Goal: Task Accomplishment & Management: Complete application form

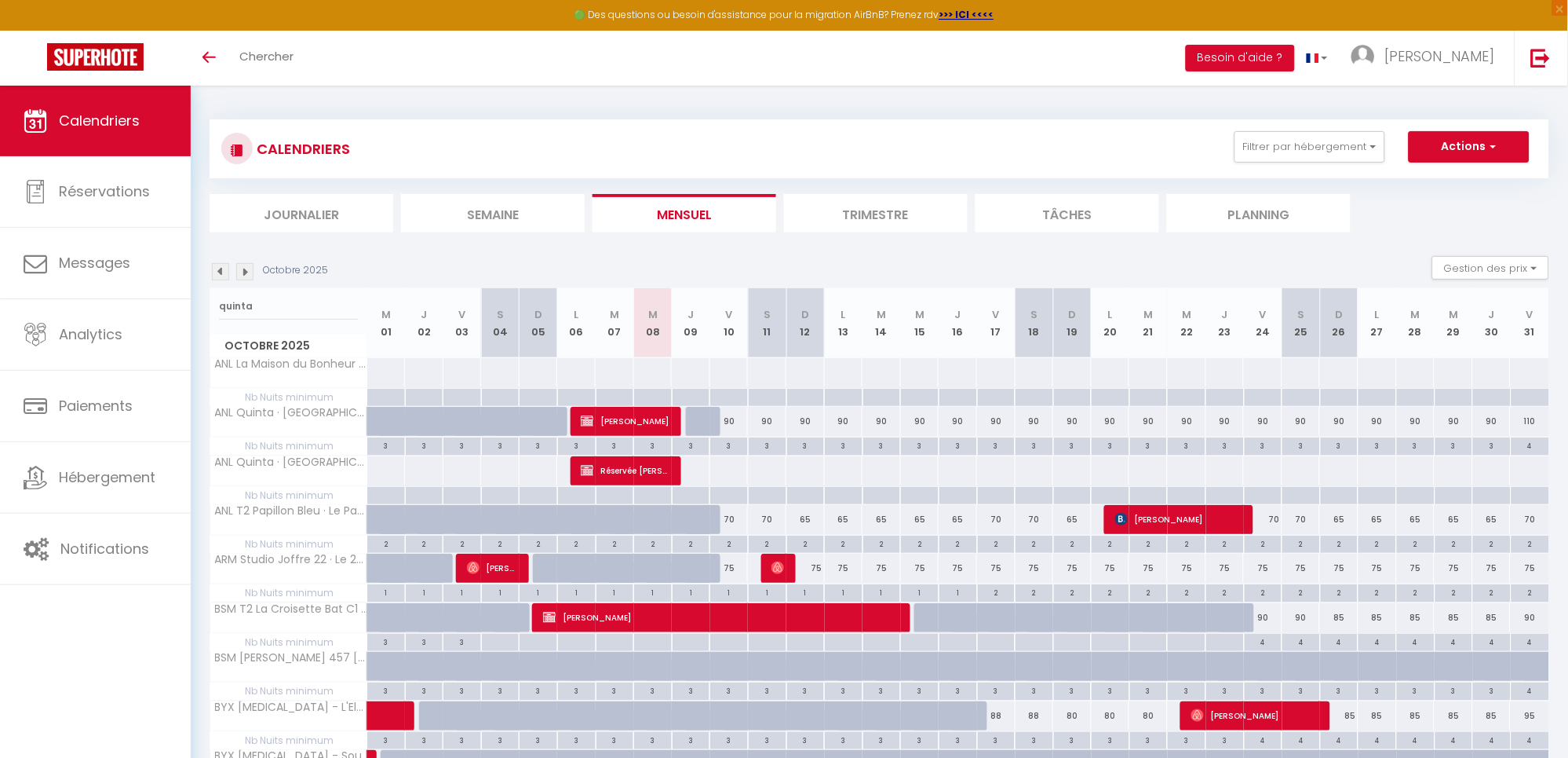
type input "quinta"
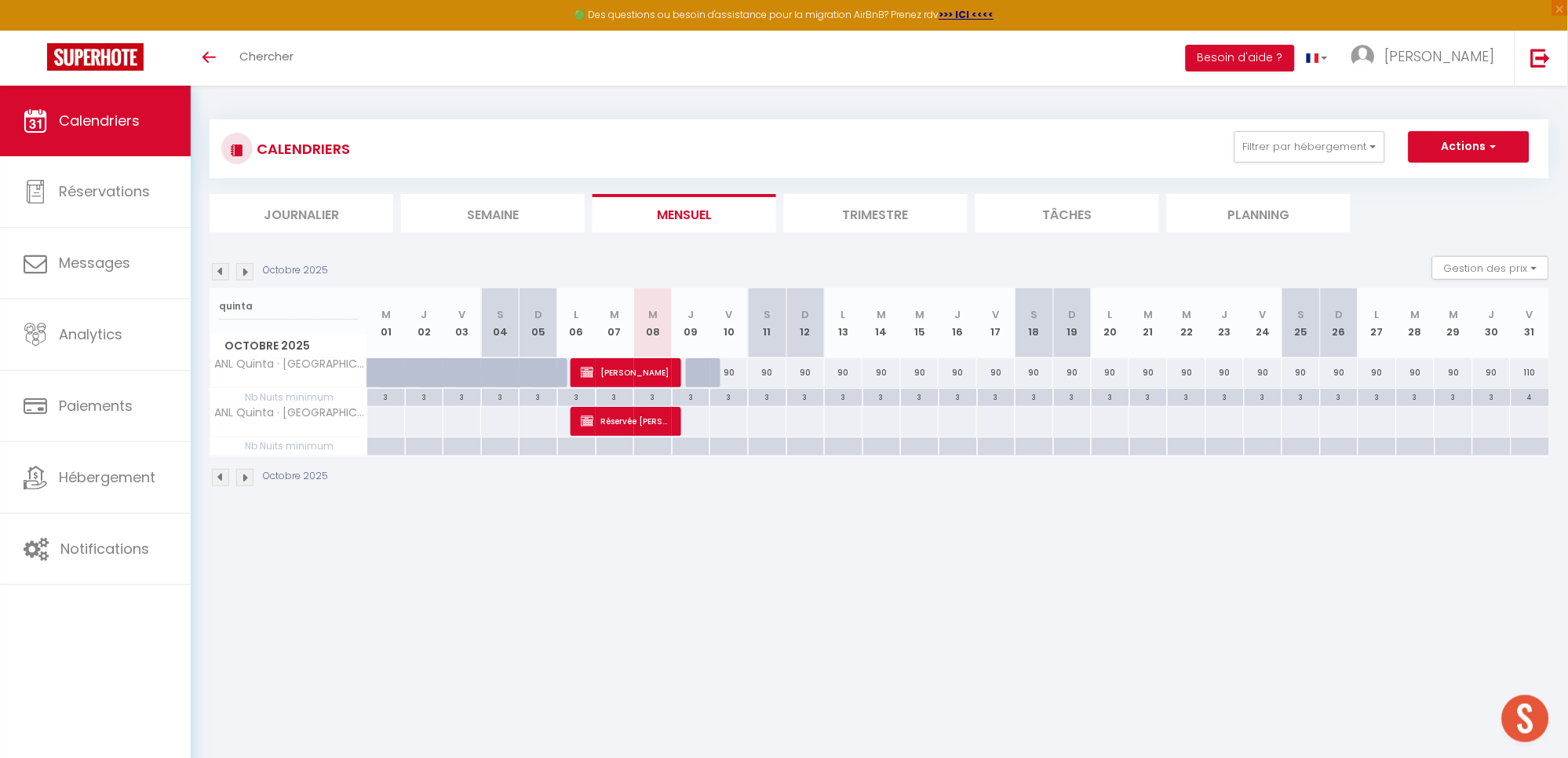
click at [249, 276] on img at bounding box center [244, 271] width 17 height 17
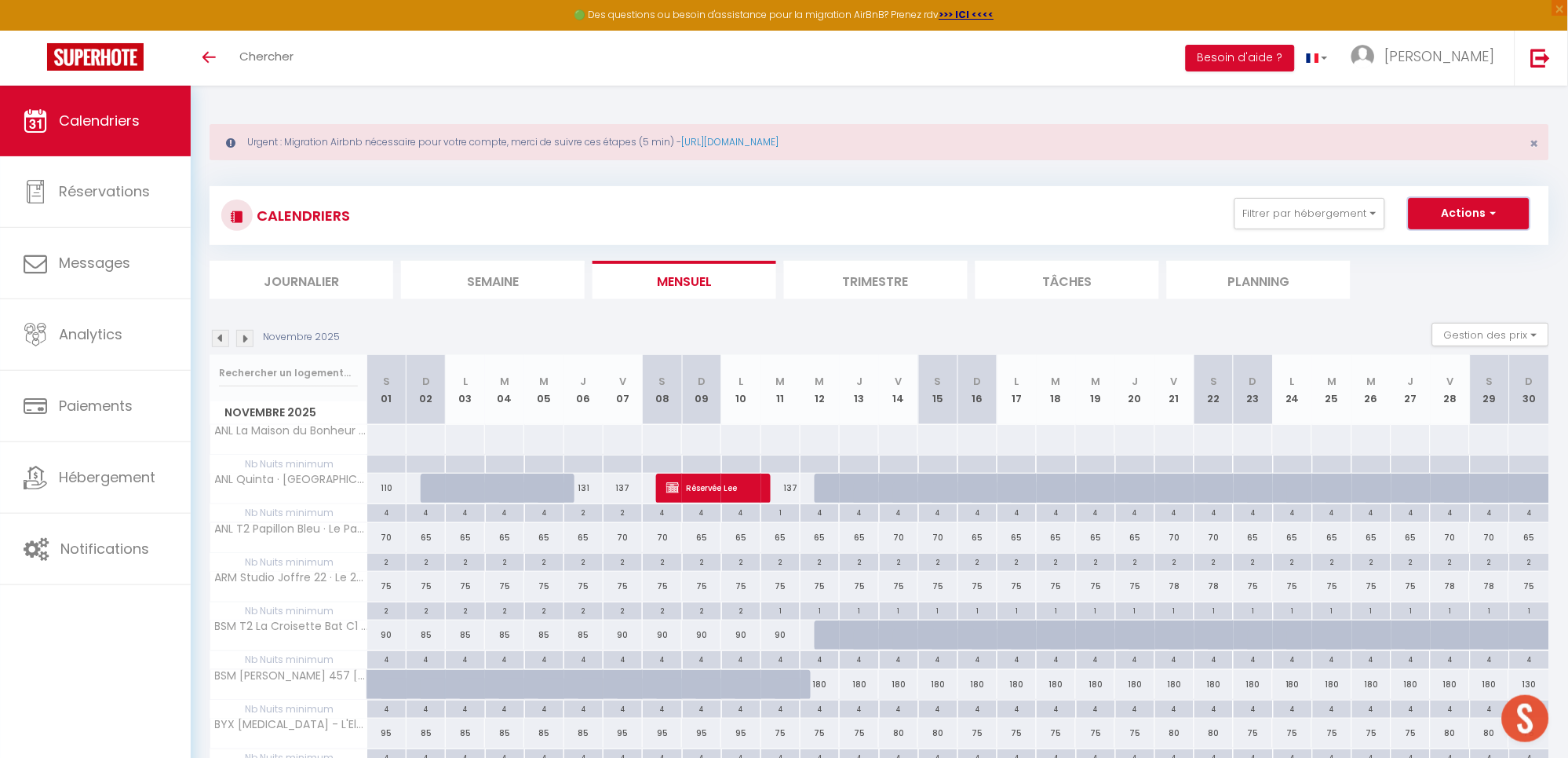
click at [1474, 212] on button "Actions" at bounding box center [1468, 213] width 120 height 31
click at [1433, 250] on link "Nouvelle réservation" at bounding box center [1453, 249] width 137 height 23
select select
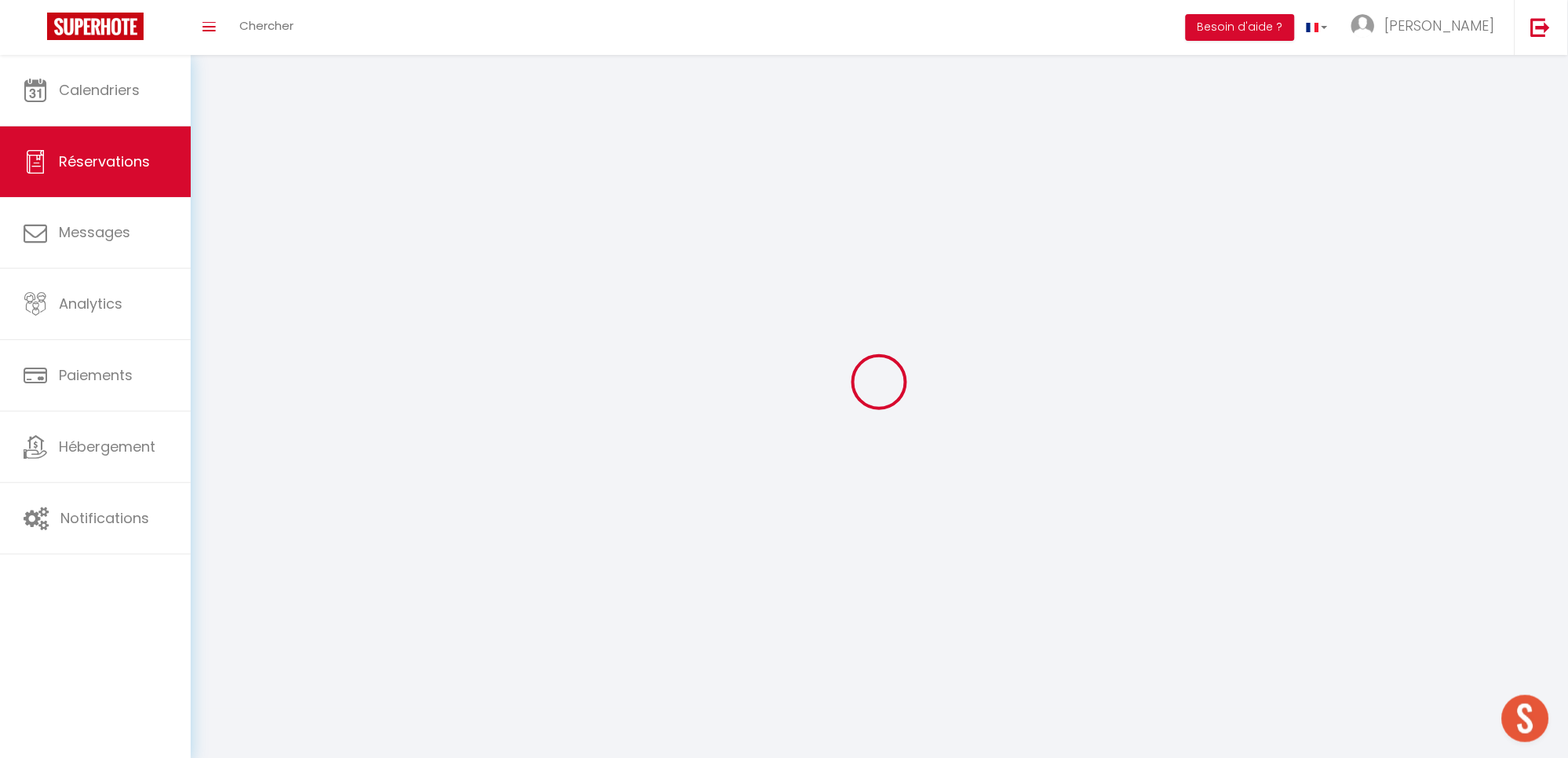
select select
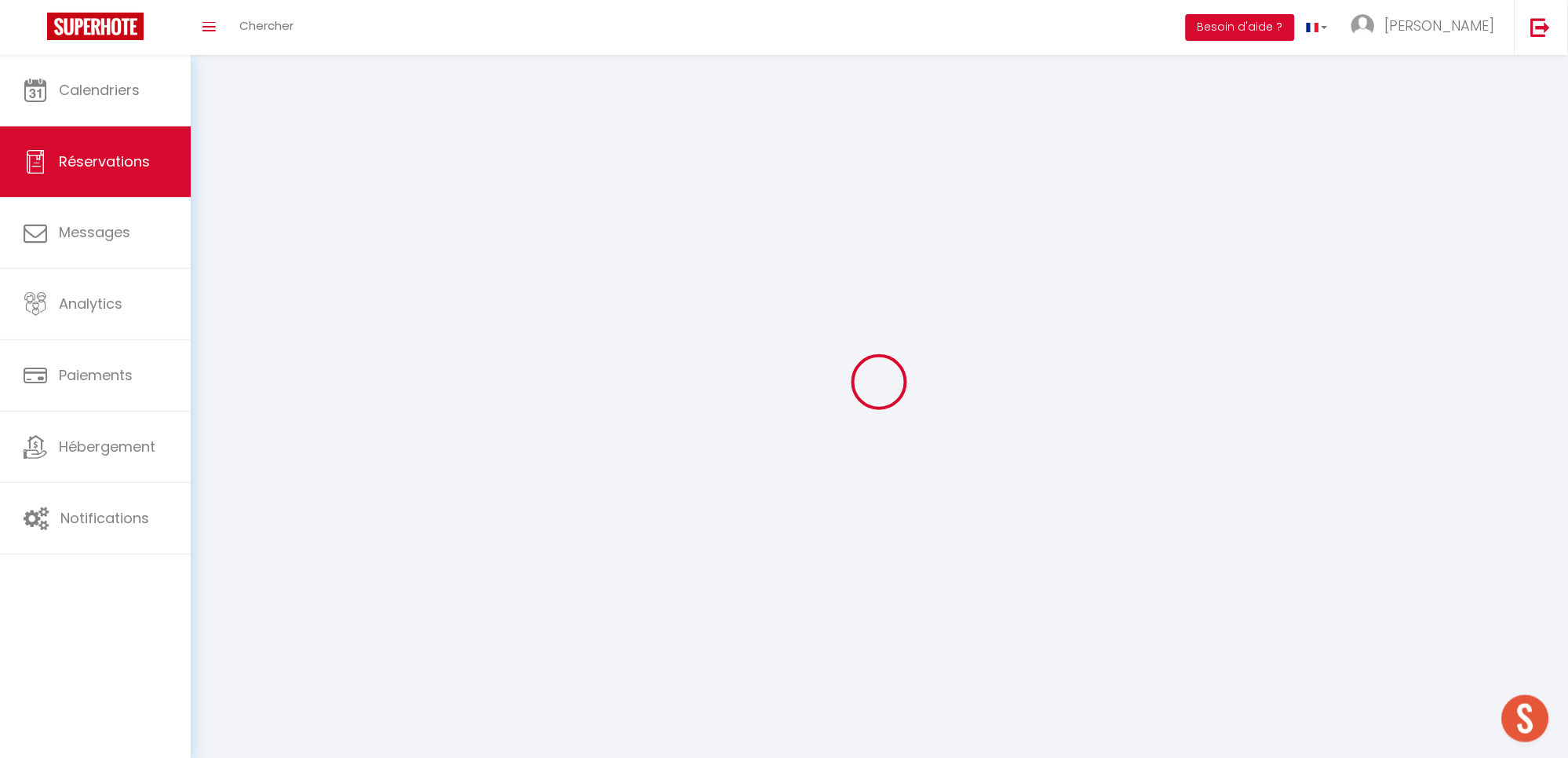
select select
checkbox input "false"
select select
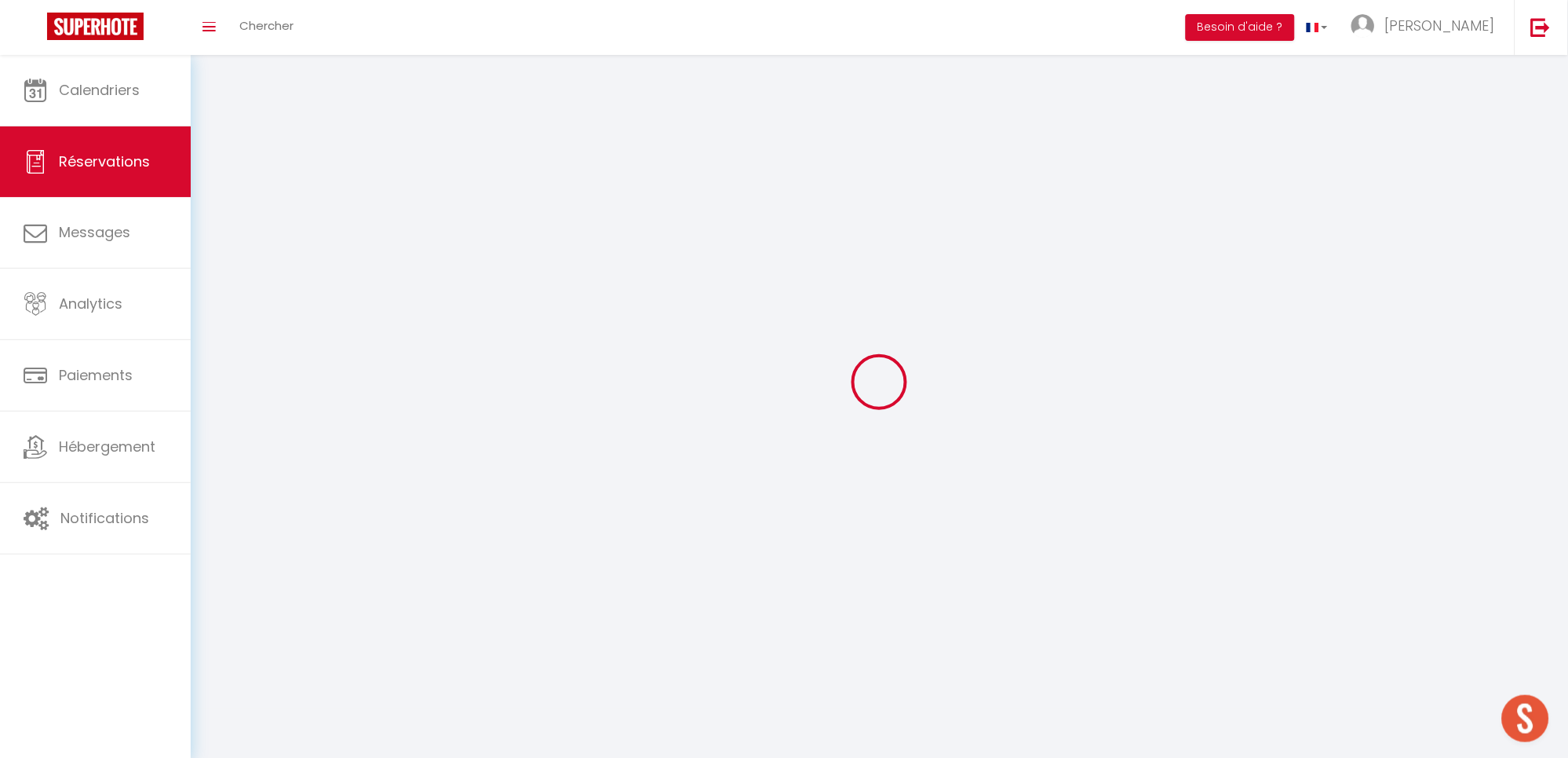
select select
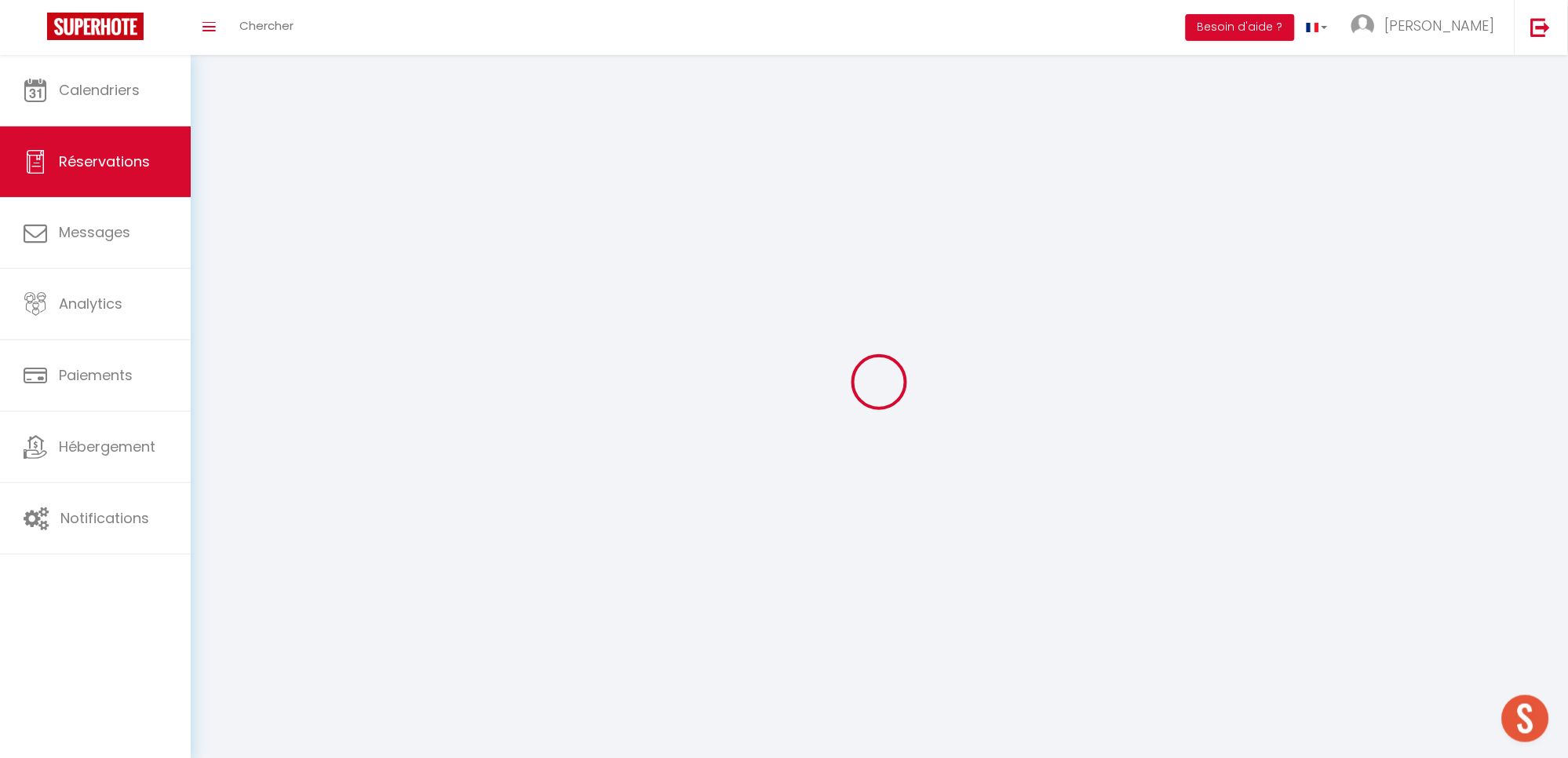
select select
checkbox input "false"
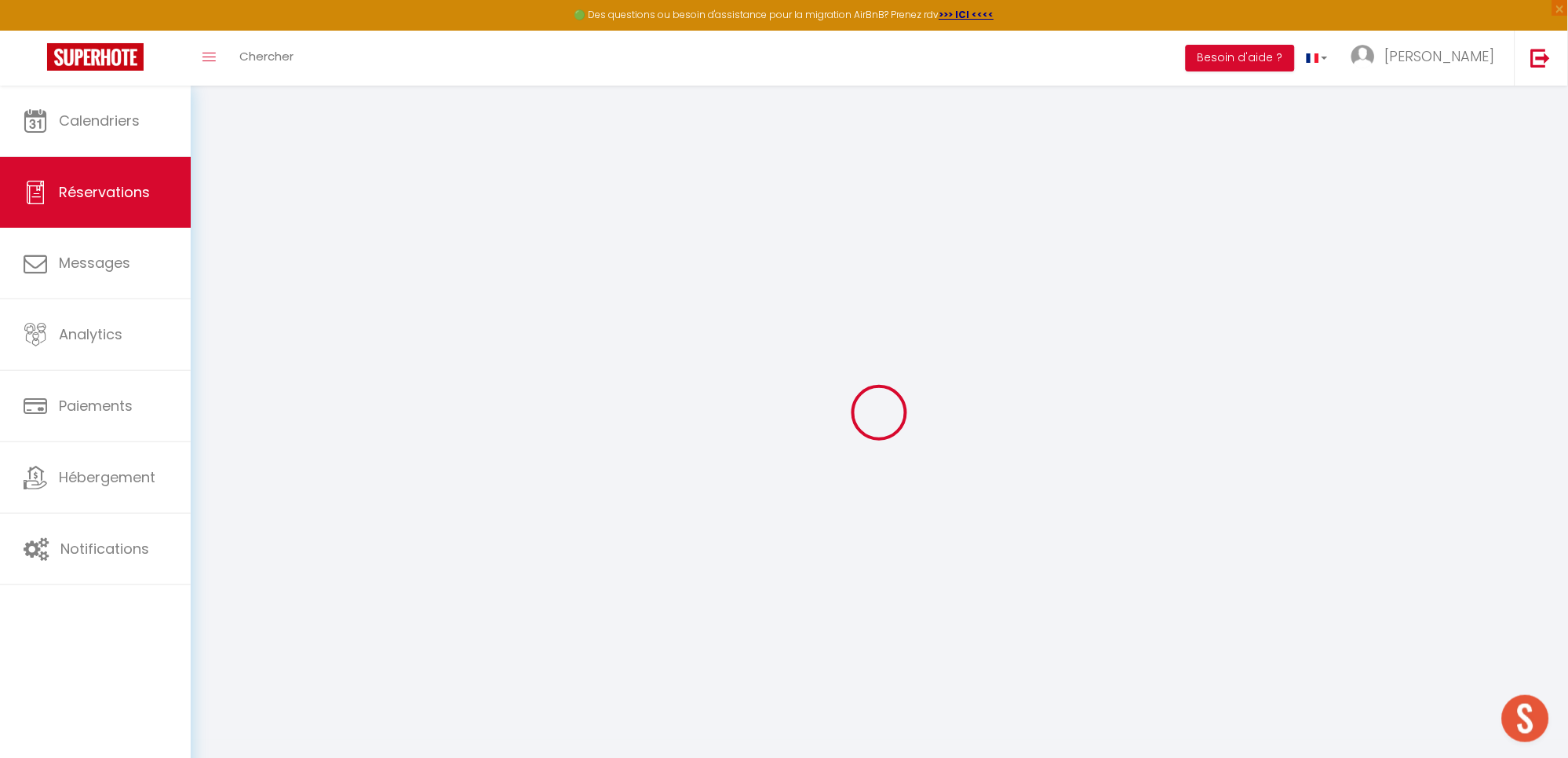
select select
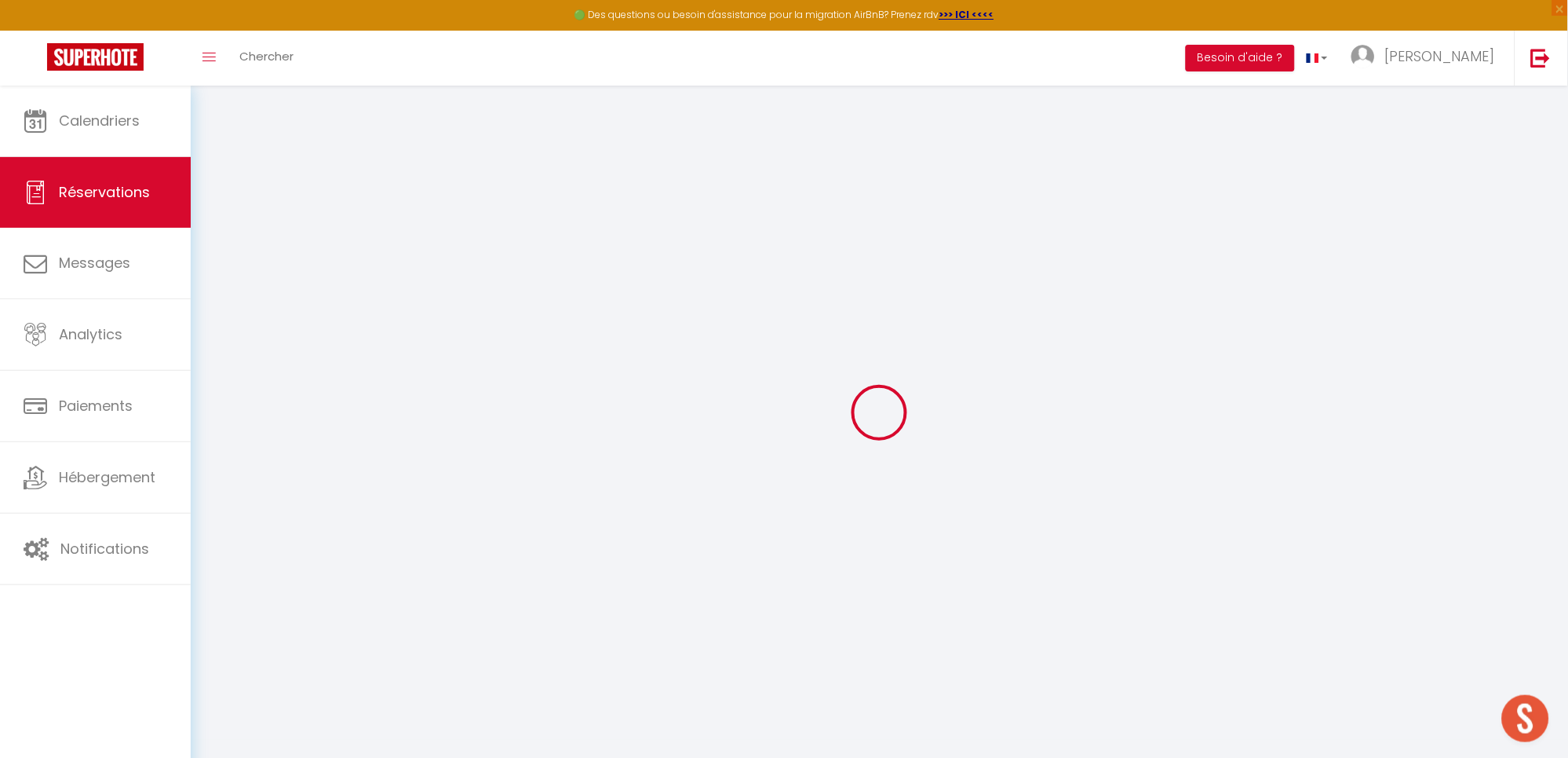
select select
checkbox input "false"
select select
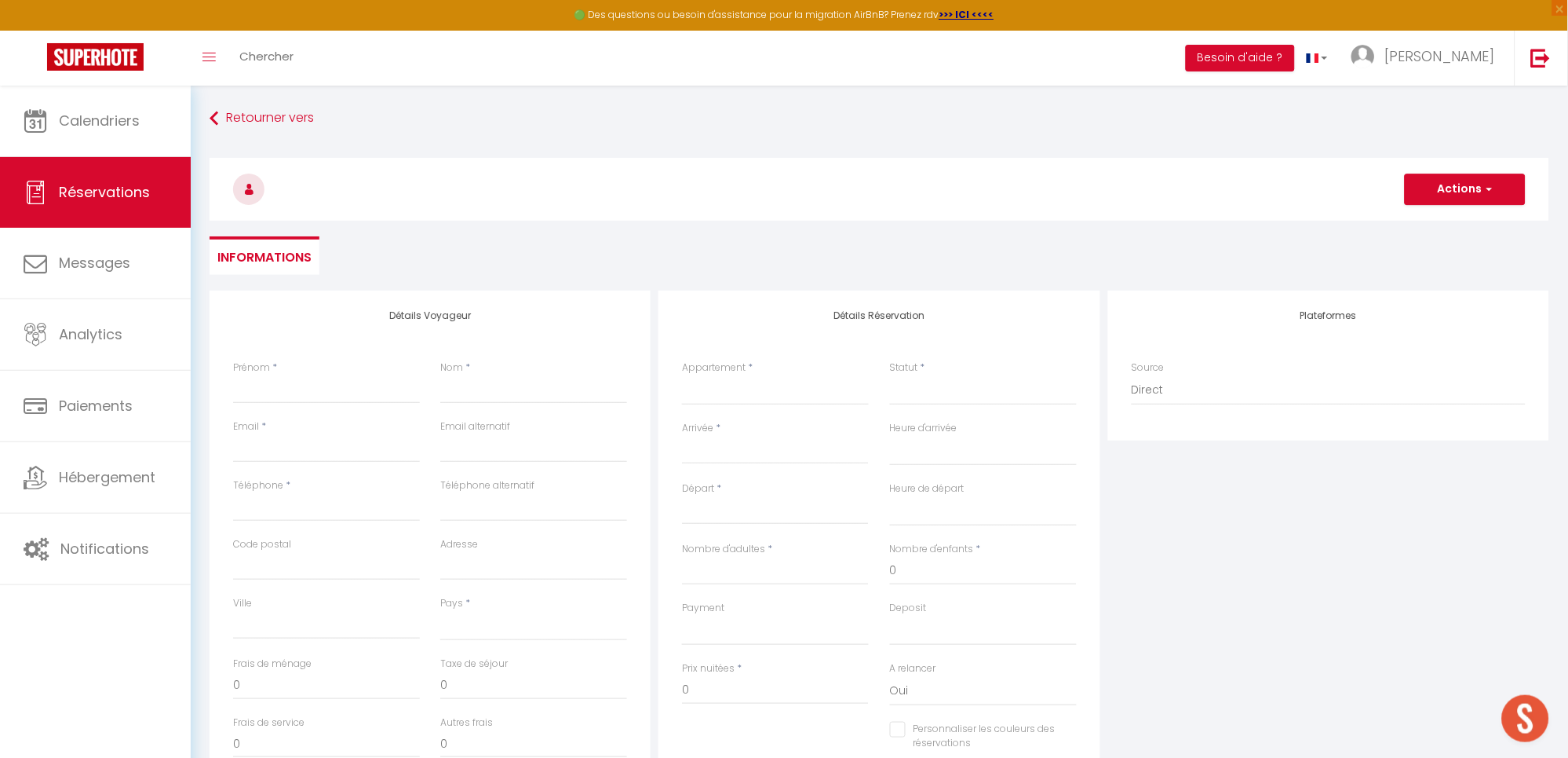
select select
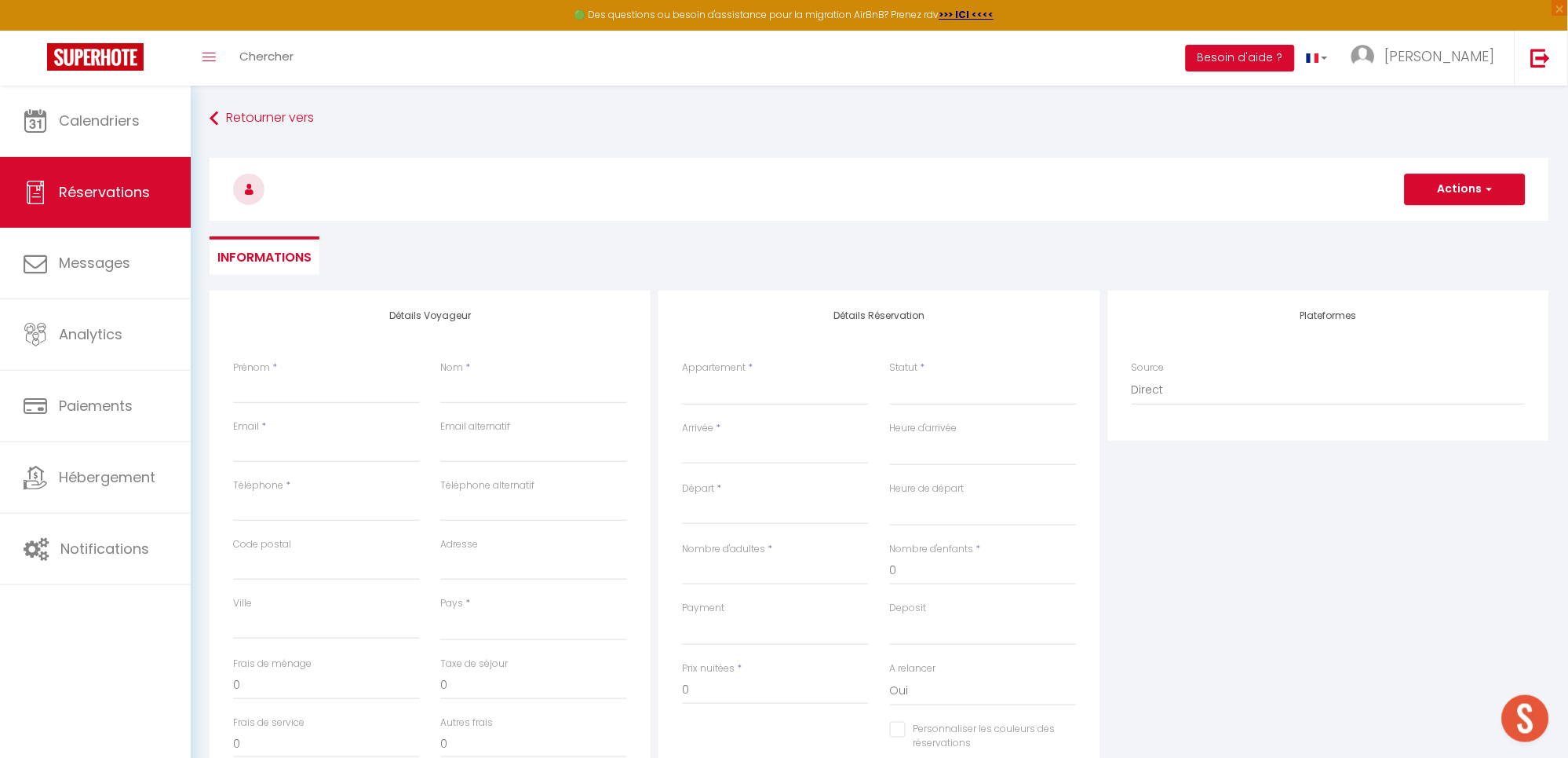
checkbox input "false"
select select
click at [931, 389] on select "Confirmé Non Confirmé Annulé Annulé par le voyageur No Show Request" at bounding box center [983, 390] width 186 height 29
select select "1"
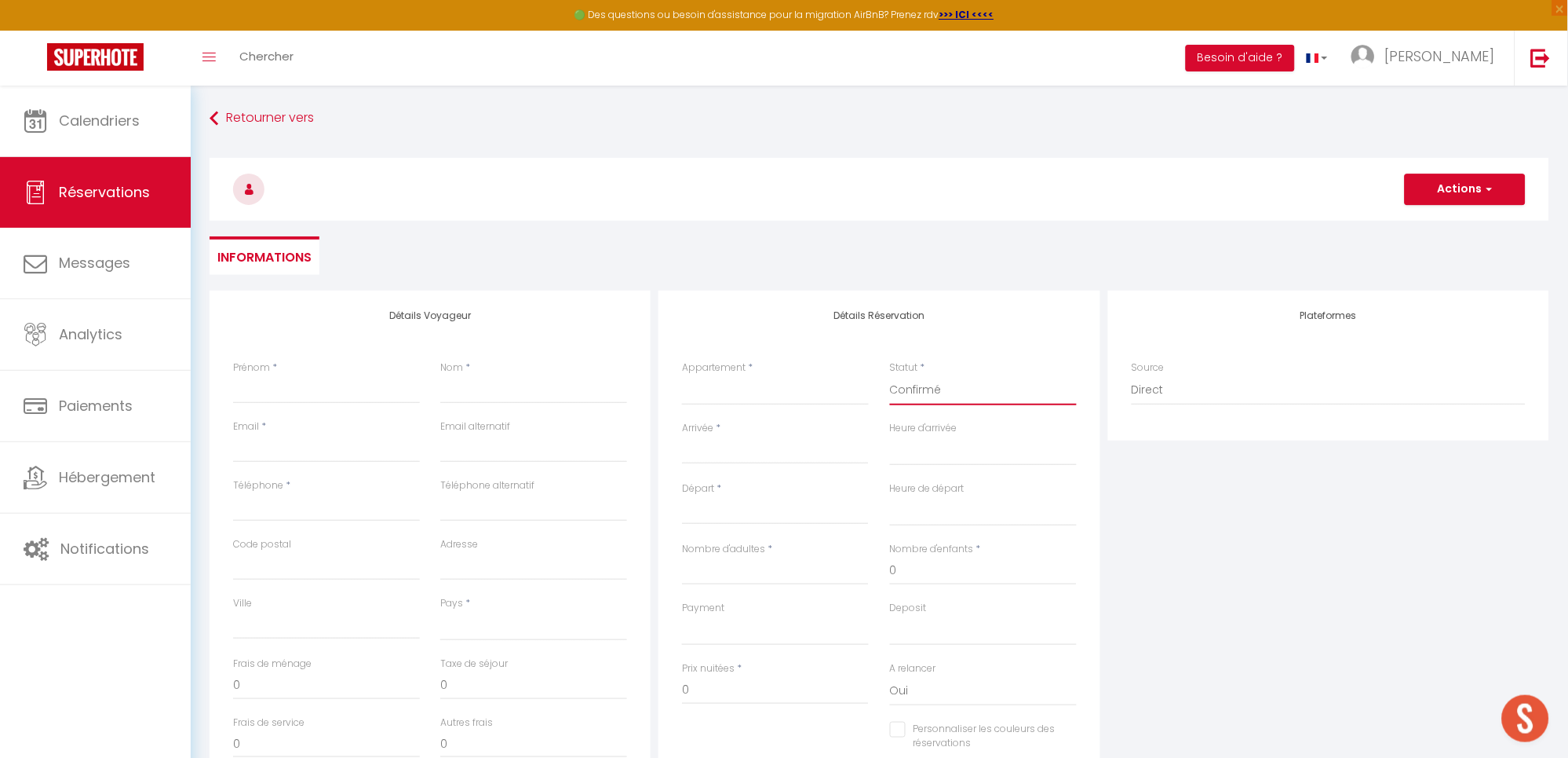
click at [890, 376] on select "Confirmé Non Confirmé Annulé Annulé par le voyageur No Show Request" at bounding box center [983, 390] width 186 height 29
select select
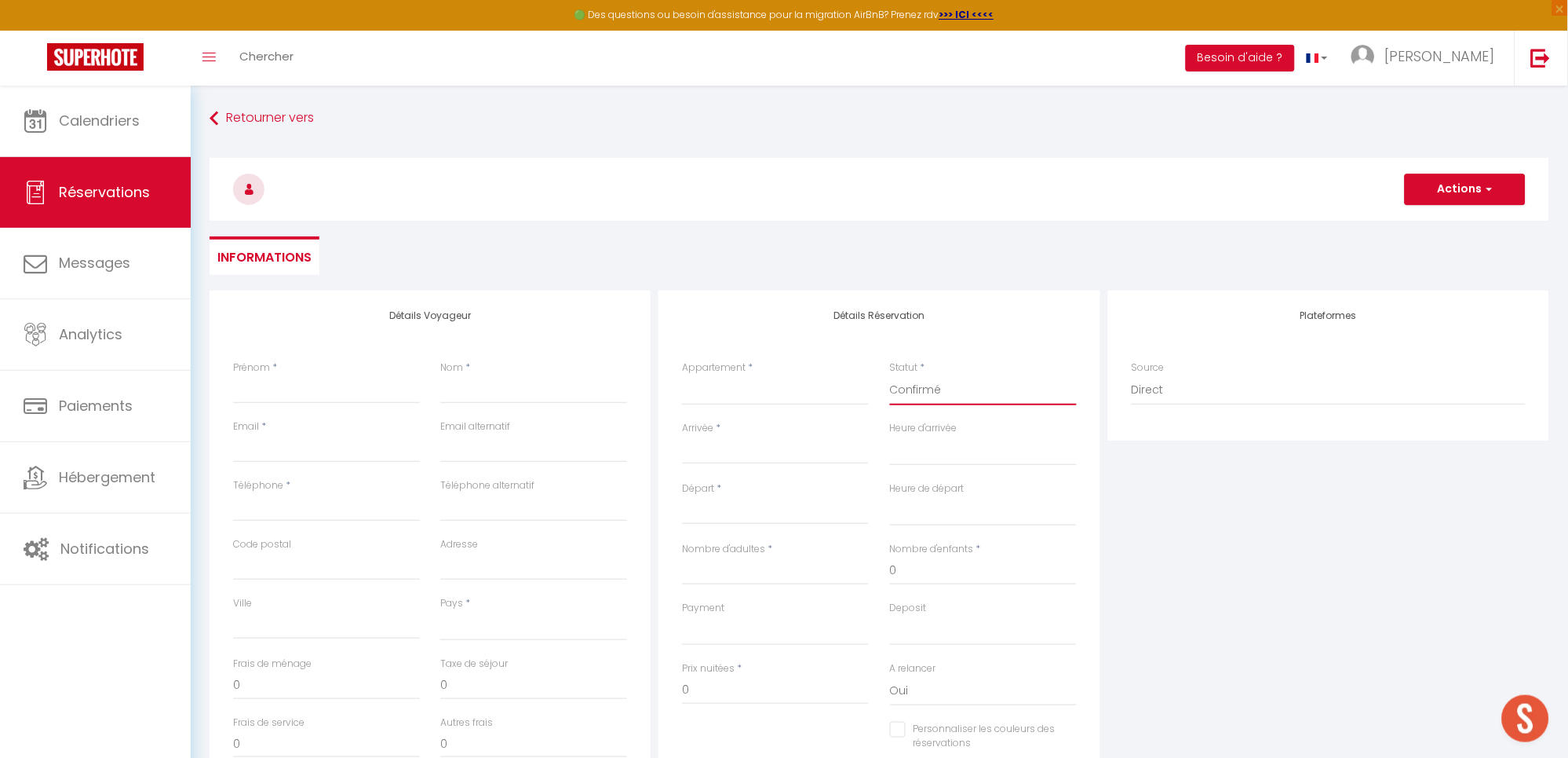
select select
checkbox input "false"
click at [1152, 390] on select "Direct Airbnb.com Booking.com Chalet montagne Expedia Gite de France Homeaway H…" at bounding box center [1328, 390] width 394 height 29
select select "72"
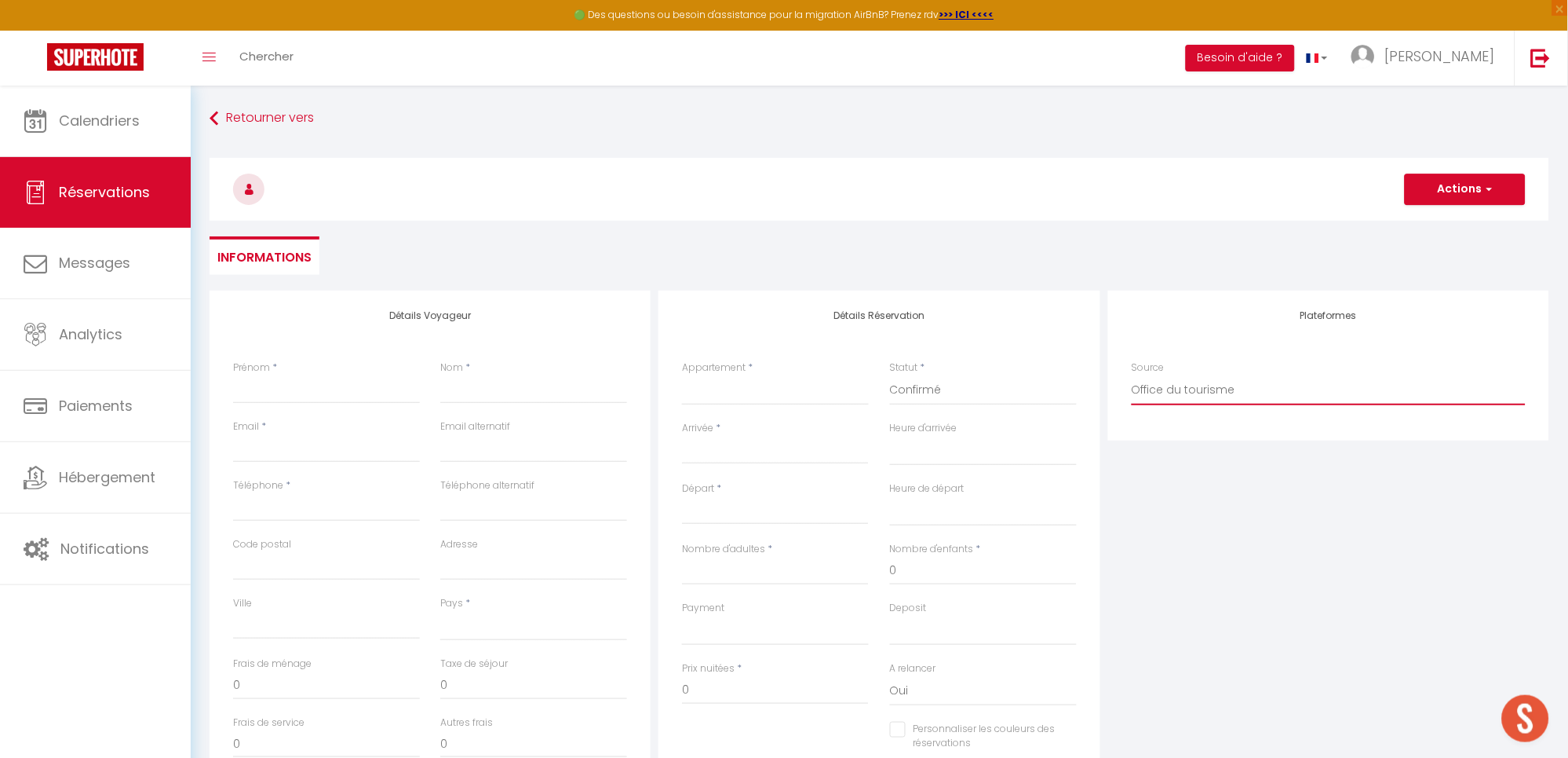
click at [1131, 376] on select "Direct Airbnb.com Booking.com Chalet montagne Expedia Gite de France Homeaway H…" at bounding box center [1328, 390] width 394 height 29
select select
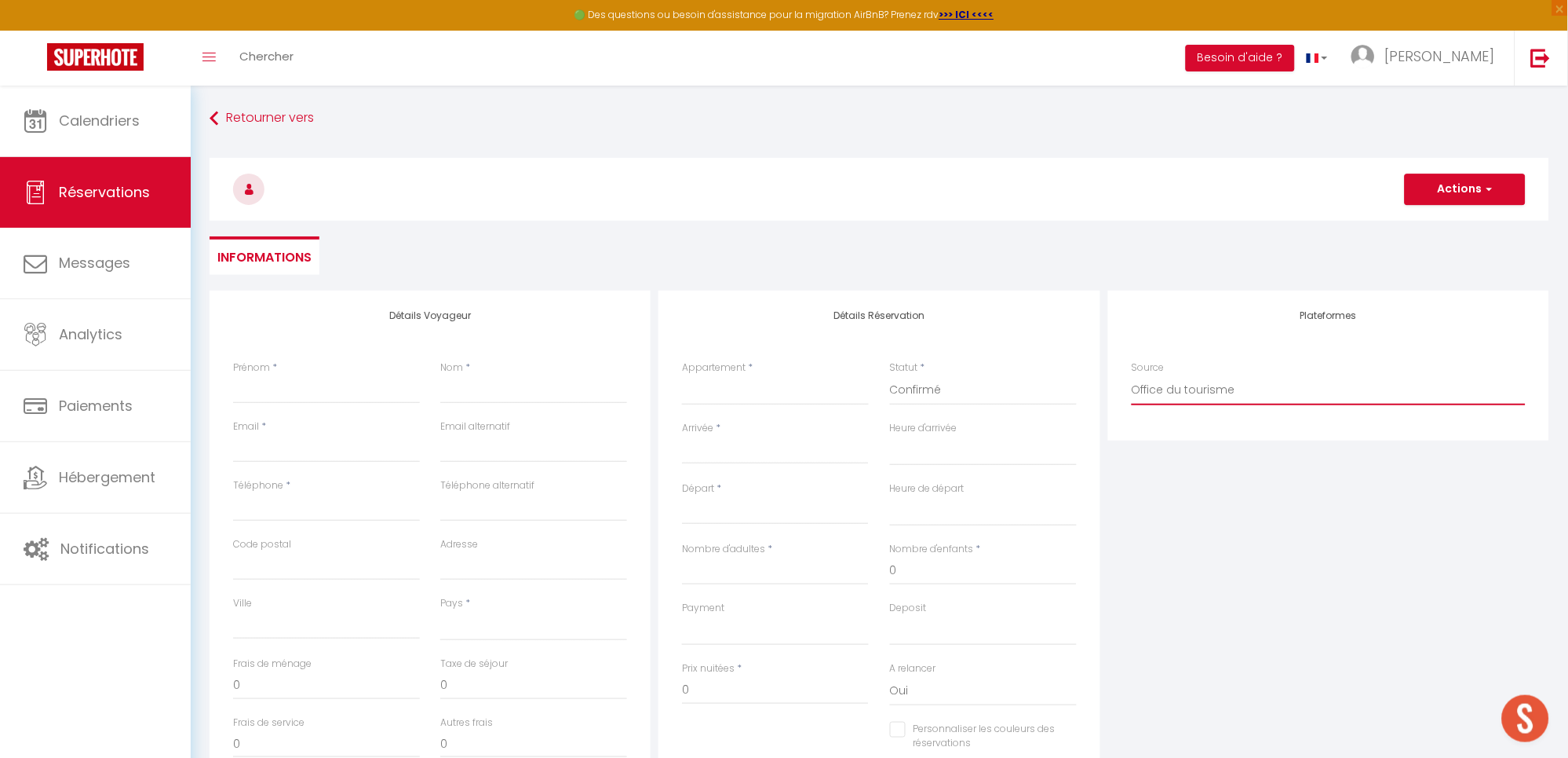
select select
checkbox input "false"
click at [795, 400] on select "ANL La Maison du Bonheur - Chez Fanny & Charles ANL Quinta · La Quinta, Maison …" at bounding box center [775, 390] width 186 height 29
select select "35559"
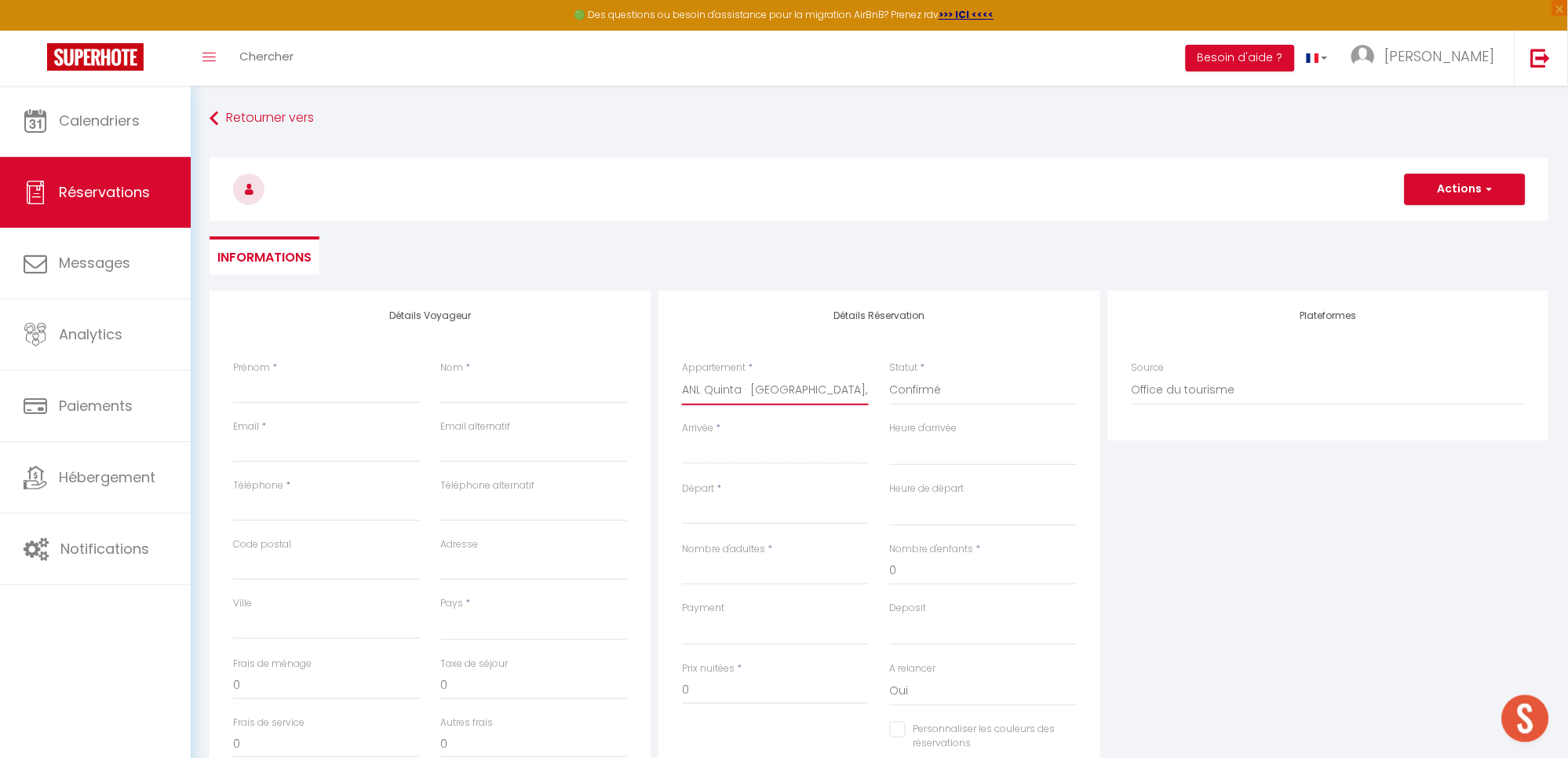
click at [682, 376] on select "ANL La Maison du Bonheur - Chez Fanny & Charles ANL Quinta · La Quinta, Maison …" at bounding box center [775, 390] width 186 height 29
select select
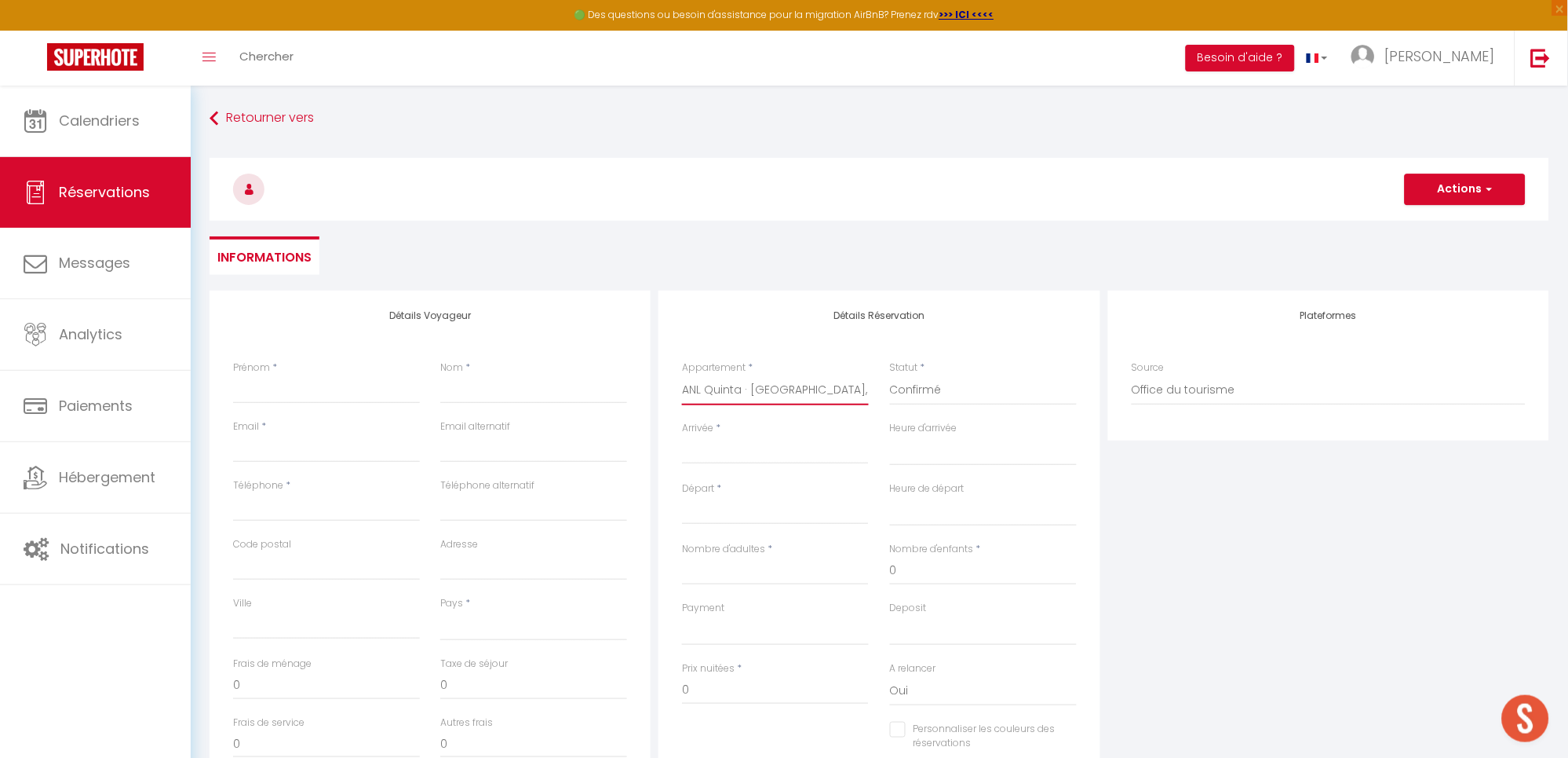
select select
checkbox input "false"
click at [716, 451] on input "Arrivée" at bounding box center [775, 452] width 186 height 21
click at [729, 457] on input "Arrivée" at bounding box center [775, 452] width 186 height 21
select select
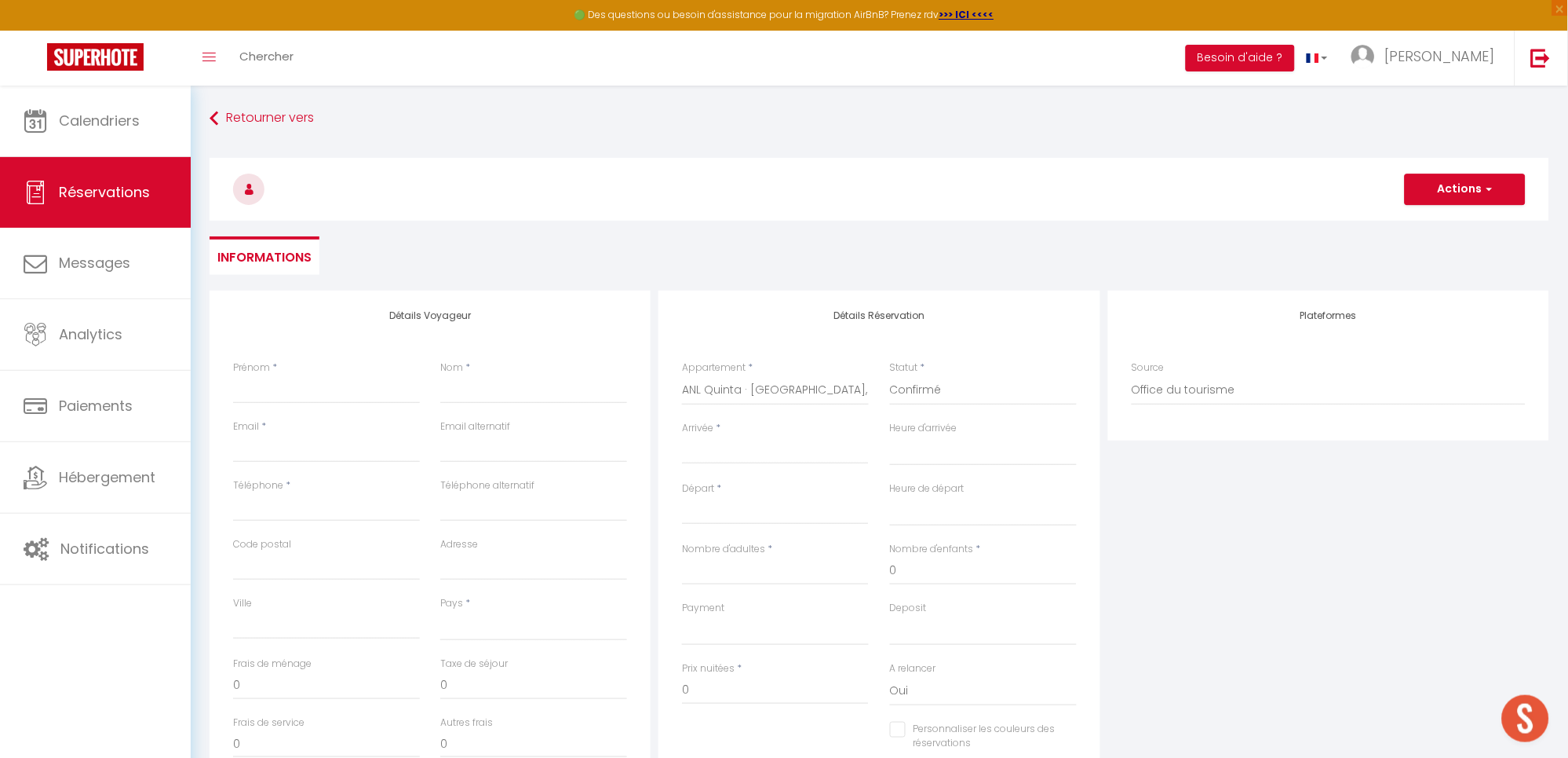
select select
checkbox input "false"
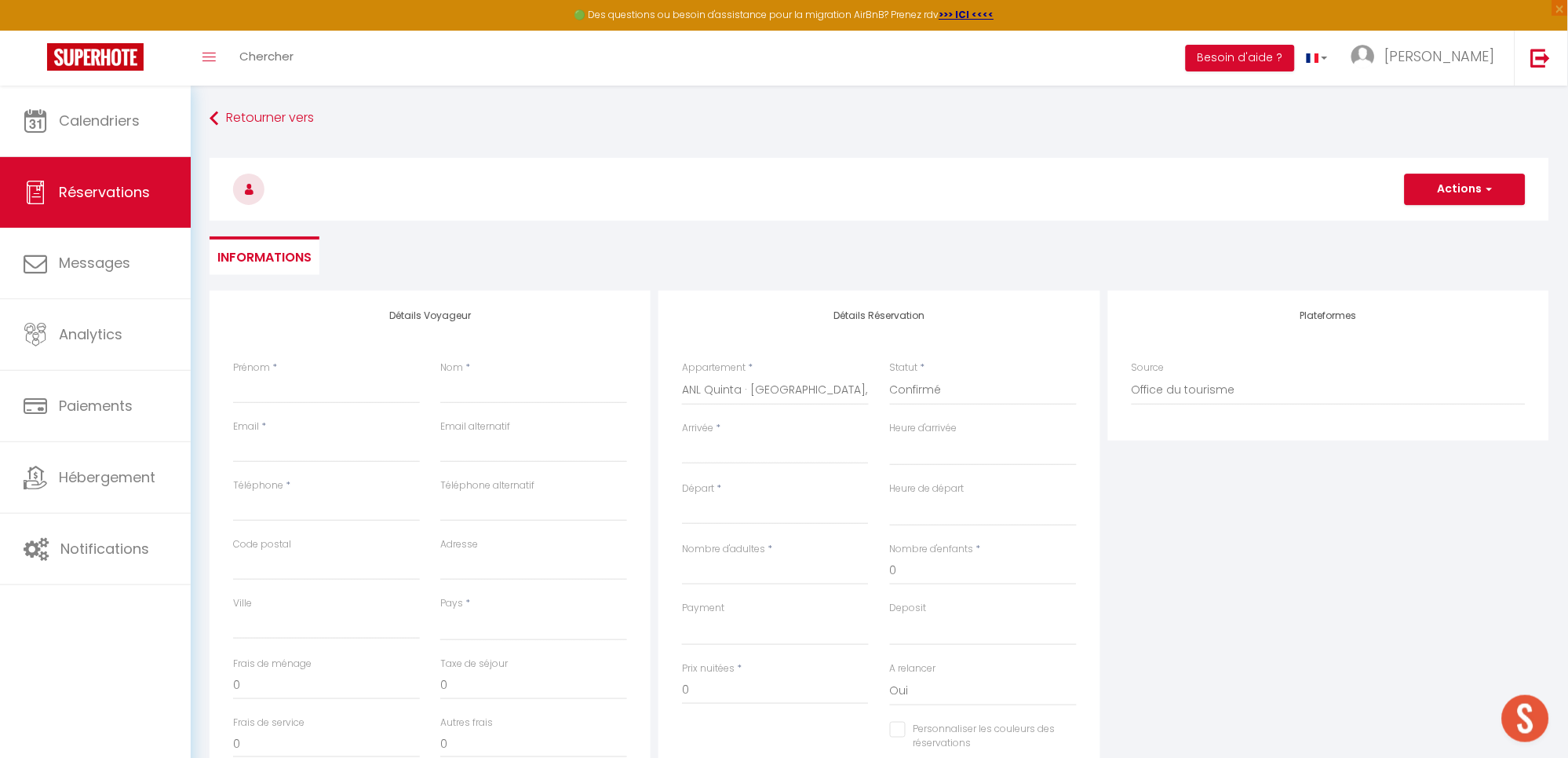
click at [729, 448] on input "Arrivée" at bounding box center [775, 452] width 186 height 21
click at [897, 480] on span ">" at bounding box center [900, 478] width 34 height 31
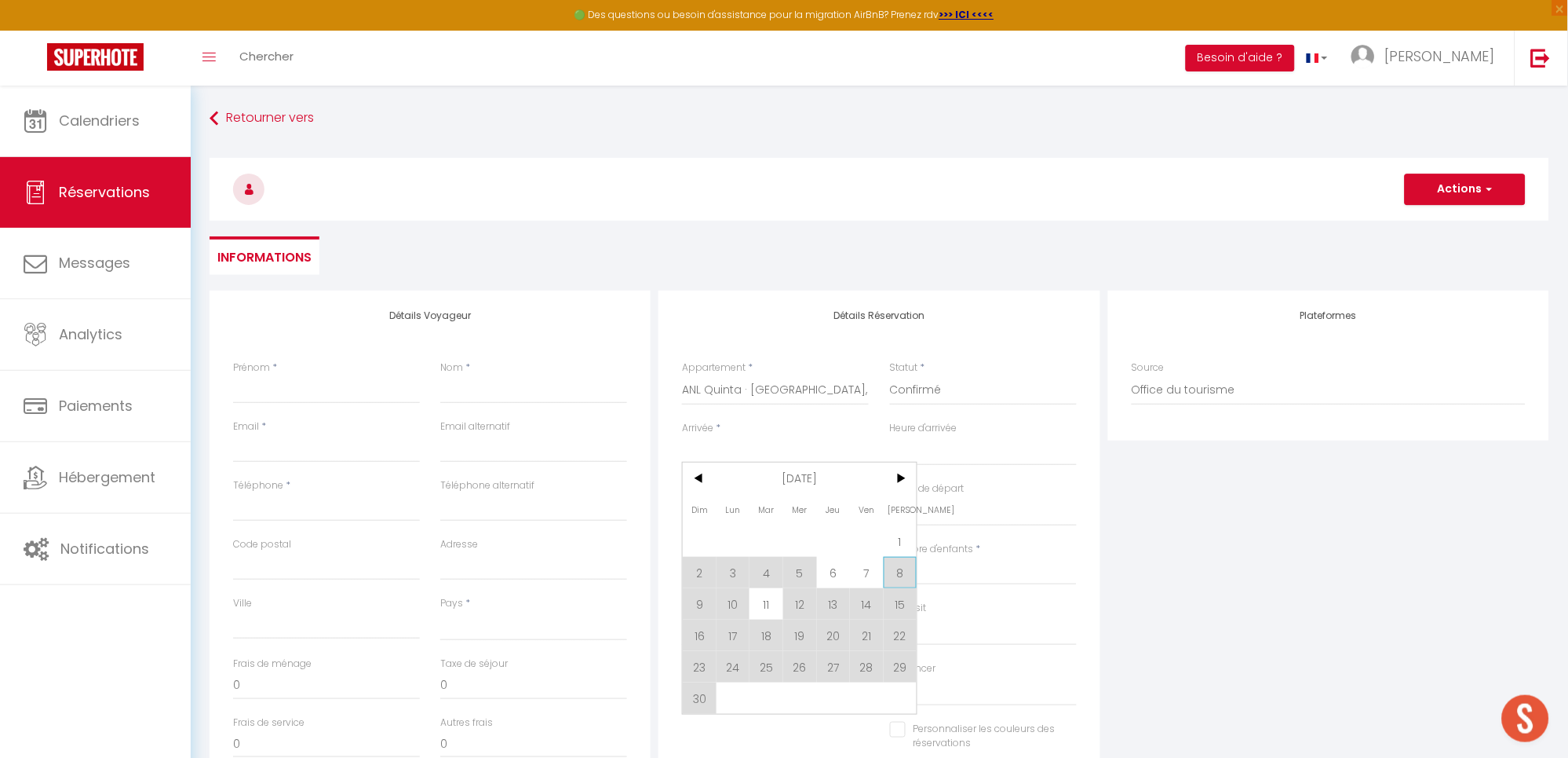
click at [898, 572] on span "8" at bounding box center [900, 572] width 34 height 31
select select
type input "Sam 08 Novembre 2025"
select select
type input "Dim 09 Novembre 2025"
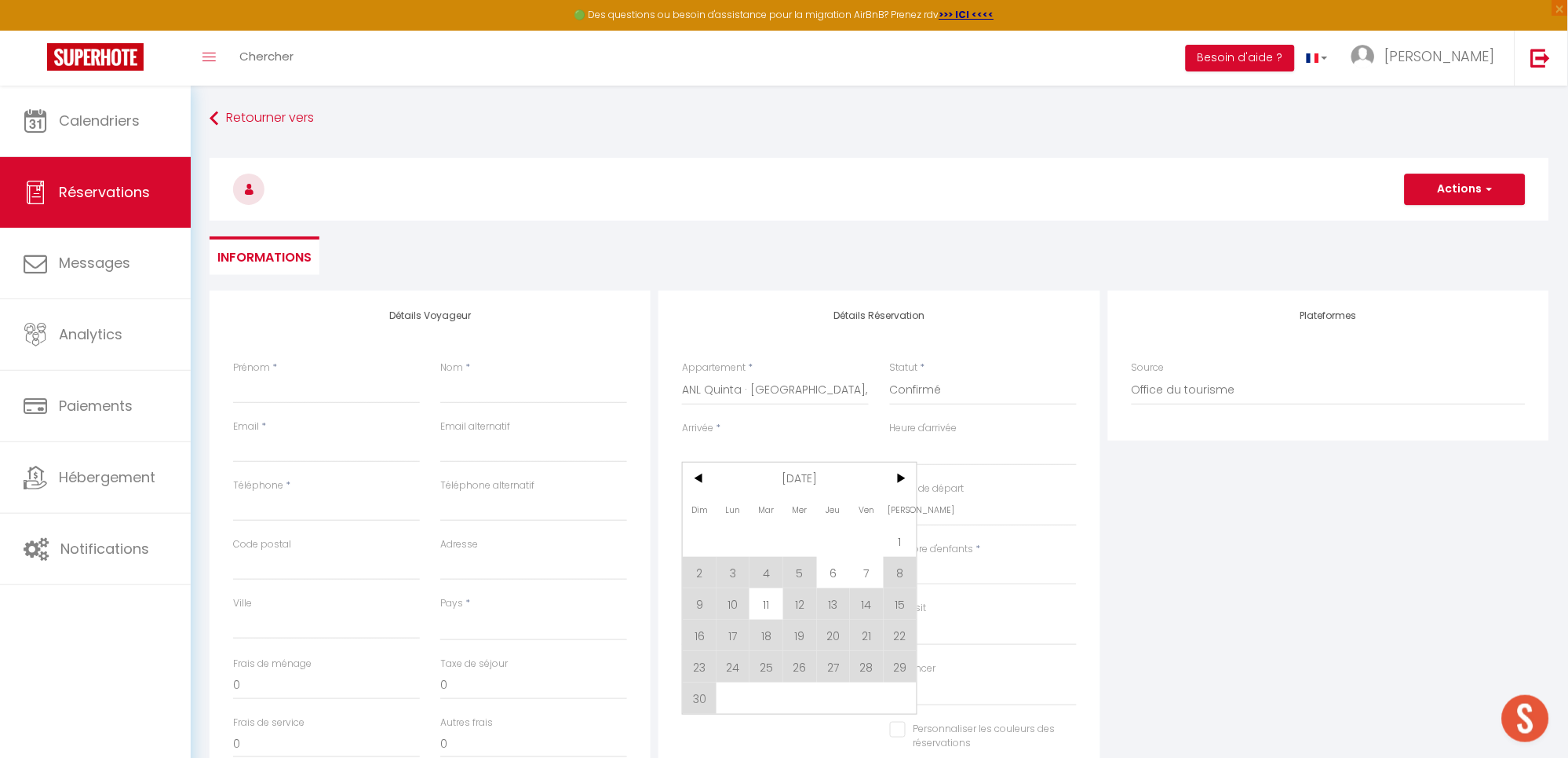
select select
checkbox input "false"
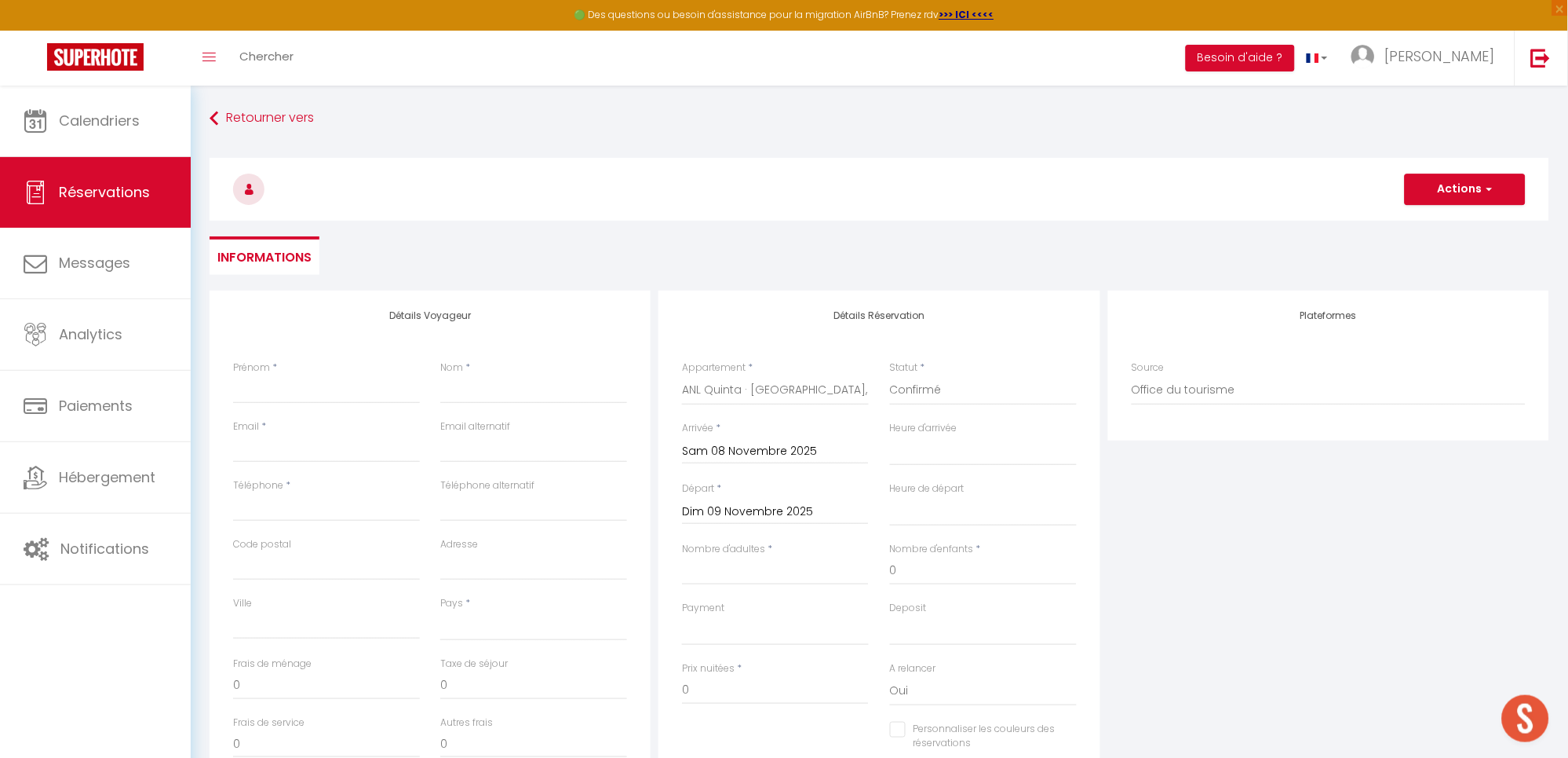
click at [758, 514] on input "Dim 09 Novembre 2025" at bounding box center [775, 512] width 186 height 21
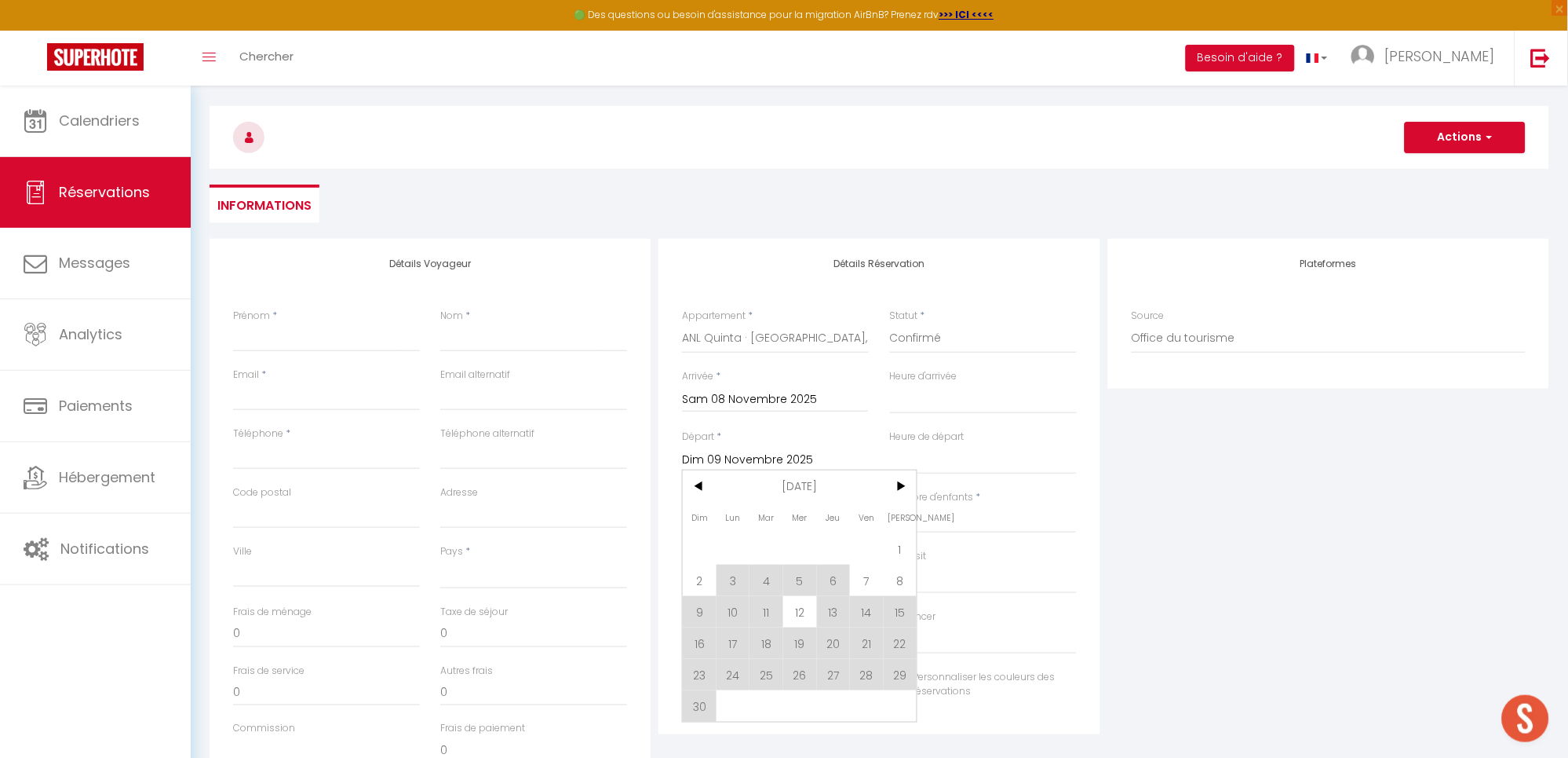
scroll to position [209, 0]
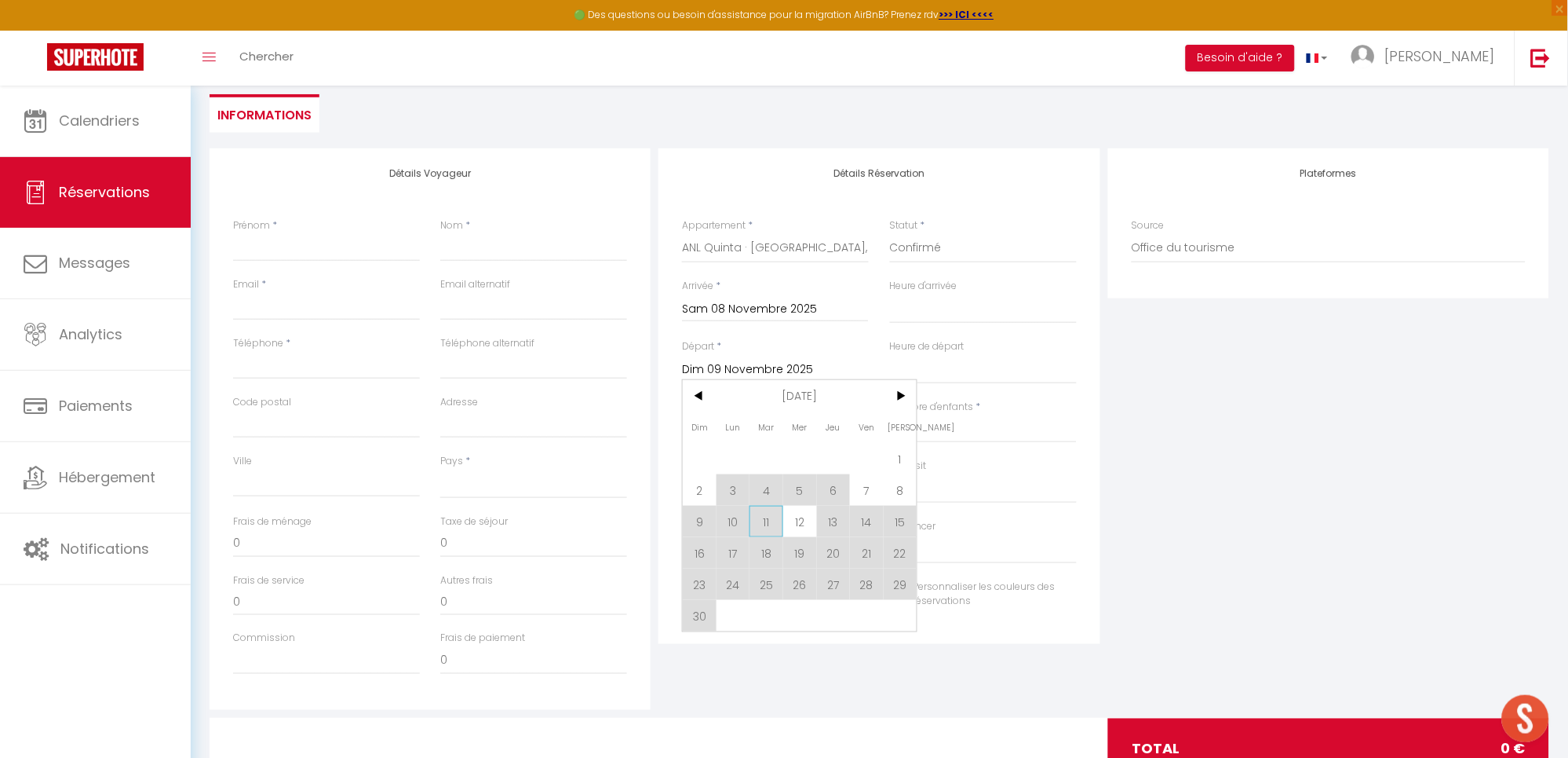
click at [771, 522] on span "11" at bounding box center [765, 521] width 34 height 31
select select
type input "[DATE] Novembre 2025"
select select
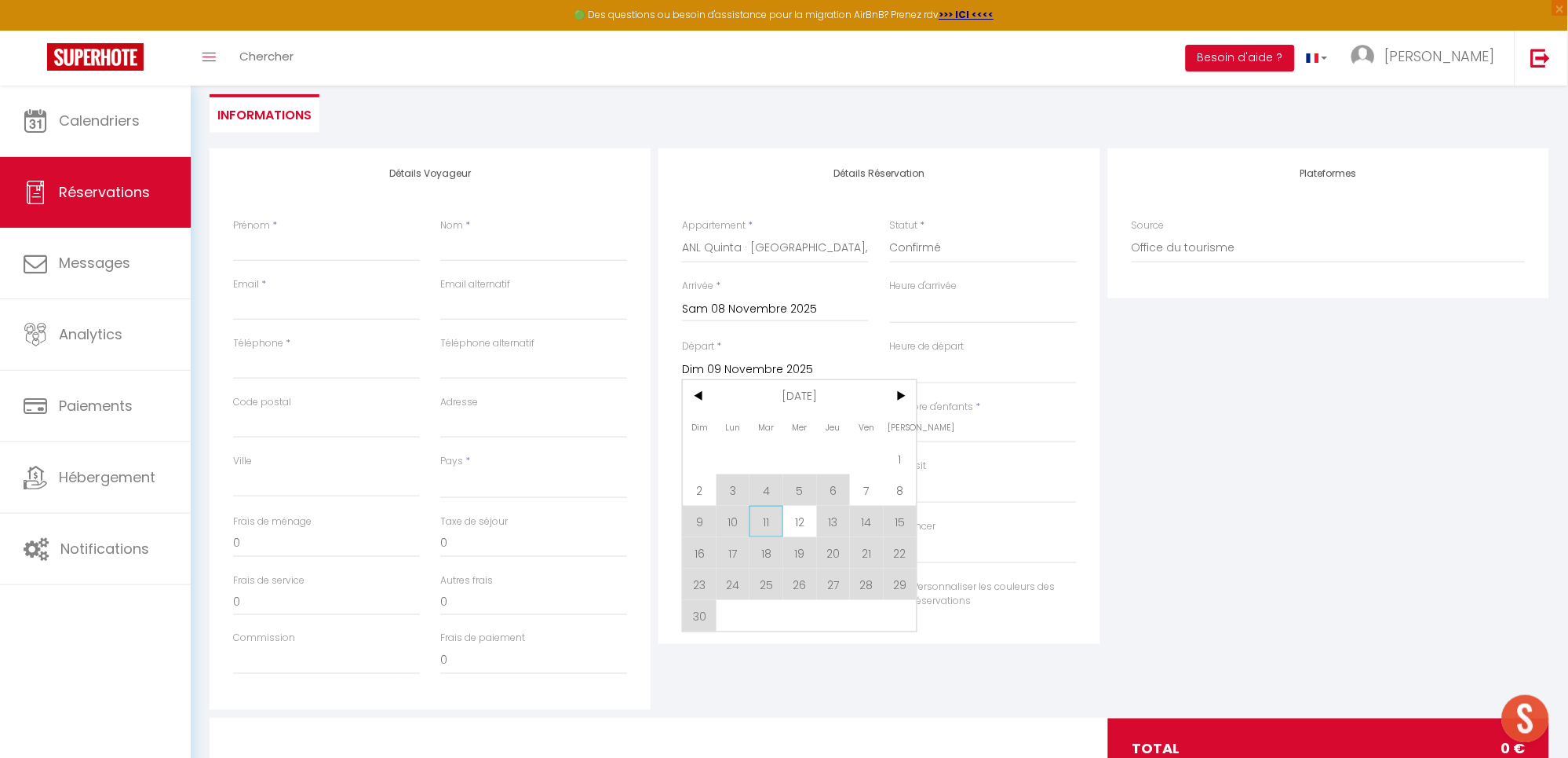
select select
checkbox input "false"
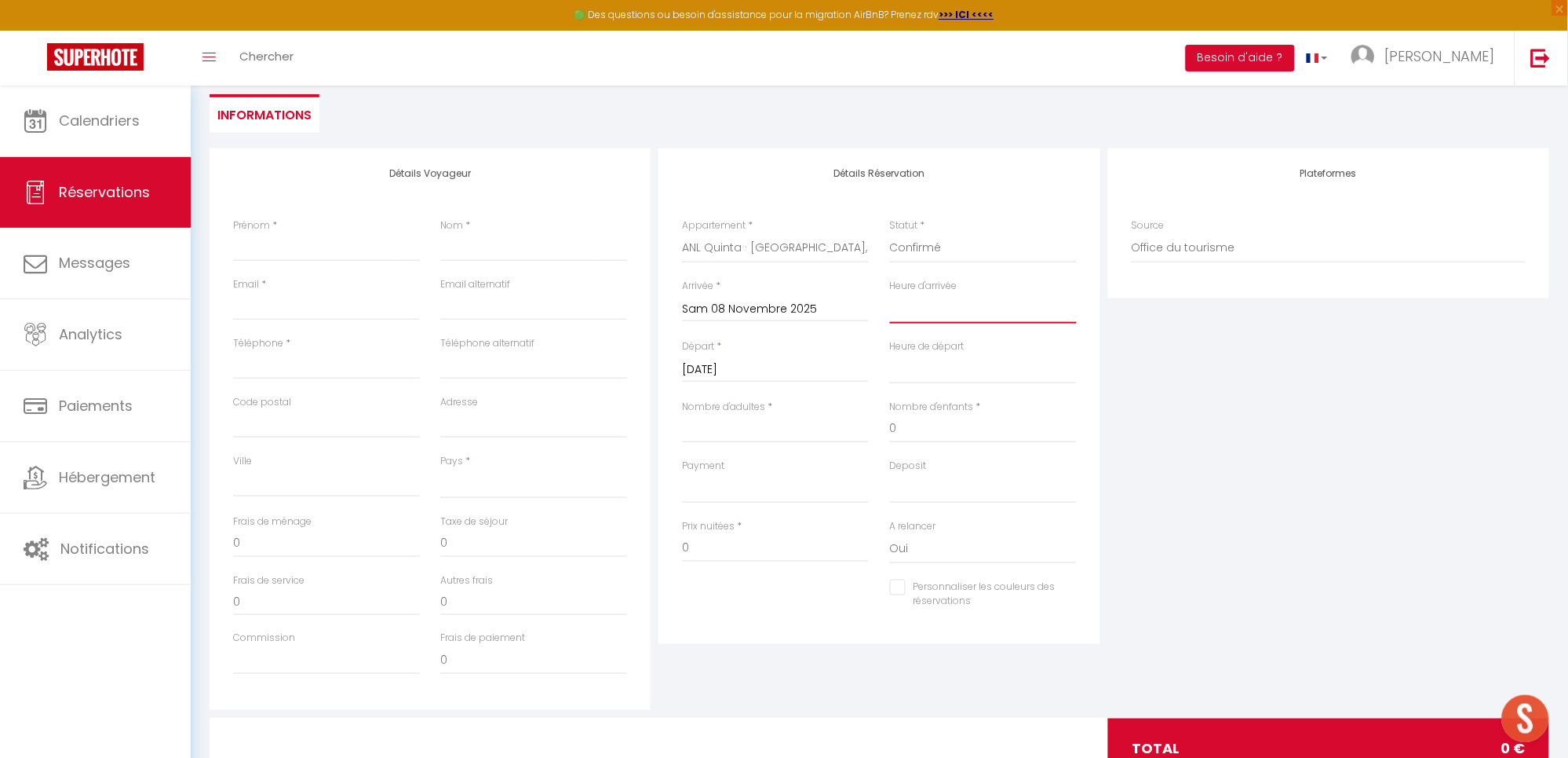
click at [907, 309] on select "00:00 00:30 01:00 01:30 02:00 02:30 03:00 03:30 04:00 04:30 05:00 05:30 06:00 0…" at bounding box center [983, 309] width 186 height 29
select select "16:00"
click at [890, 294] on select "00:00 00:30 01:00 01:30 02:00 02:30 03:00 03:30 04:00 04:30 05:00 05:30 06:00 0…" at bounding box center [983, 309] width 186 height 29
select select
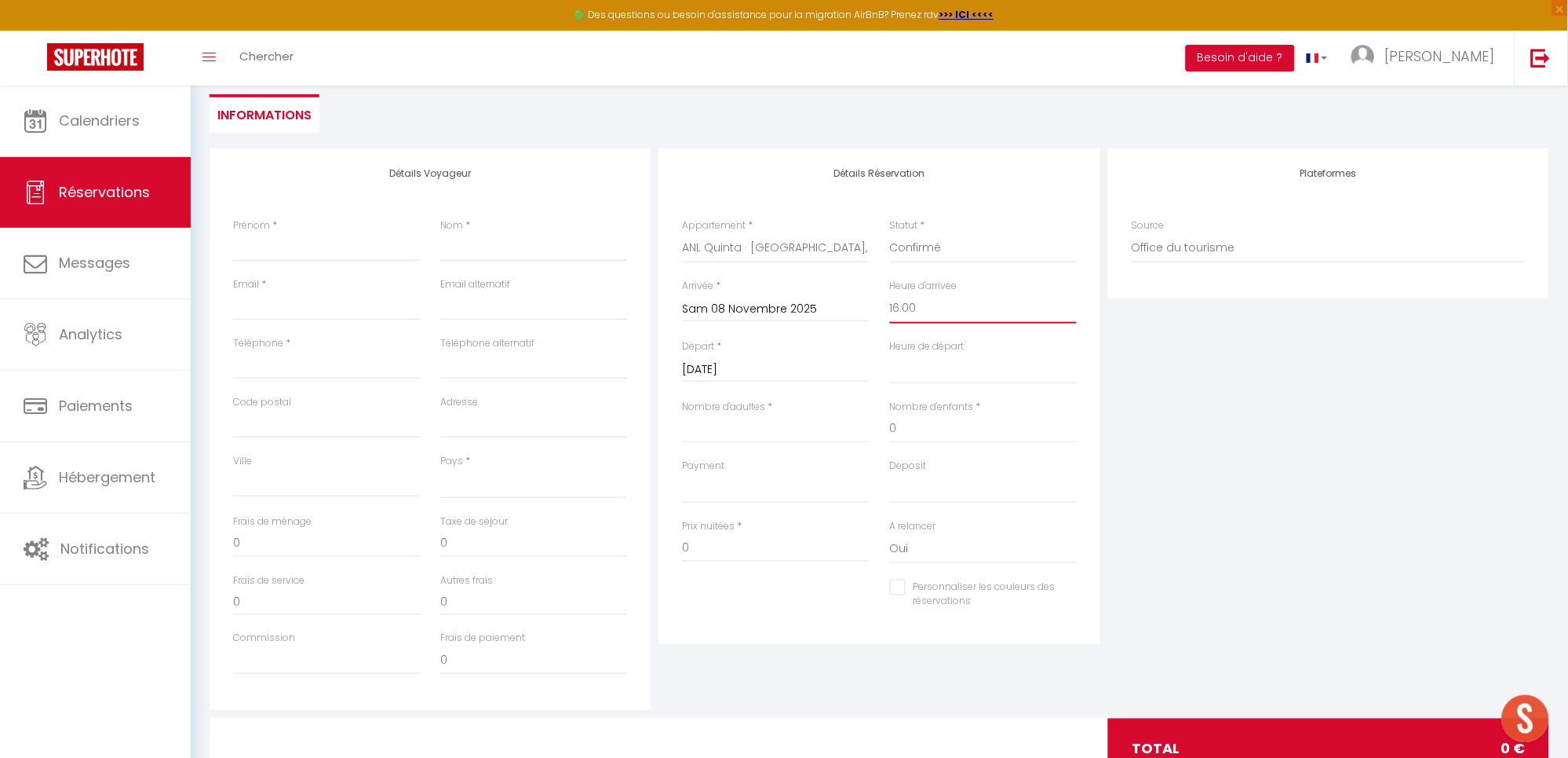
select select
checkbox input "false"
click at [921, 372] on select "00:00 00:30 01:00 01:30 02:00 02:30 03:00 03:30 04:00 04:30 05:00 05:30 06:00 0…" at bounding box center [983, 369] width 186 height 29
select select "10:00"
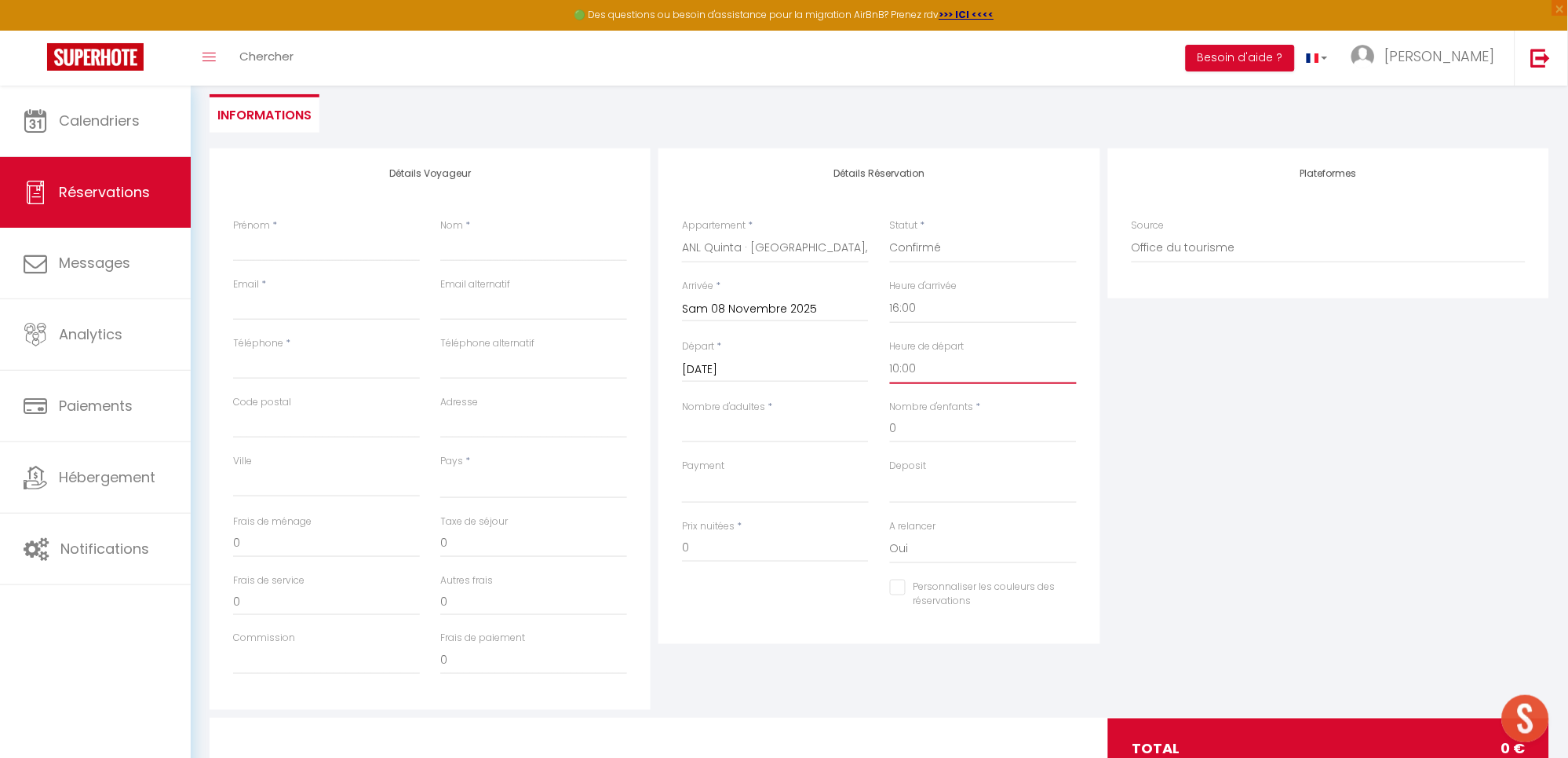
click at [890, 354] on select "00:00 00:30 01:00 01:30 02:00 02:30 03:00 03:30 04:00 04:30 05:00 05:30 06:00 0…" at bounding box center [983, 369] width 186 height 29
select select
checkbox input "false"
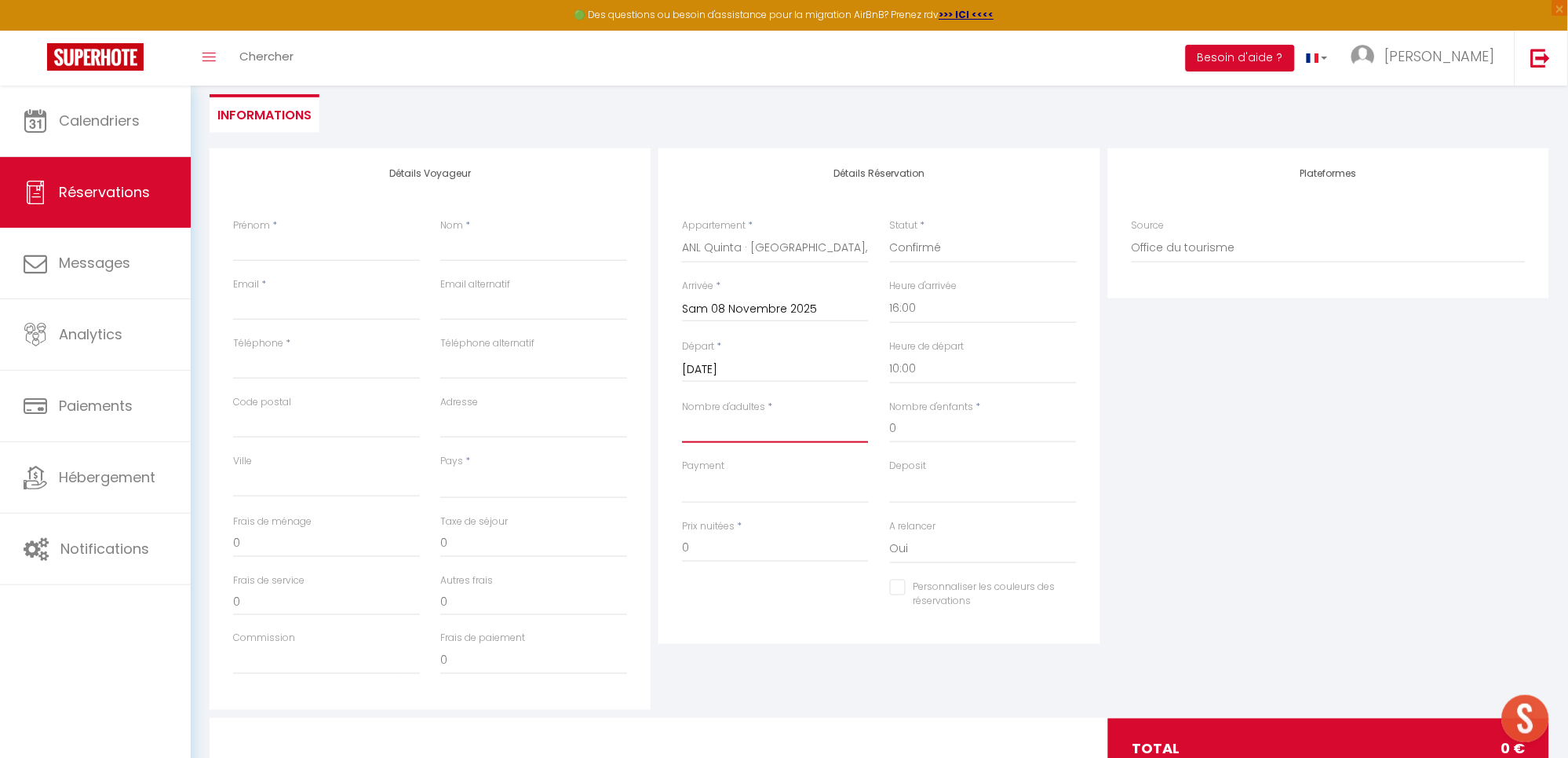
click at [789, 435] on input "Nombre d'adultes" at bounding box center [775, 428] width 186 height 29
type input "3"
select select
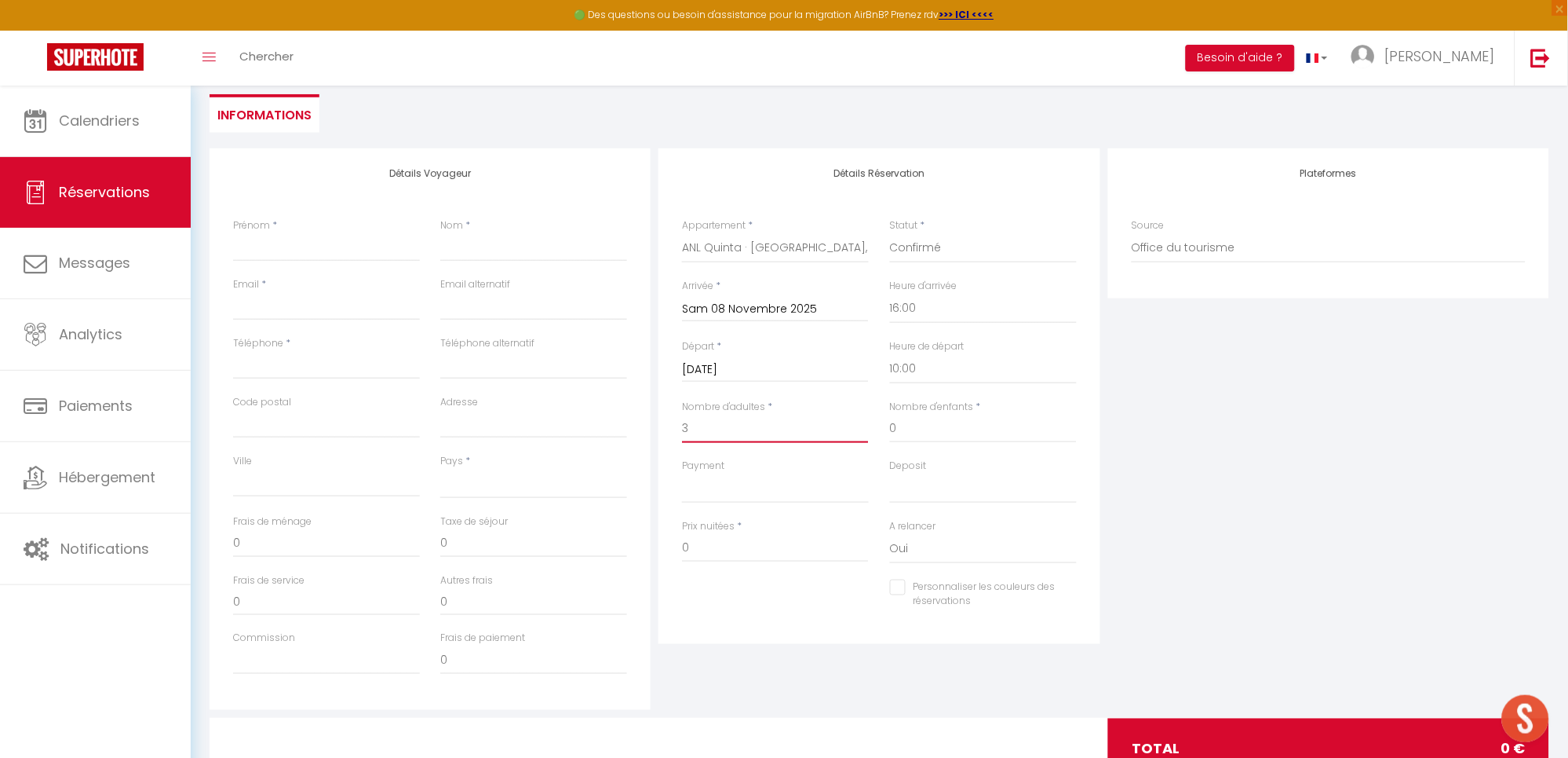
checkbox input "false"
select select
checkbox input "false"
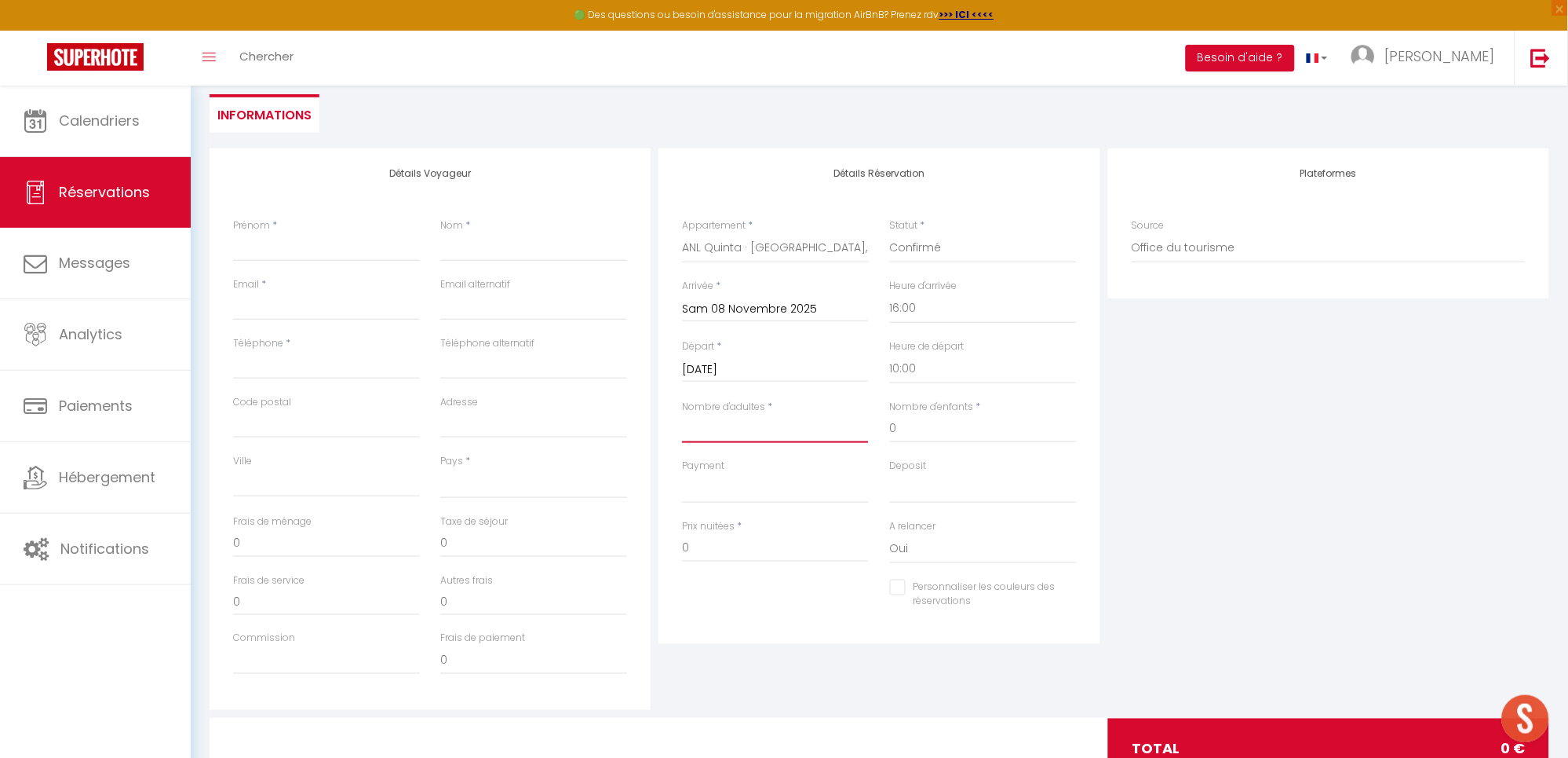
select select
checkbox input "false"
type input "4"
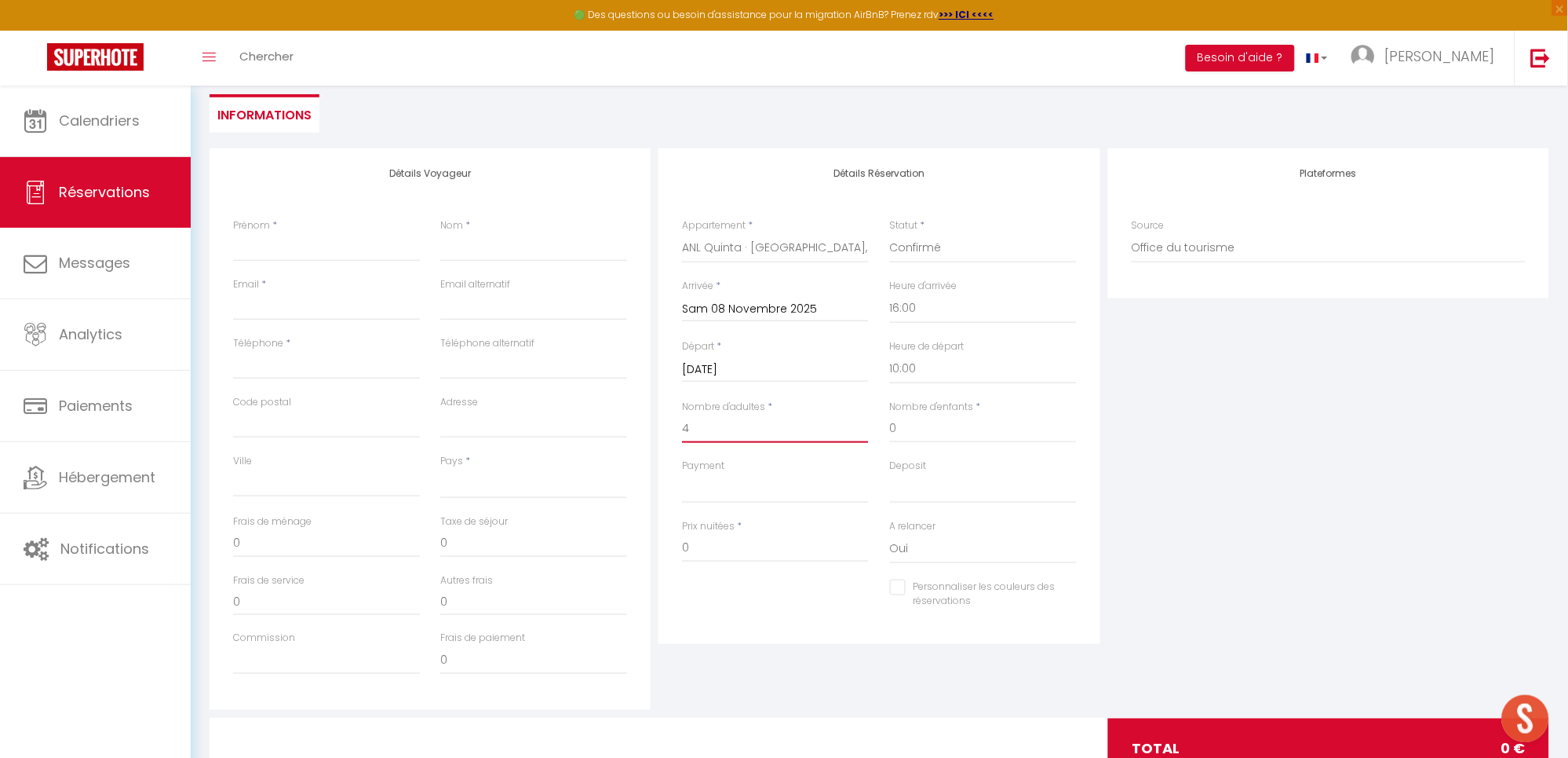
select select
checkbox input "false"
select select
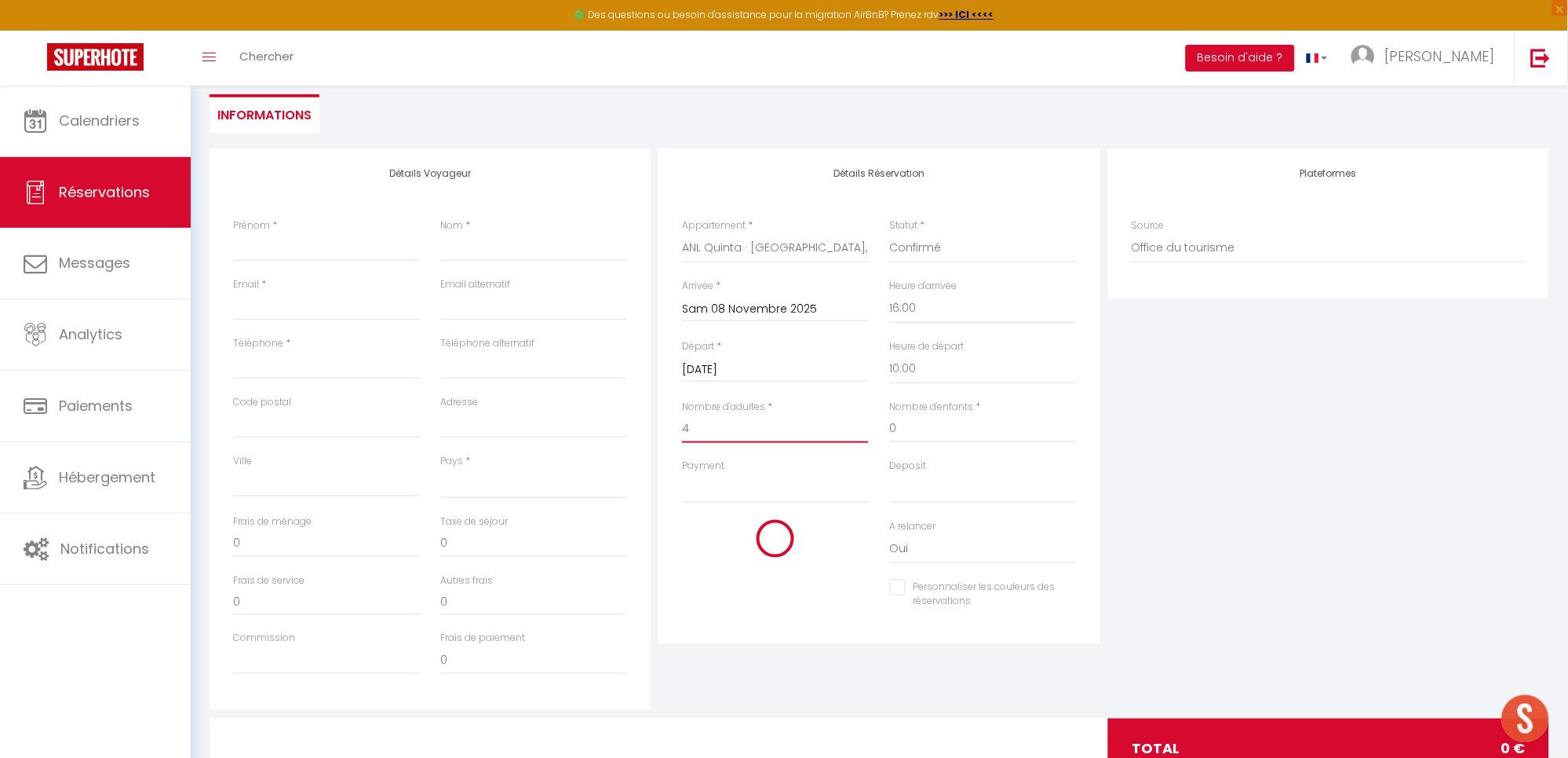
select select
checkbox input "false"
type input "4"
select select
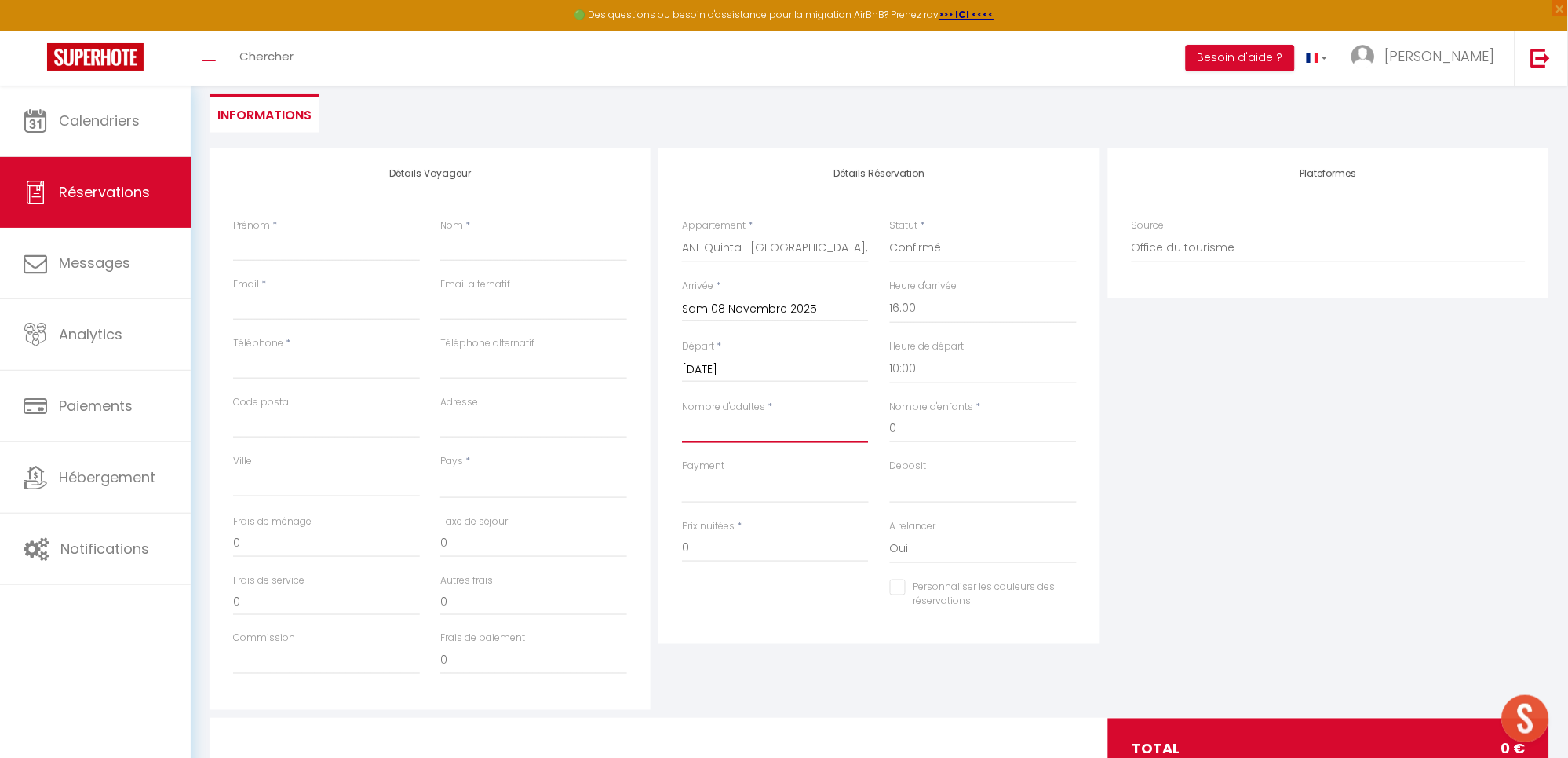
select select
checkbox input "false"
type input "3"
select select
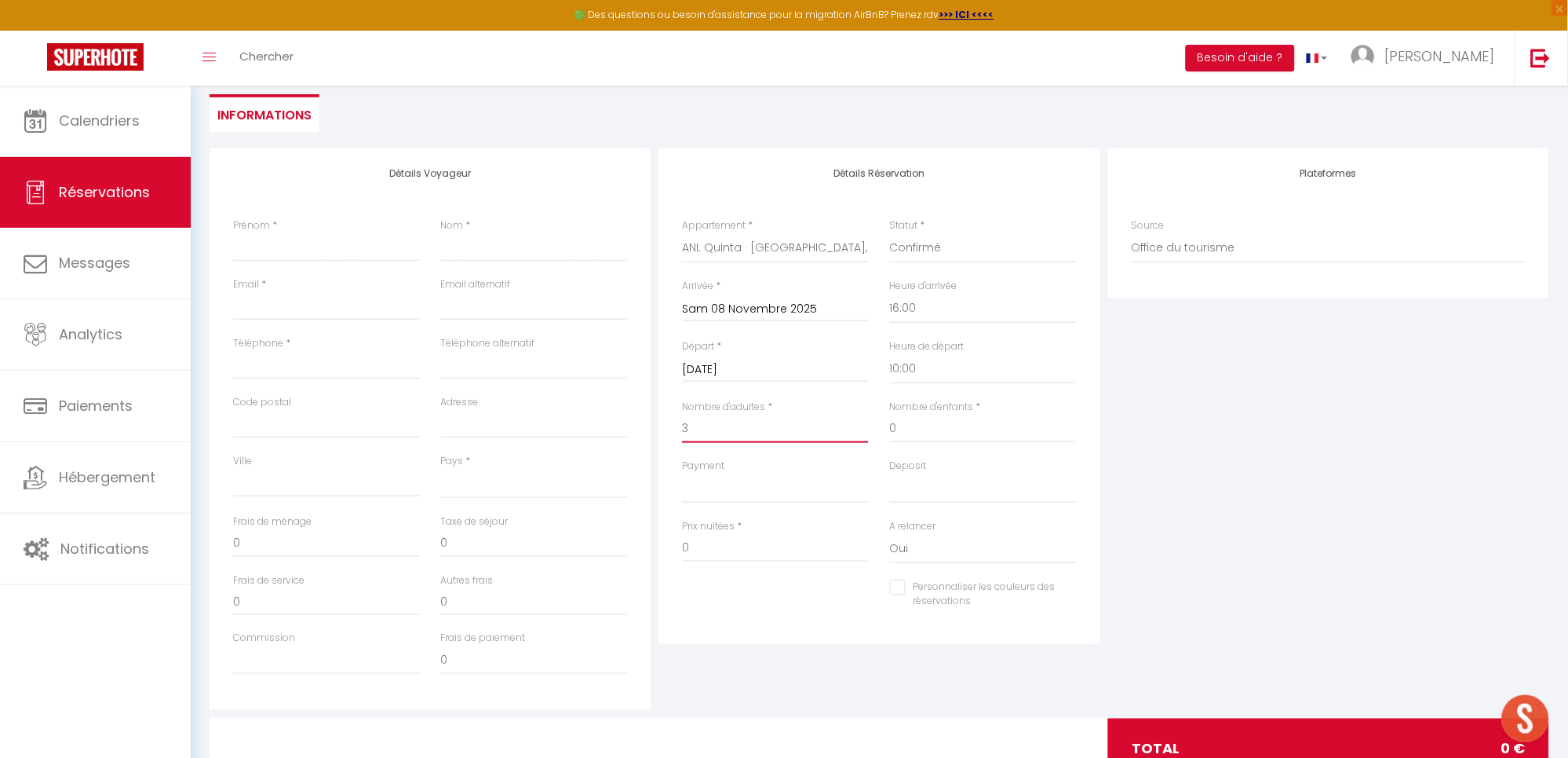
select select
checkbox input "false"
select select
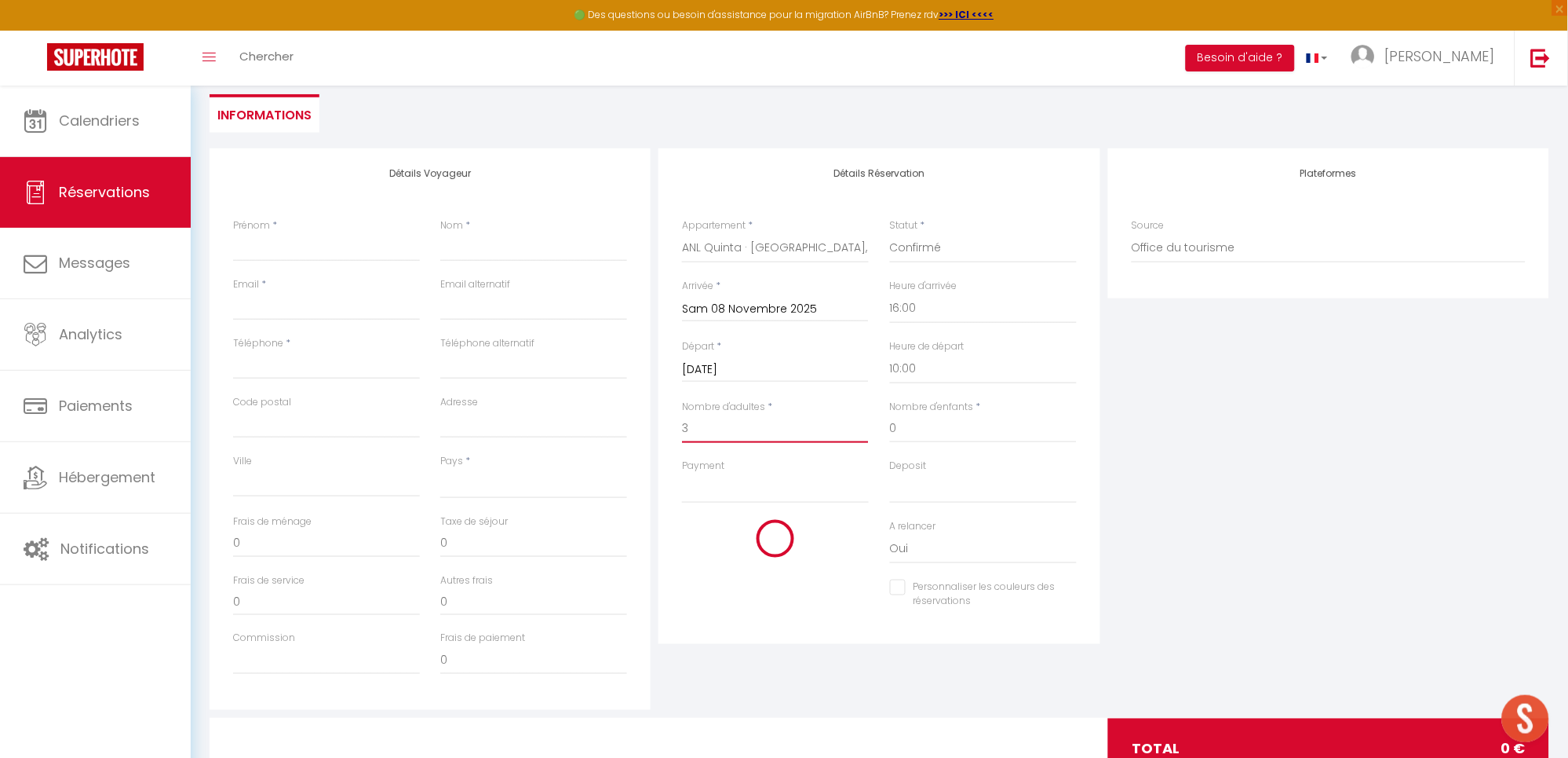
select select
checkbox input "false"
type input "3"
click at [700, 492] on select "OK KO" at bounding box center [775, 488] width 186 height 29
select select "12"
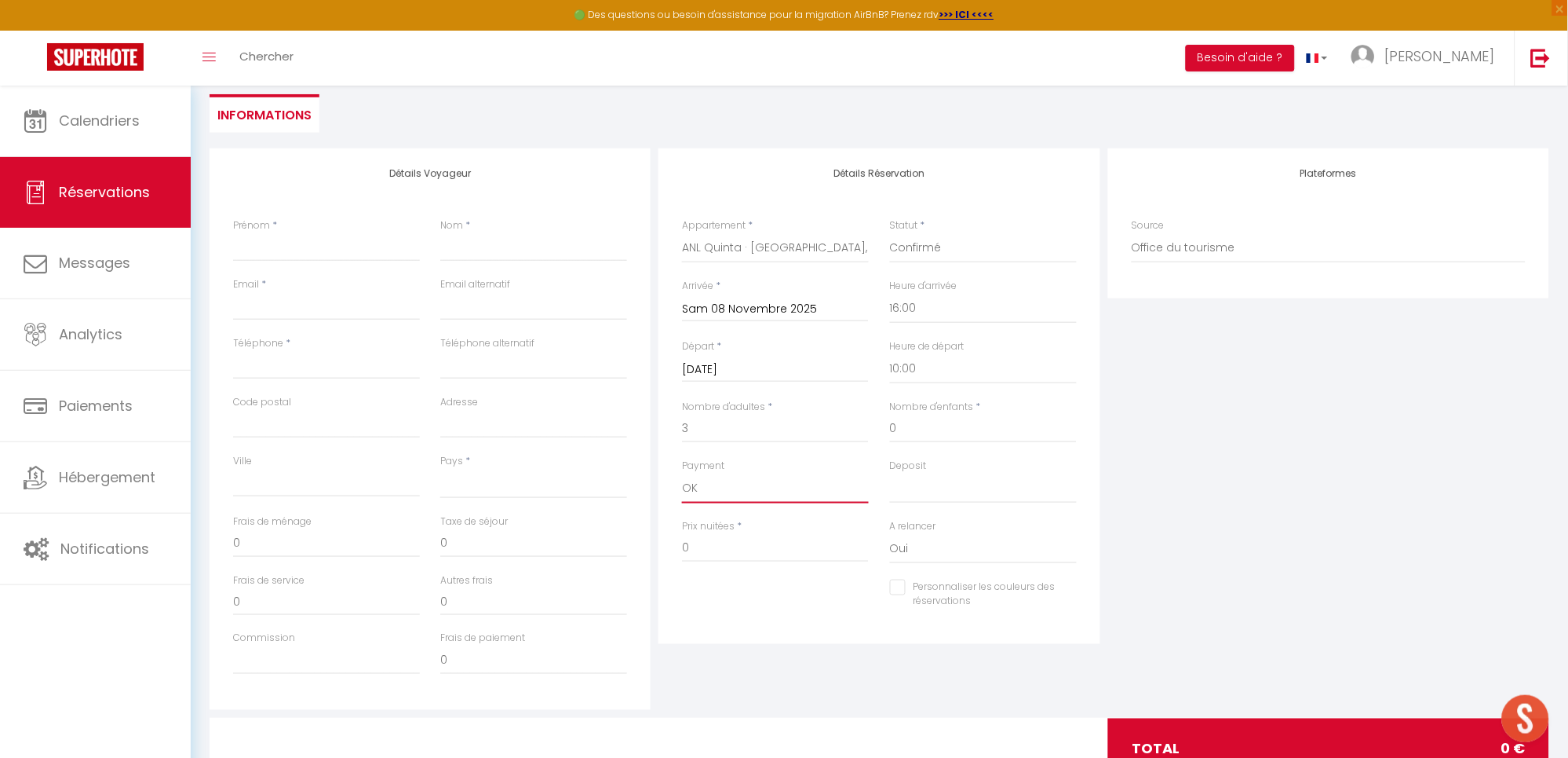
click at [682, 474] on select "OK KO" at bounding box center [775, 488] width 186 height 29
select select
checkbox input "false"
click at [985, 493] on select "OK KO" at bounding box center [983, 488] width 186 height 29
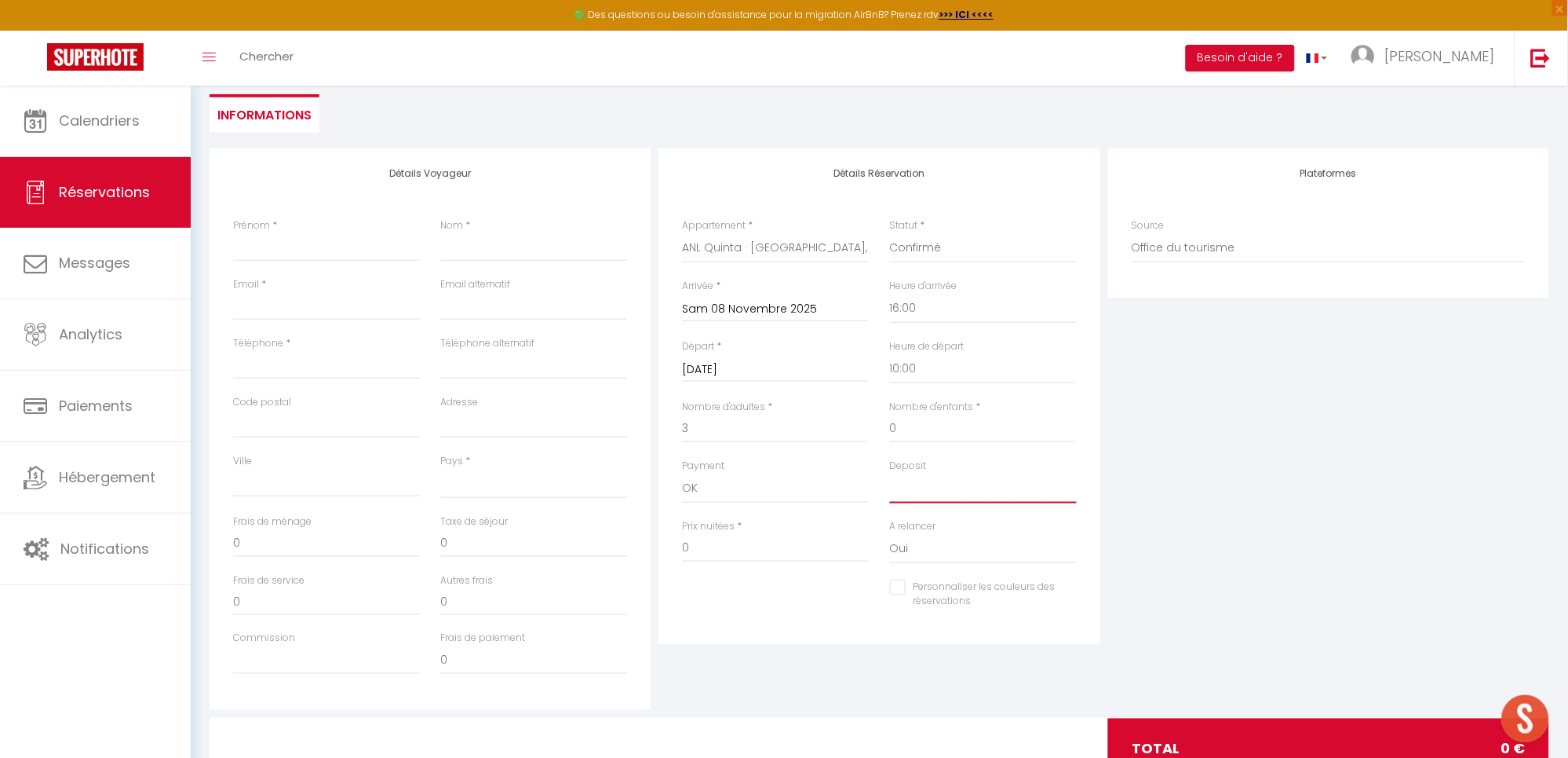
select select "15"
click at [890, 474] on select "OK KO" at bounding box center [983, 488] width 186 height 29
select select
checkbox input "false"
click at [538, 261] on div "Nom *" at bounding box center [533, 248] width 207 height 59
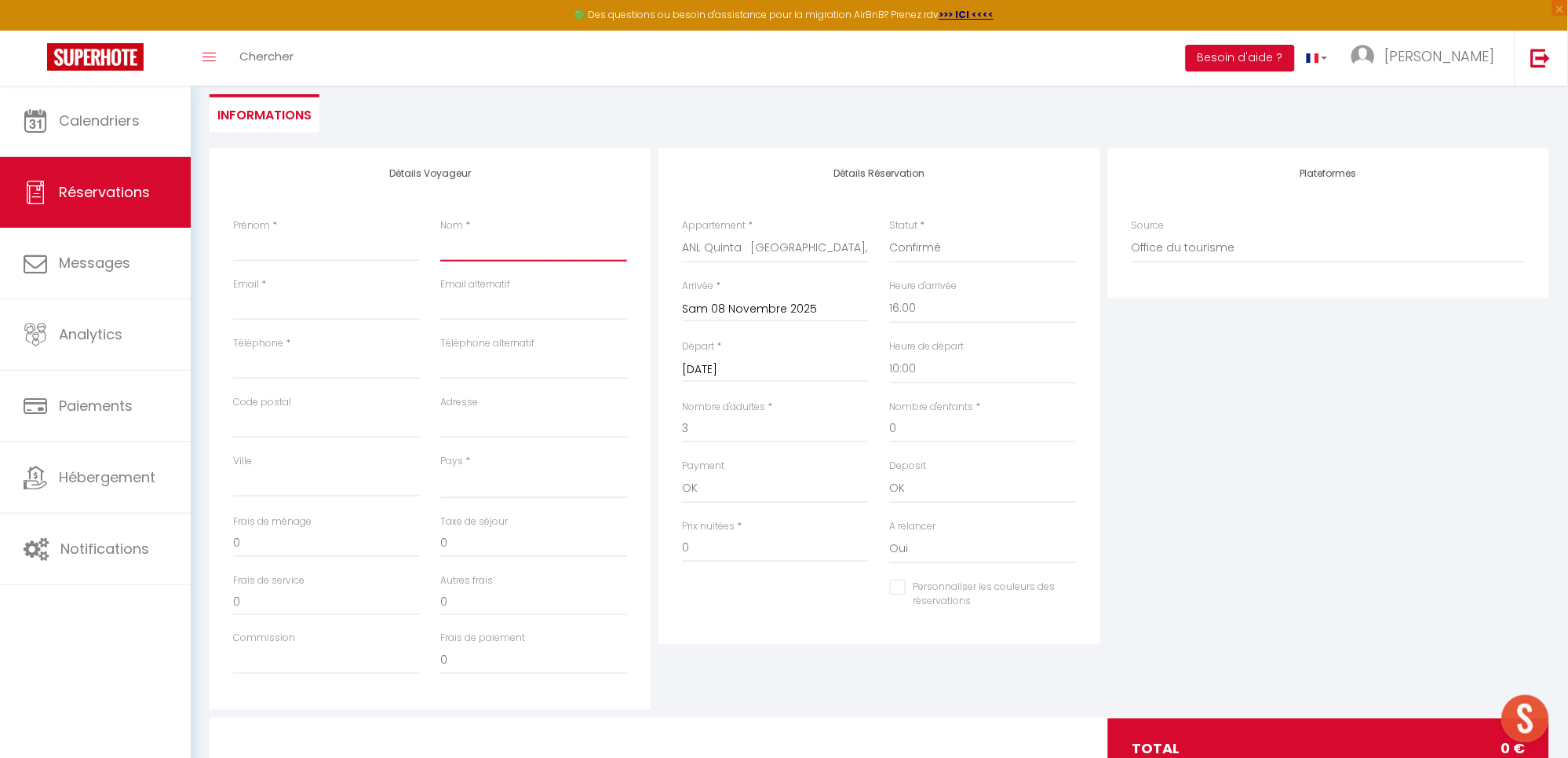
click at [527, 249] on input "Nom" at bounding box center [533, 247] width 186 height 29
click at [306, 299] on input "Email client" at bounding box center [326, 306] width 186 height 29
click at [258, 359] on input "Téléphone" at bounding box center [326, 365] width 186 height 29
paste input "+1 832-362-0280"
type input "+1 832-362-0280"
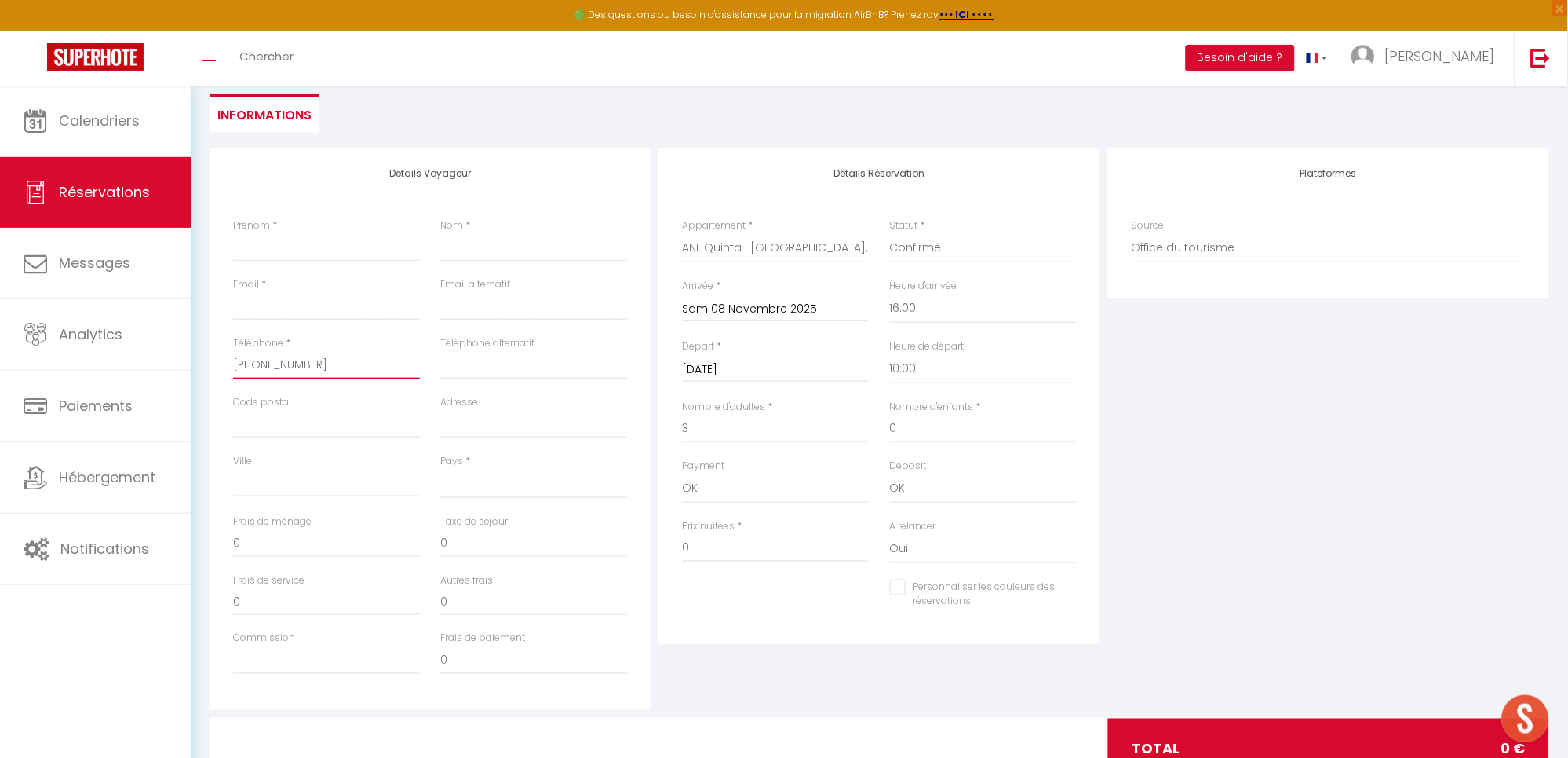
select select
checkbox input "false"
click at [296, 360] on input "+1 832-362-0280" at bounding box center [326, 365] width 186 height 29
type input "+1 832-3620280"
select select
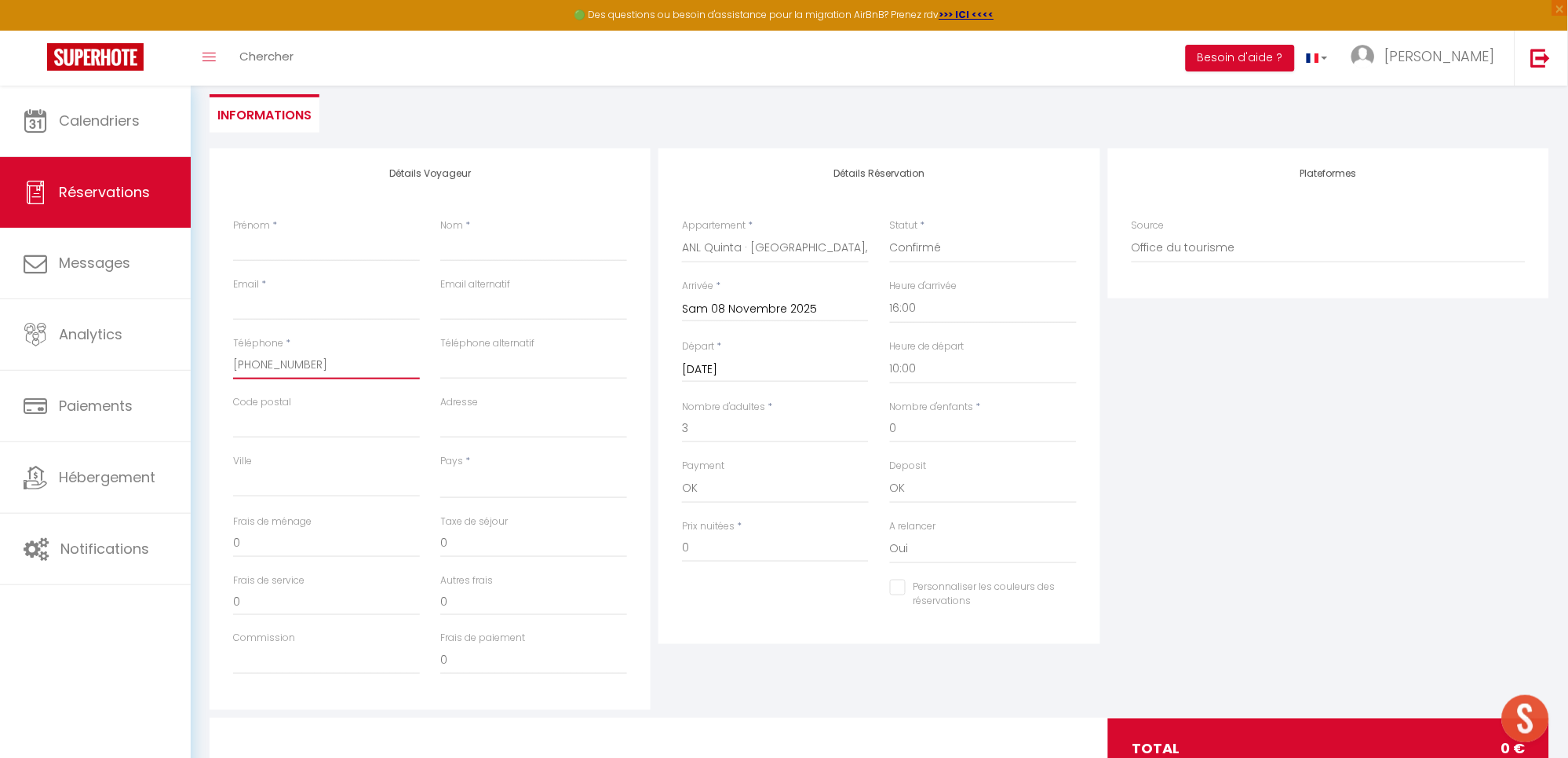
checkbox input "false"
click at [272, 356] on input "+1 832-3620280" at bounding box center [326, 365] width 186 height 29
type input "+1 8323620280"
select select
checkbox input "false"
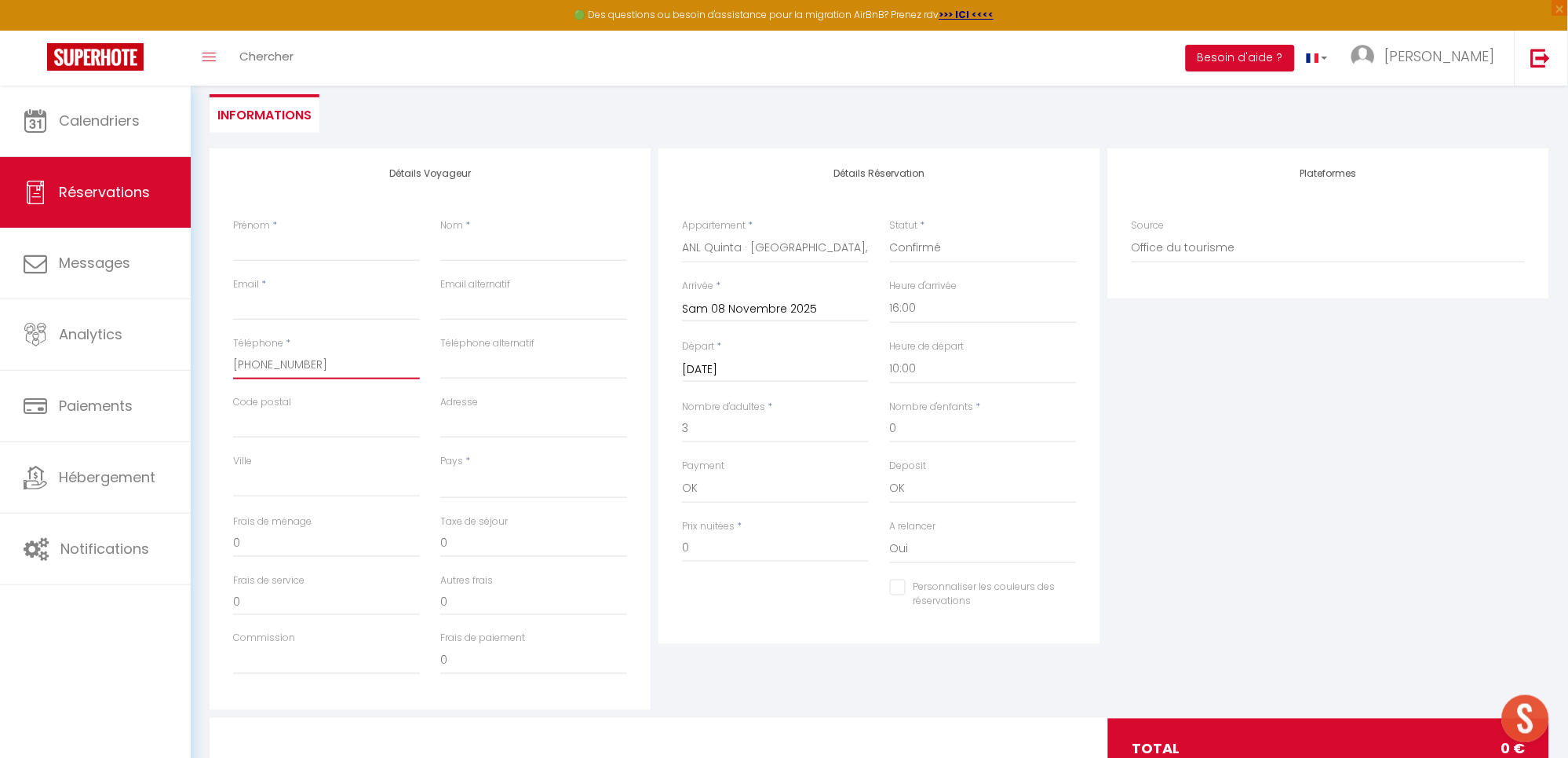
click at [245, 360] on input "+1 8323620280" at bounding box center [326, 365] width 186 height 29
click at [360, 356] on input "+1 8323620280" at bounding box center [326, 365] width 186 height 29
click at [247, 361] on input "+1 8323620280" at bounding box center [326, 365] width 186 height 29
type input "+18323620280"
select select
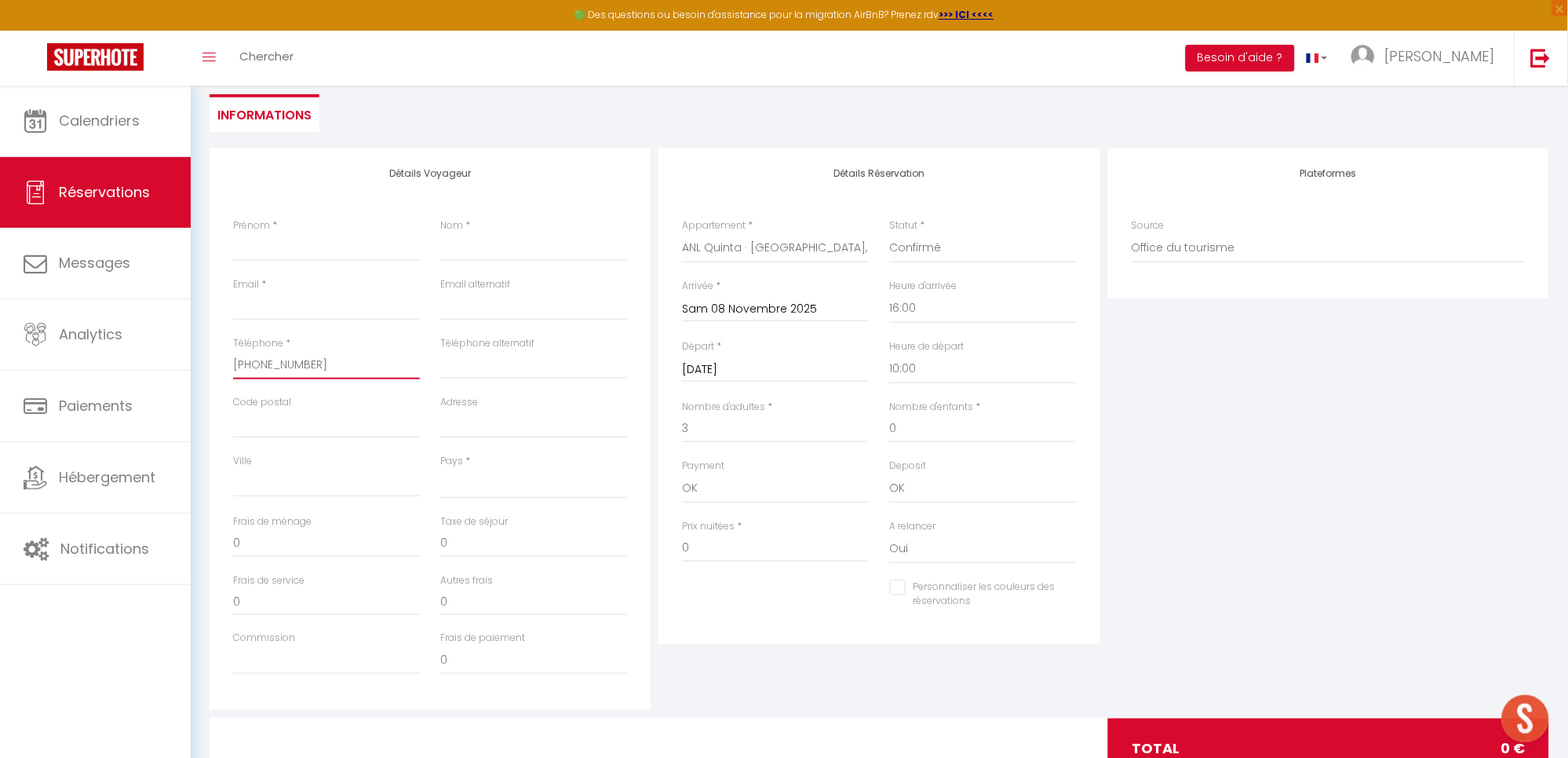
checkbox input "false"
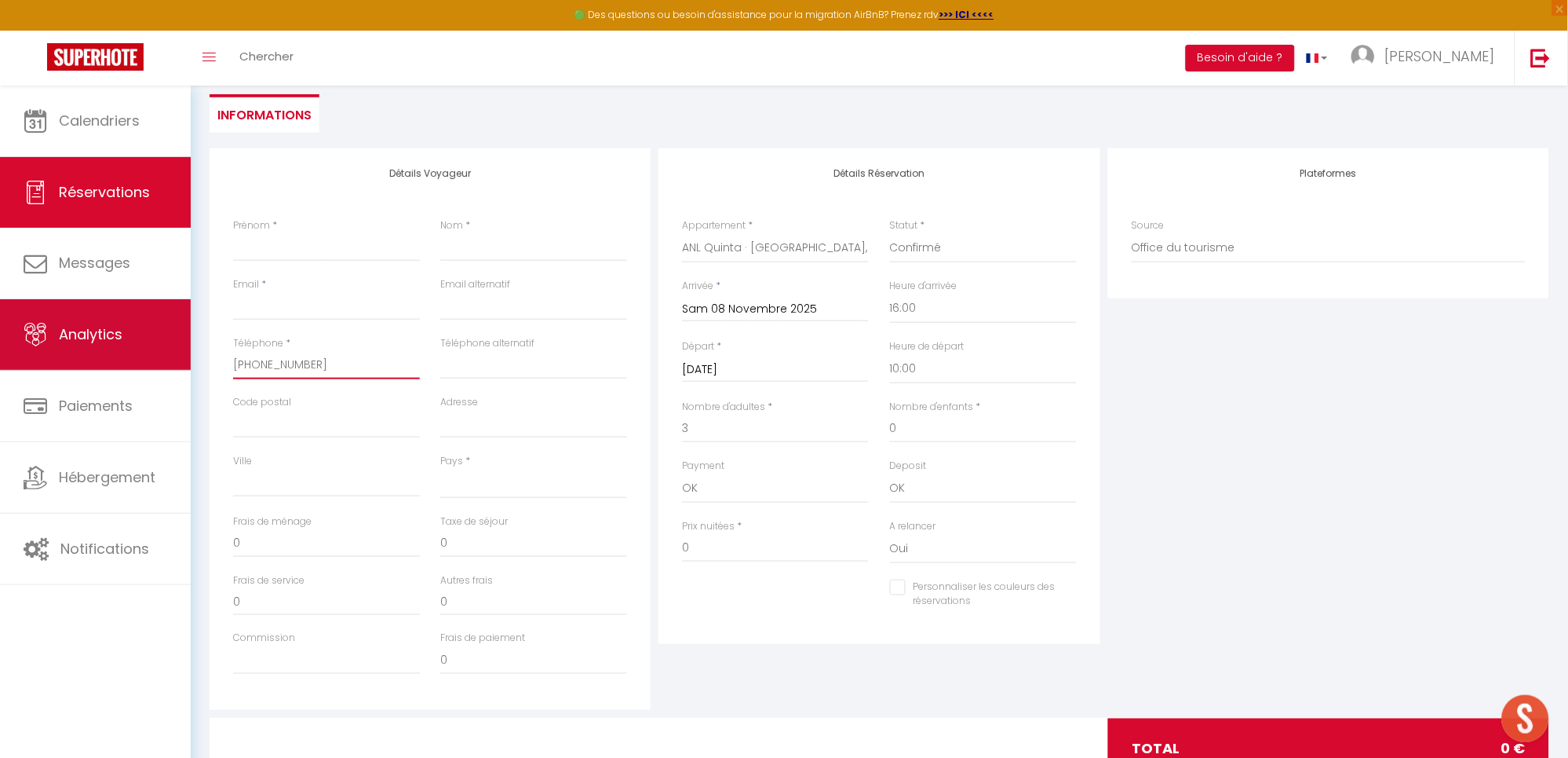
drag, startPoint x: 323, startPoint y: 366, endPoint x: 186, endPoint y: 359, distance: 137.2
click at [186, 359] on div "🟢 Des questions ou besoin d'assistance pour la migration AirBnB? Prenez rdv >>>…" at bounding box center [784, 348] width 1568 height 943
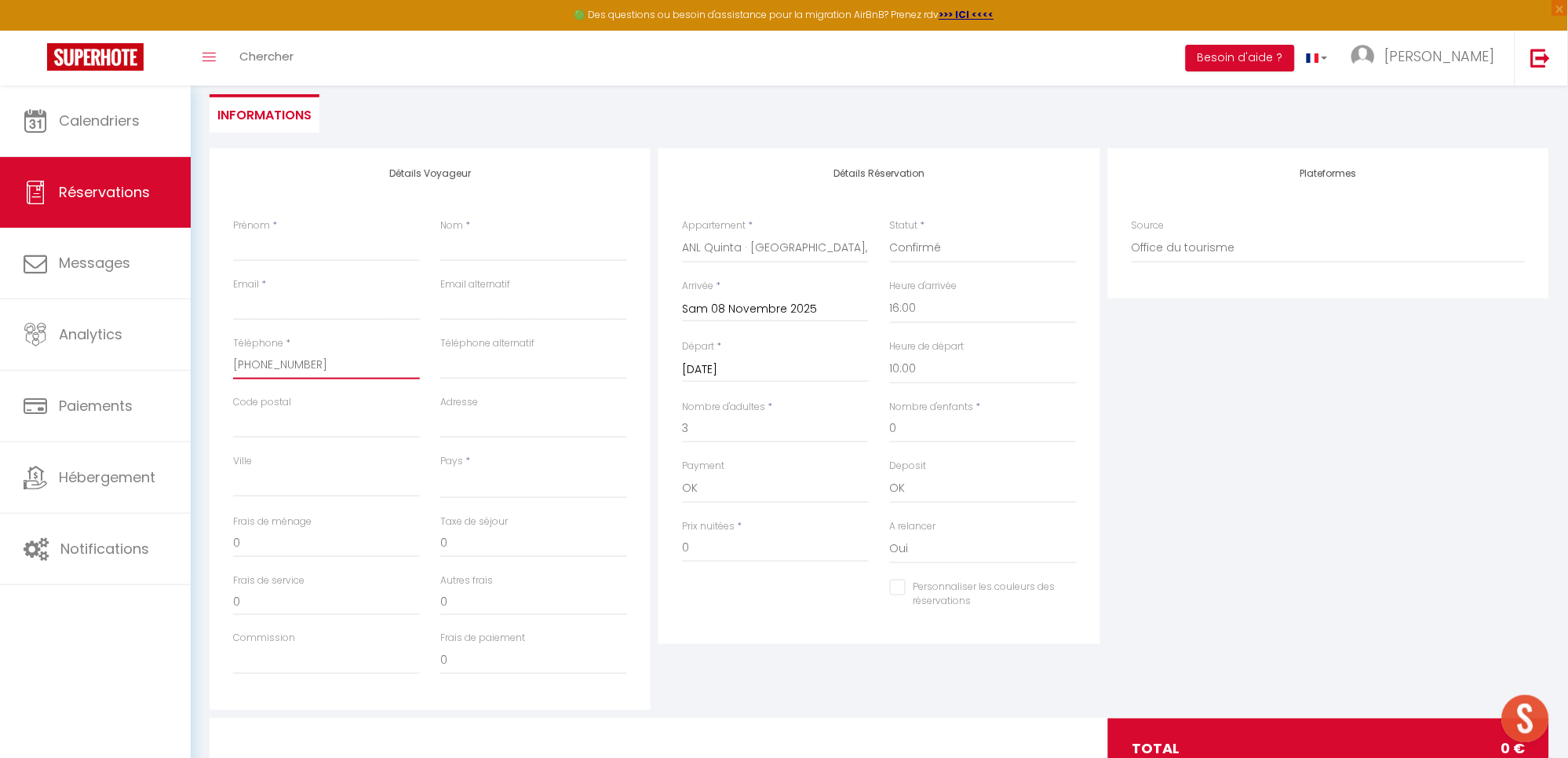
type input "+18323620280"
click at [523, 369] on input "Téléphone alternatif" at bounding box center [533, 365] width 186 height 29
paste input "+18323620280"
type input "+18323620280"
select select
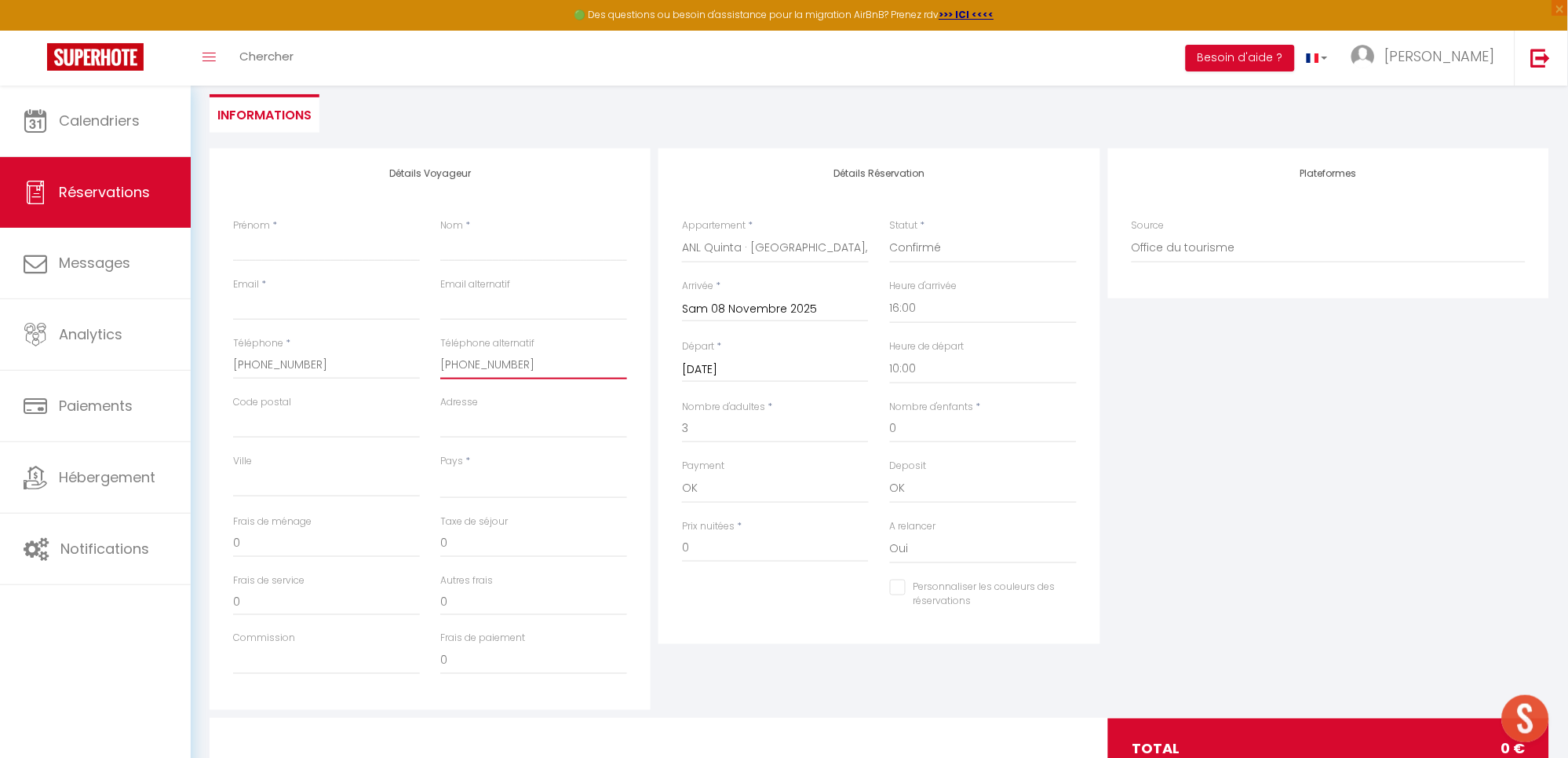
checkbox input "false"
type input "+18323620280"
click at [462, 305] on input "email" at bounding box center [533, 306] width 186 height 29
click at [285, 246] on input "Prénom" at bounding box center [326, 247] width 186 height 29
type input "l"
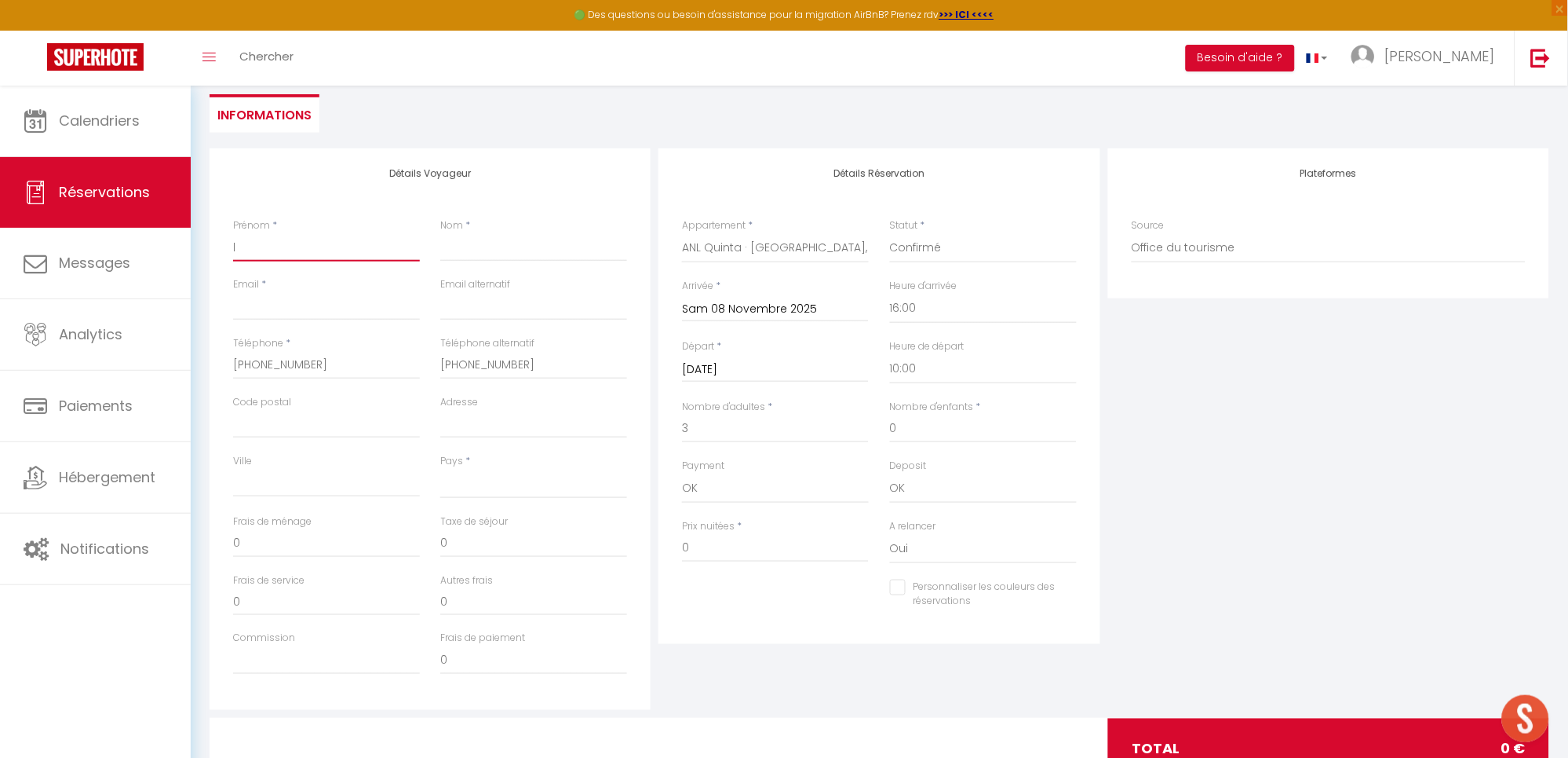
select select
checkbox input "false"
select select
checkbox input "false"
type input "L"
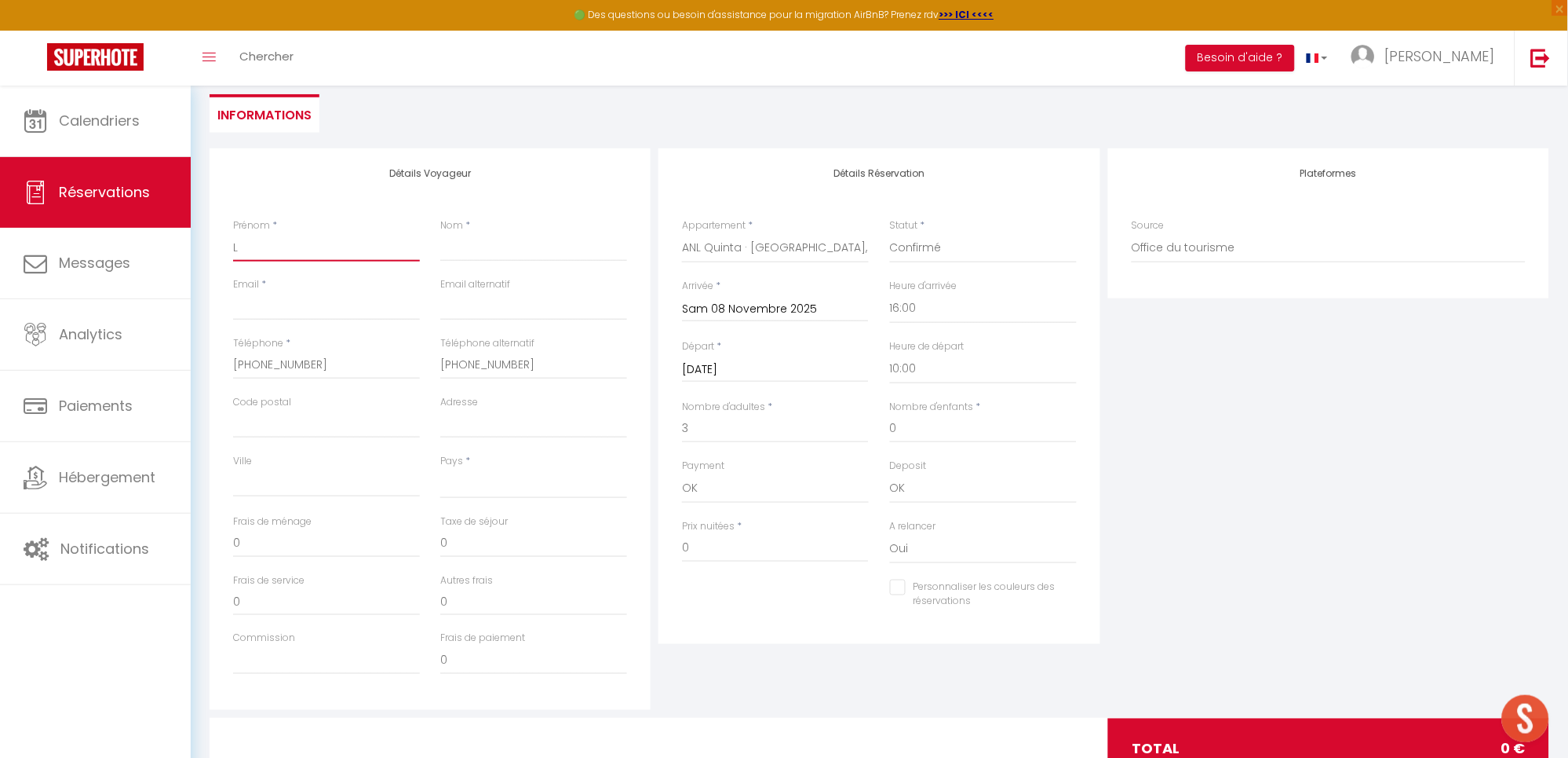
select select
checkbox input "false"
type input "Le"
select select
checkbox input "false"
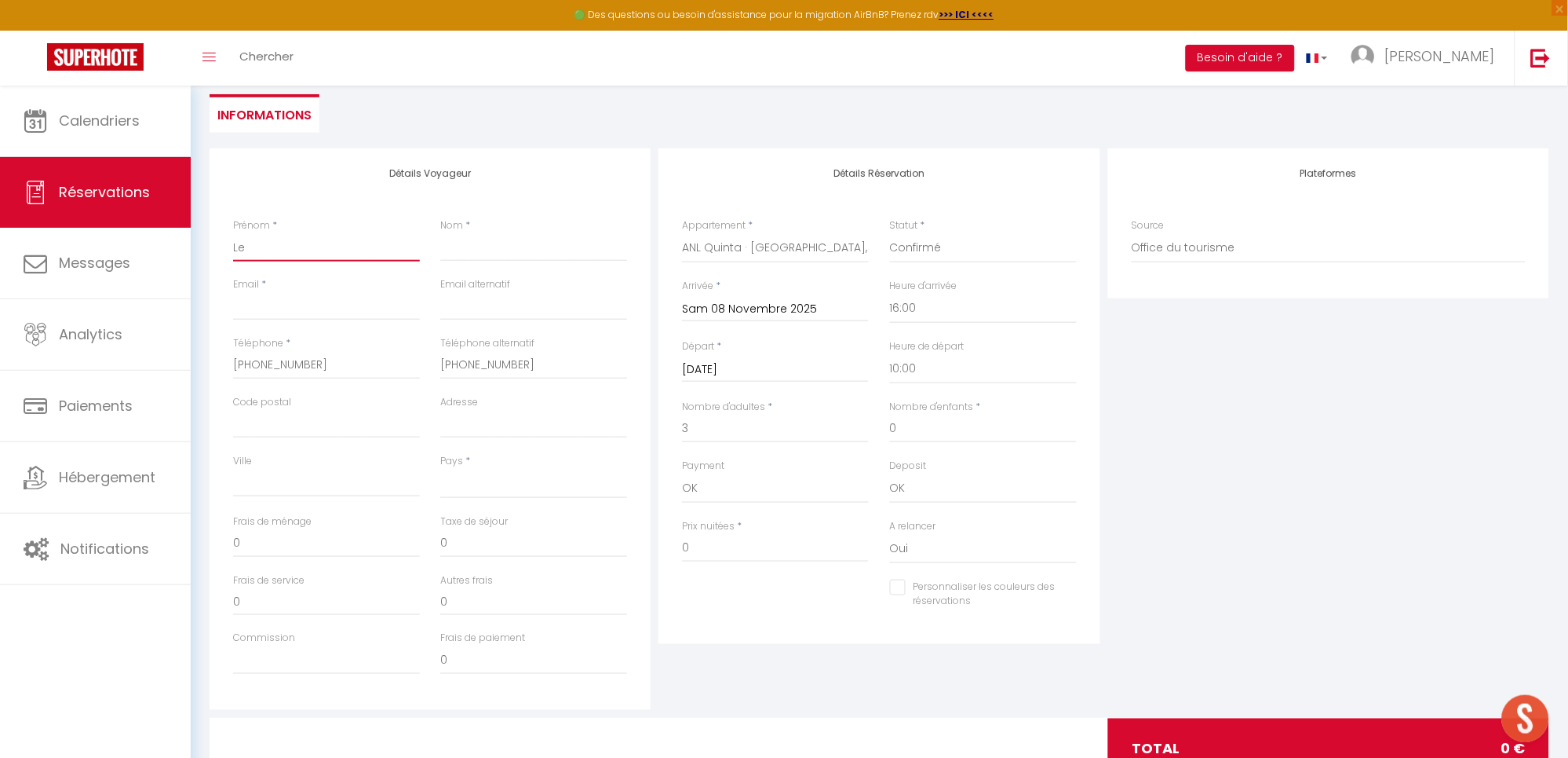
type input "[PERSON_NAME]"
select select
checkbox input "false"
type input "[PERSON_NAME]"
click at [500, 252] on input "Nom" at bounding box center [533, 247] width 186 height 29
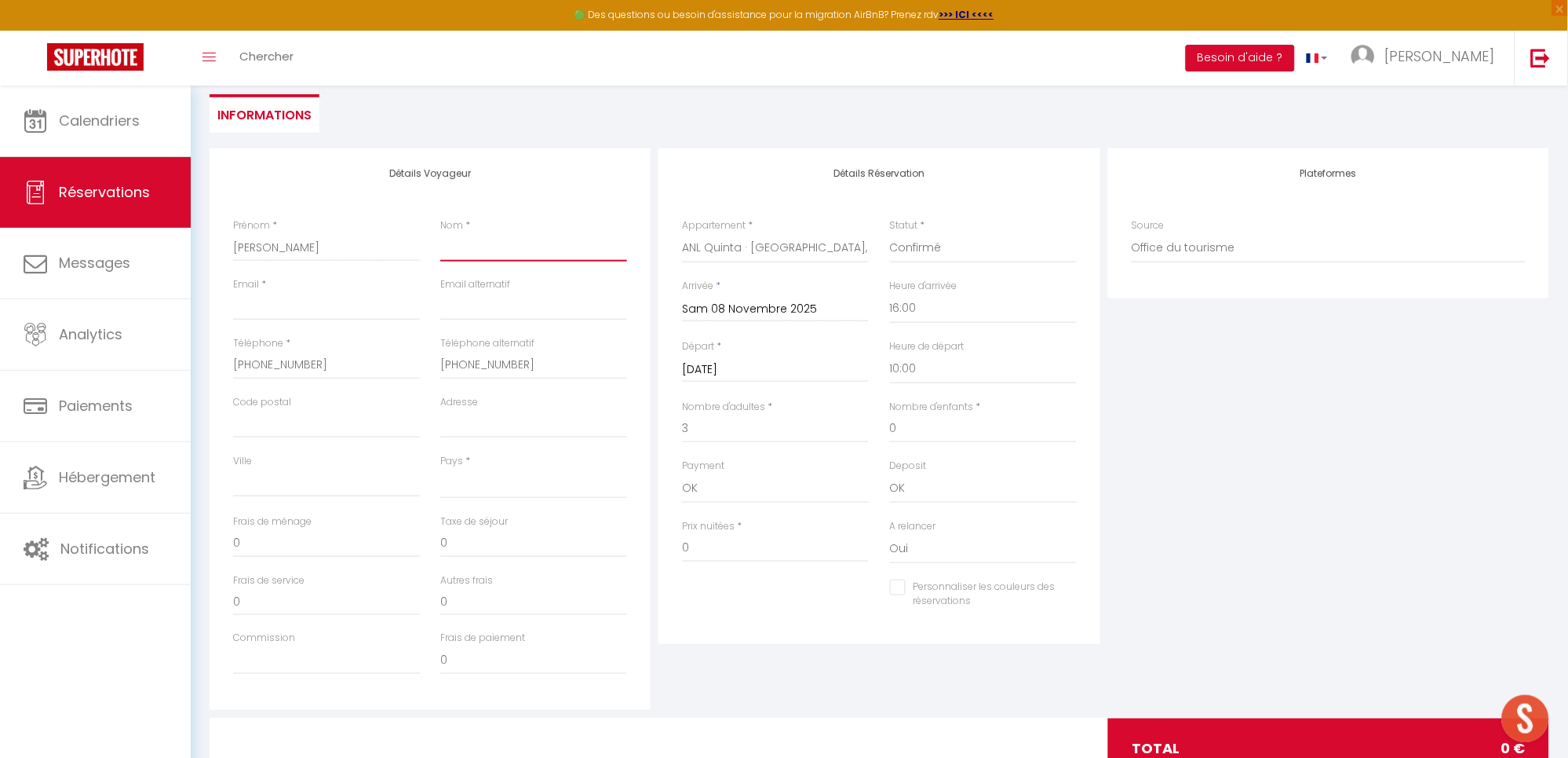
type input "W"
select select
checkbox input "false"
type input "Wi"
select select
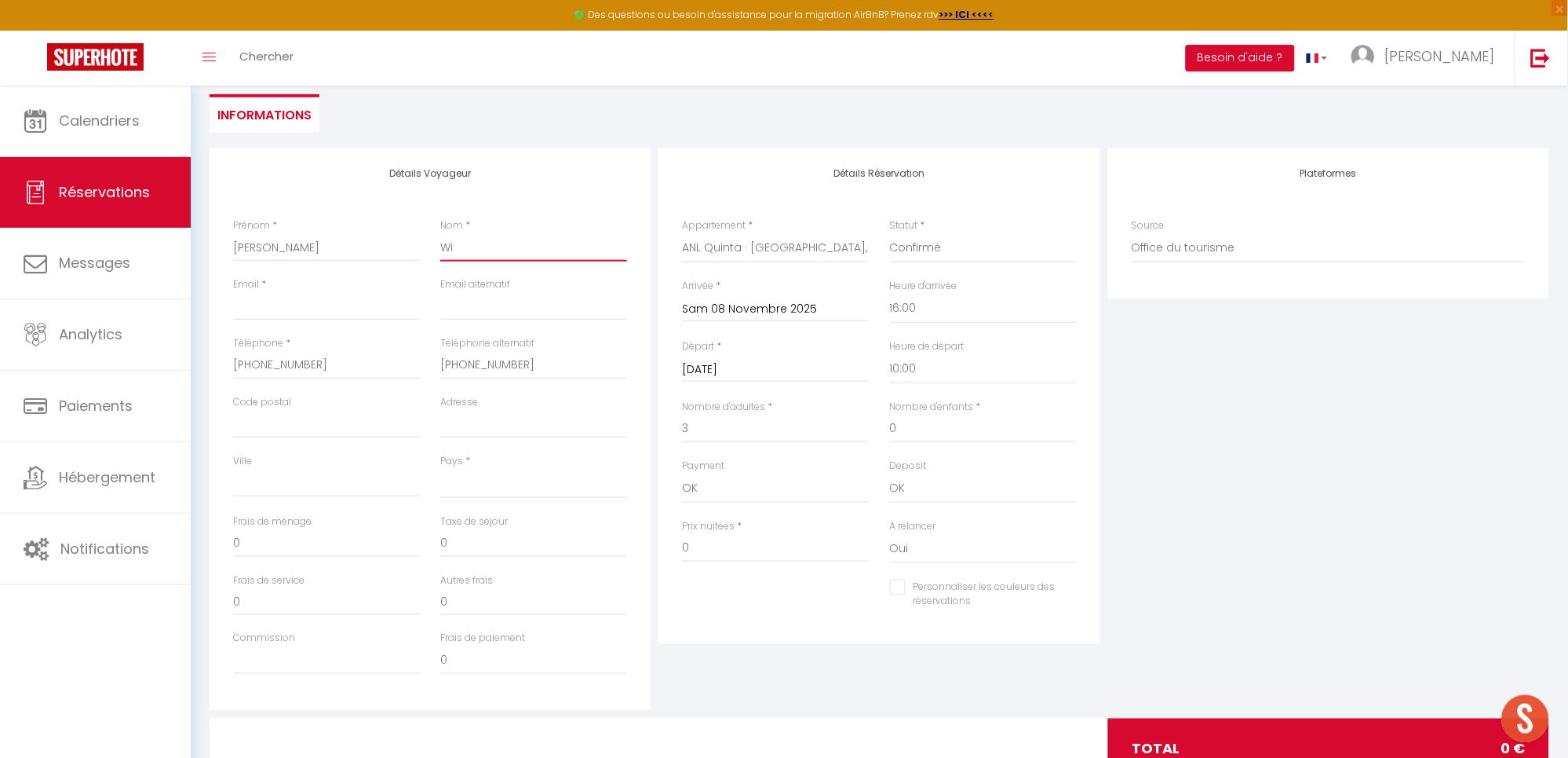
checkbox input "false"
type input "Wil"
select select
checkbox input "false"
type input "Wilo"
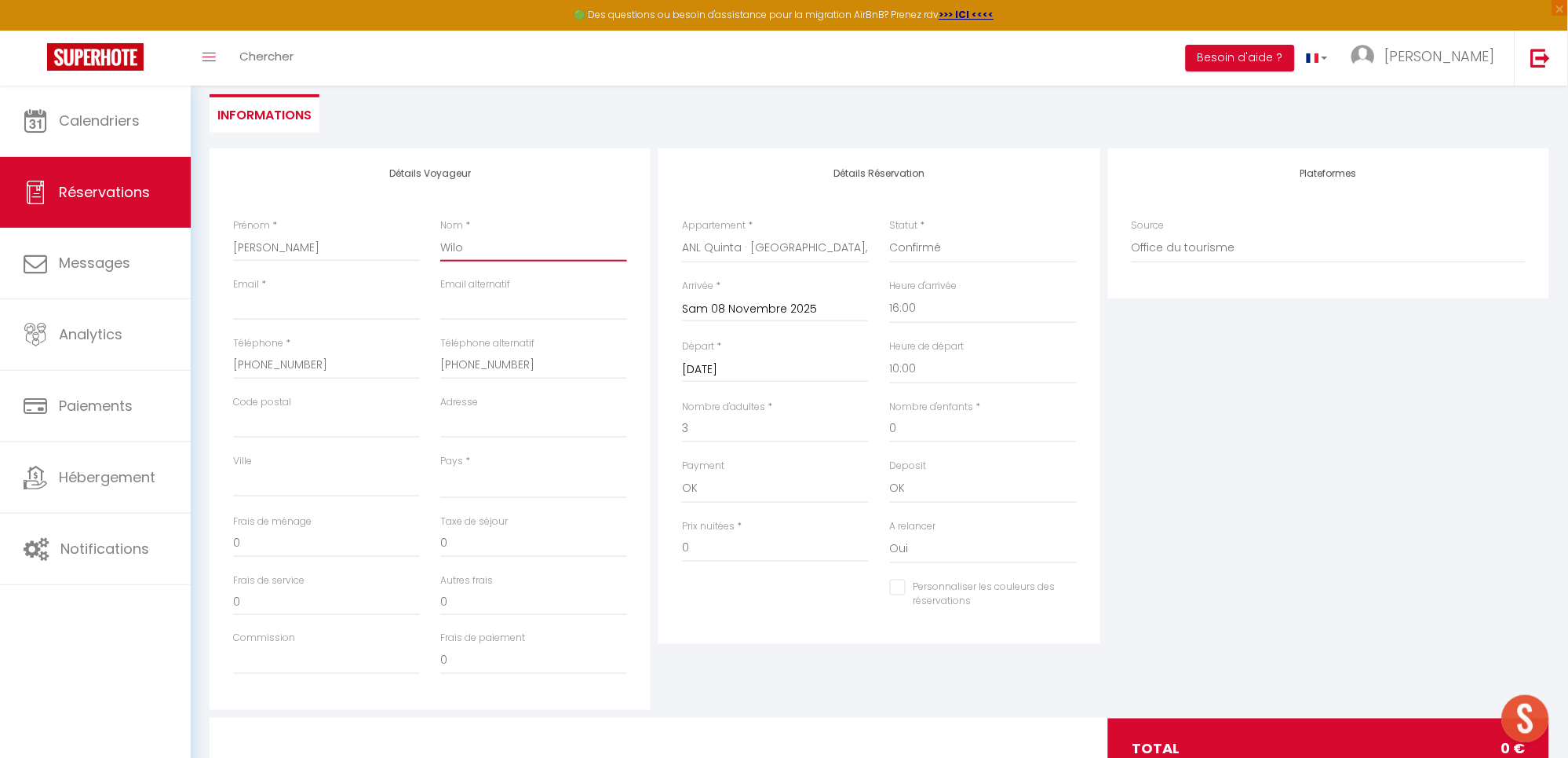
select select
checkbox input "false"
type input "Wil"
select select
checkbox input "false"
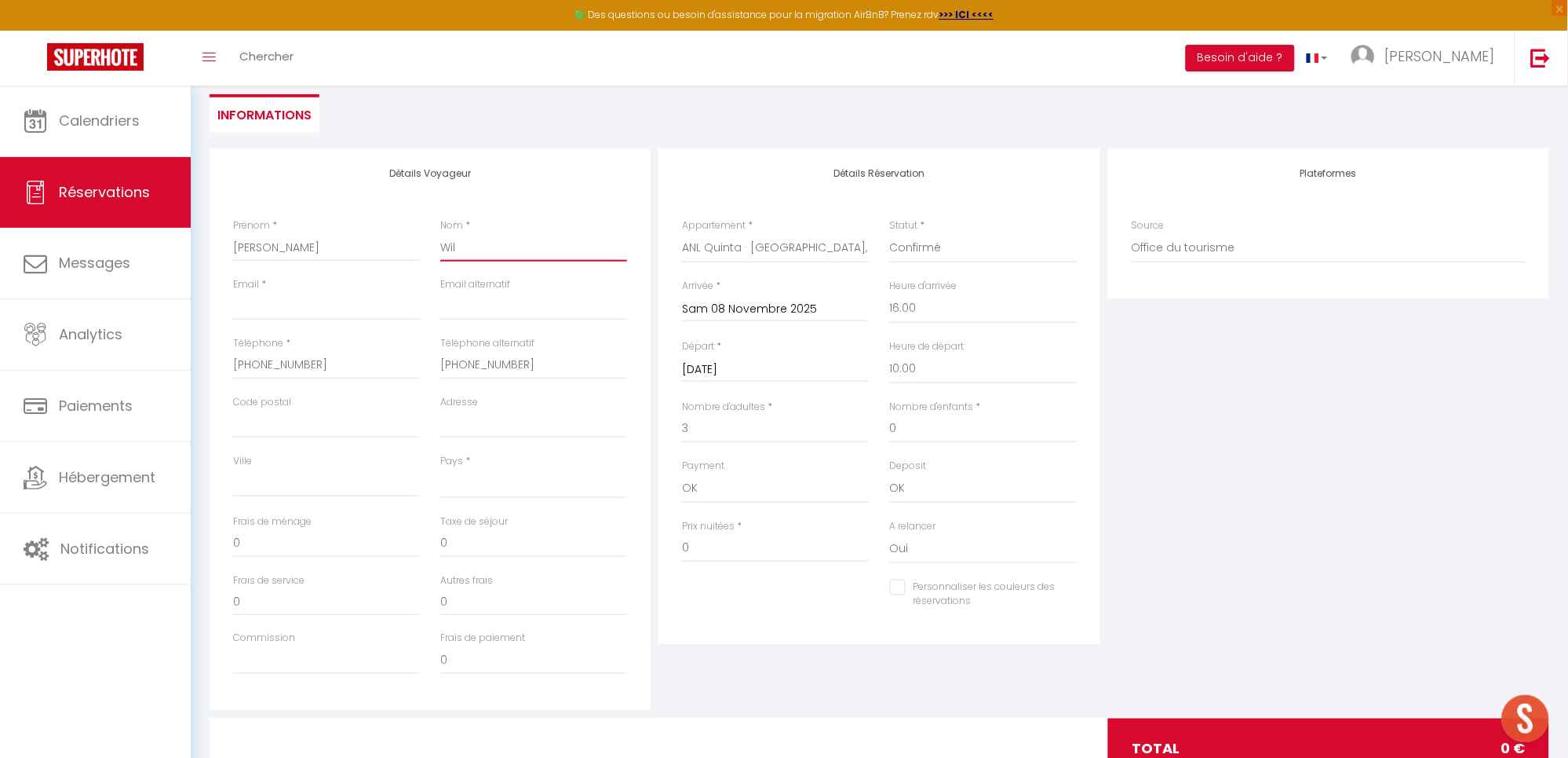
type input "Wils"
select select
checkbox input "false"
type input "Wilso"
select select
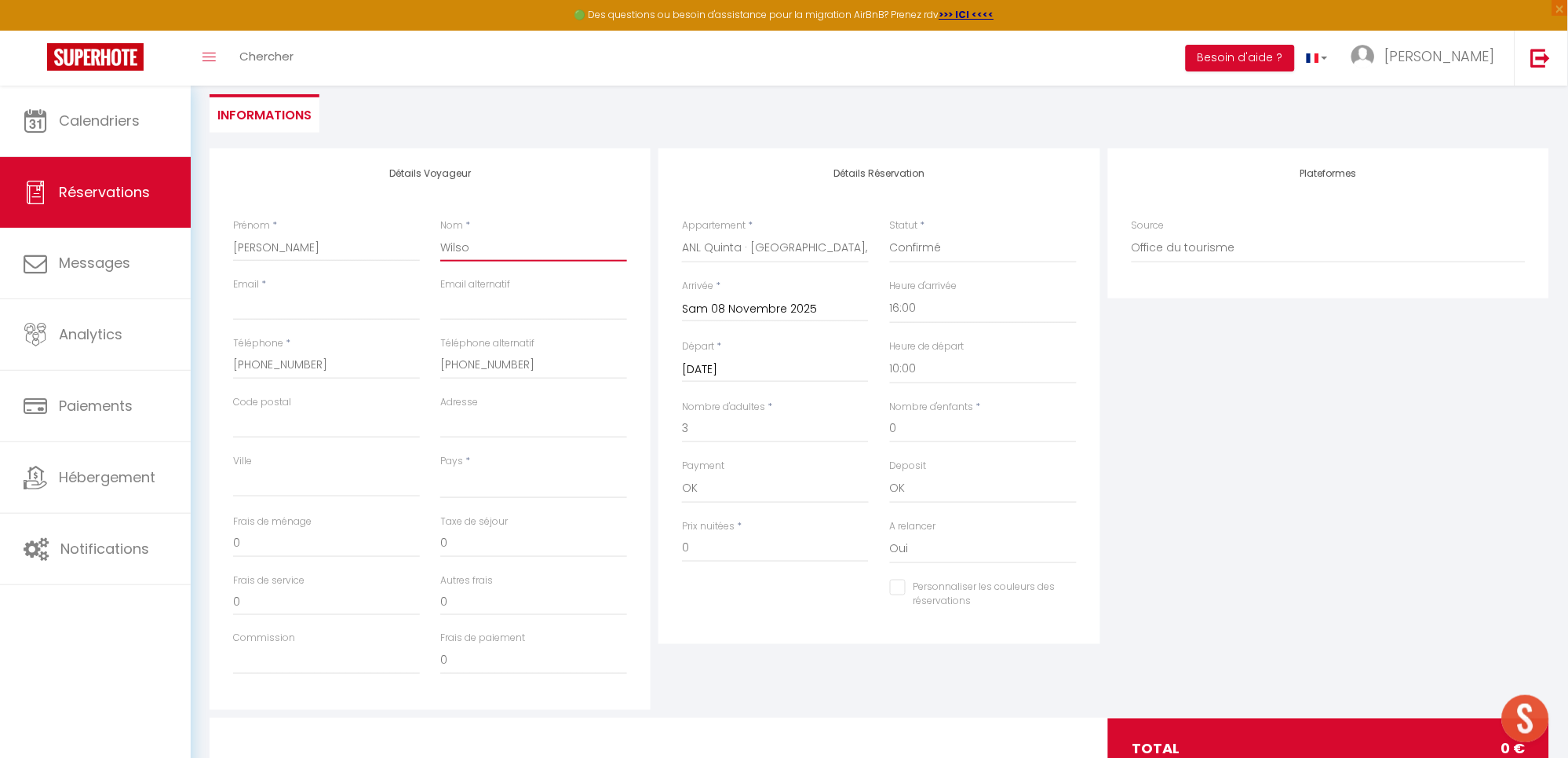
checkbox input "false"
type input "Wilson"
select select
checkbox input "false"
type input "Wilson"
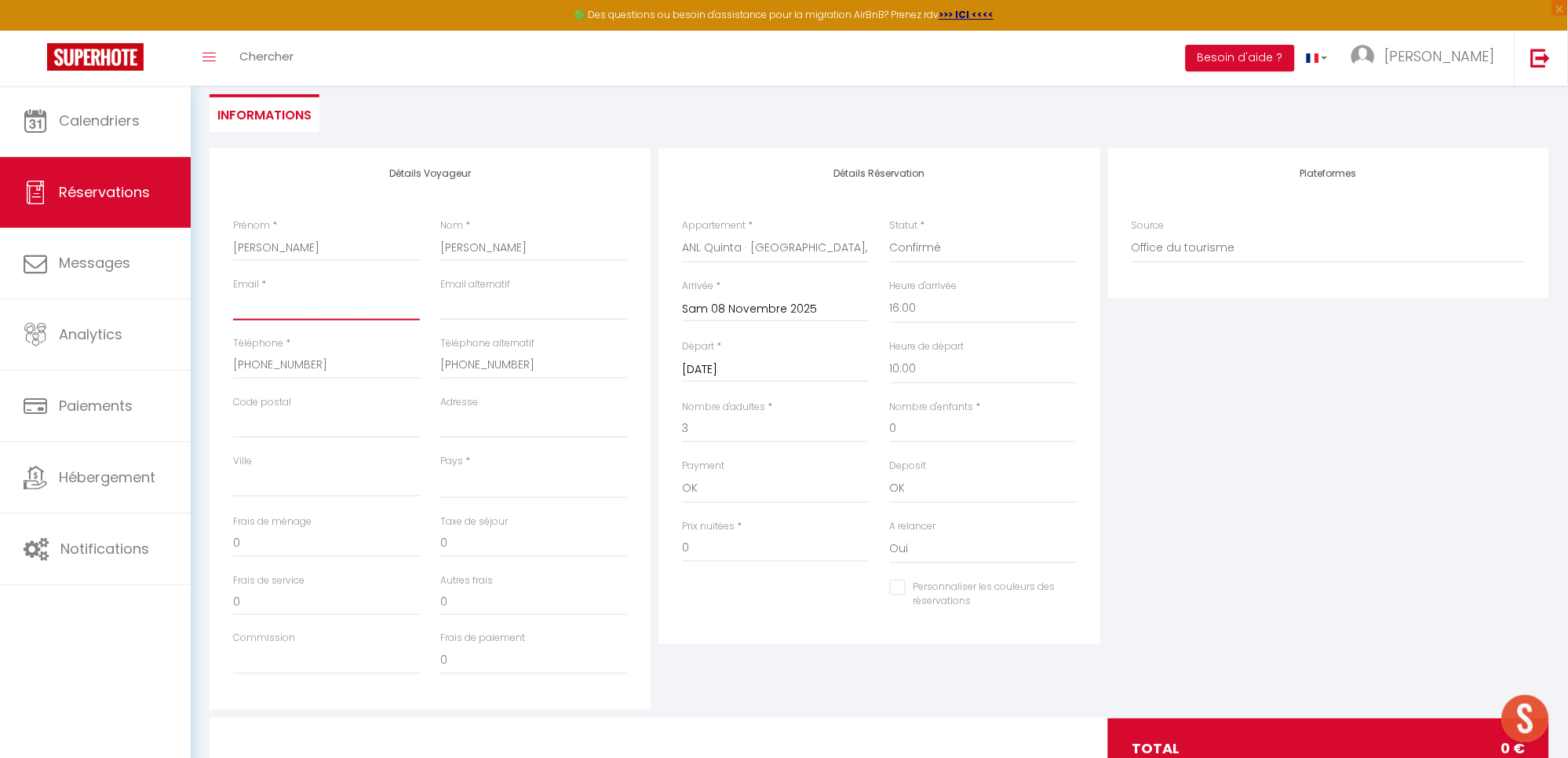
drag, startPoint x: 319, startPoint y: 310, endPoint x: 339, endPoint y: 238, distance: 74.7
click at [321, 307] on input "Email client" at bounding box center [326, 306] width 186 height 29
paste input "lee.wilson128@gmail.com"
type input "lee.wilson128@gmail.com"
select select
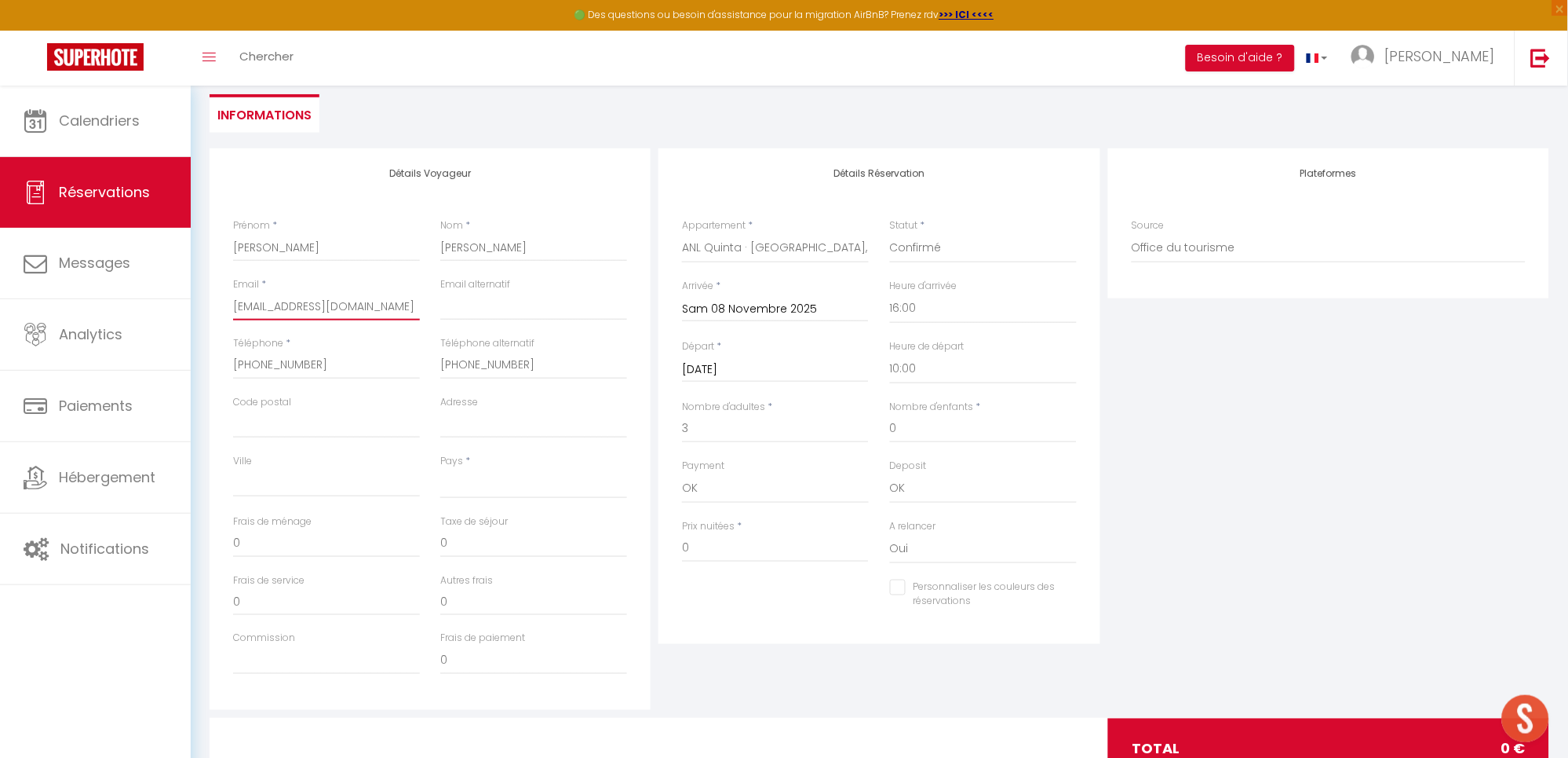
checkbox input "false"
type input "lee.wilson128@gmail.com"
click at [511, 311] on input "email" at bounding box center [533, 306] width 186 height 29
paste input "lee.wilson128@gmail.com"
click at [477, 491] on select "France Portugal Afghanistan Albania Algeria American Samoa Andorra Angola Angui…" at bounding box center [533, 483] width 186 height 29
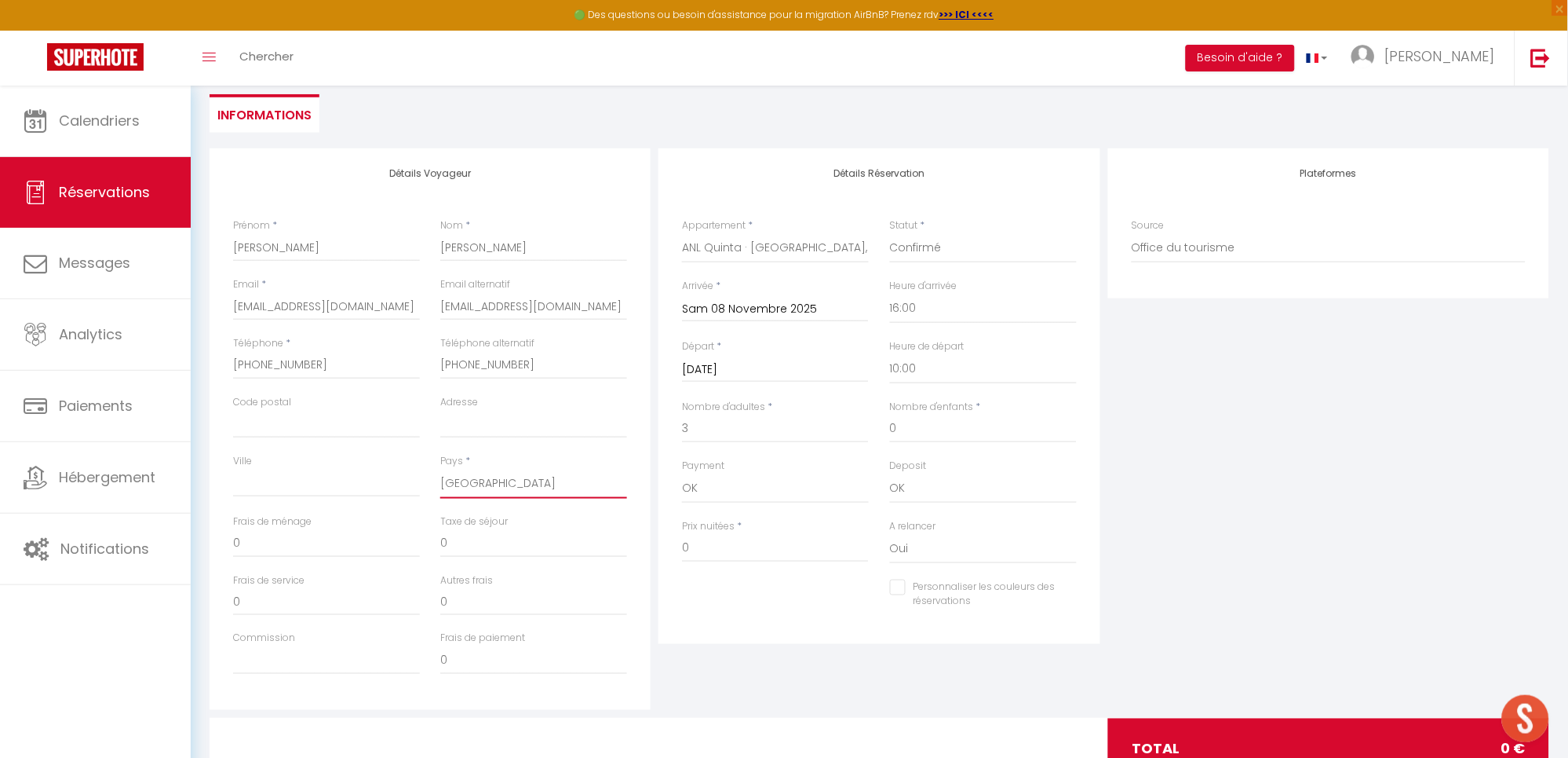
click at [440, 468] on select "France Portugal Afghanistan Albania Algeria American Samoa Andorra Angola Angui…" at bounding box center [533, 483] width 186 height 29
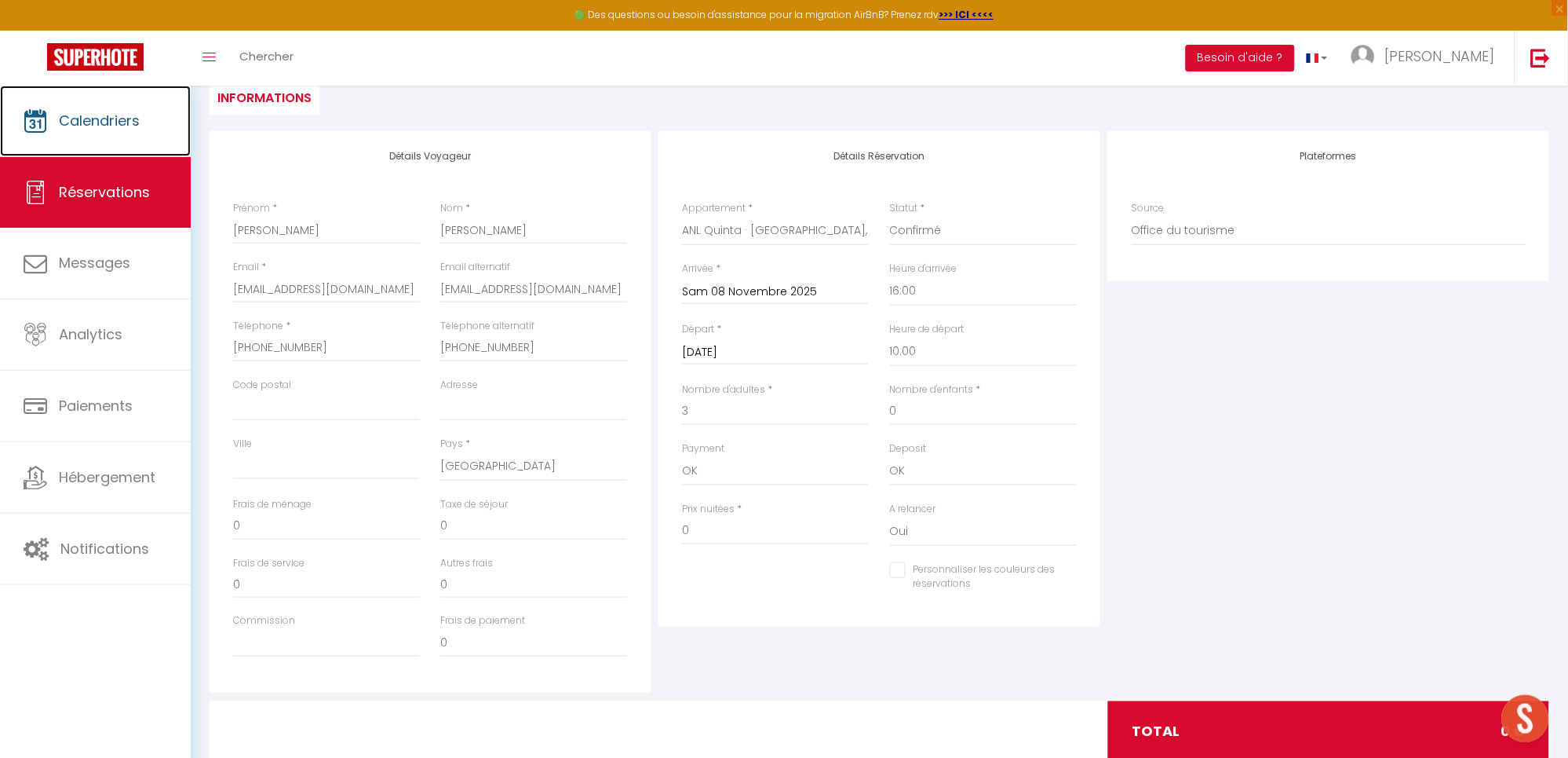
scroll to position [0, 0]
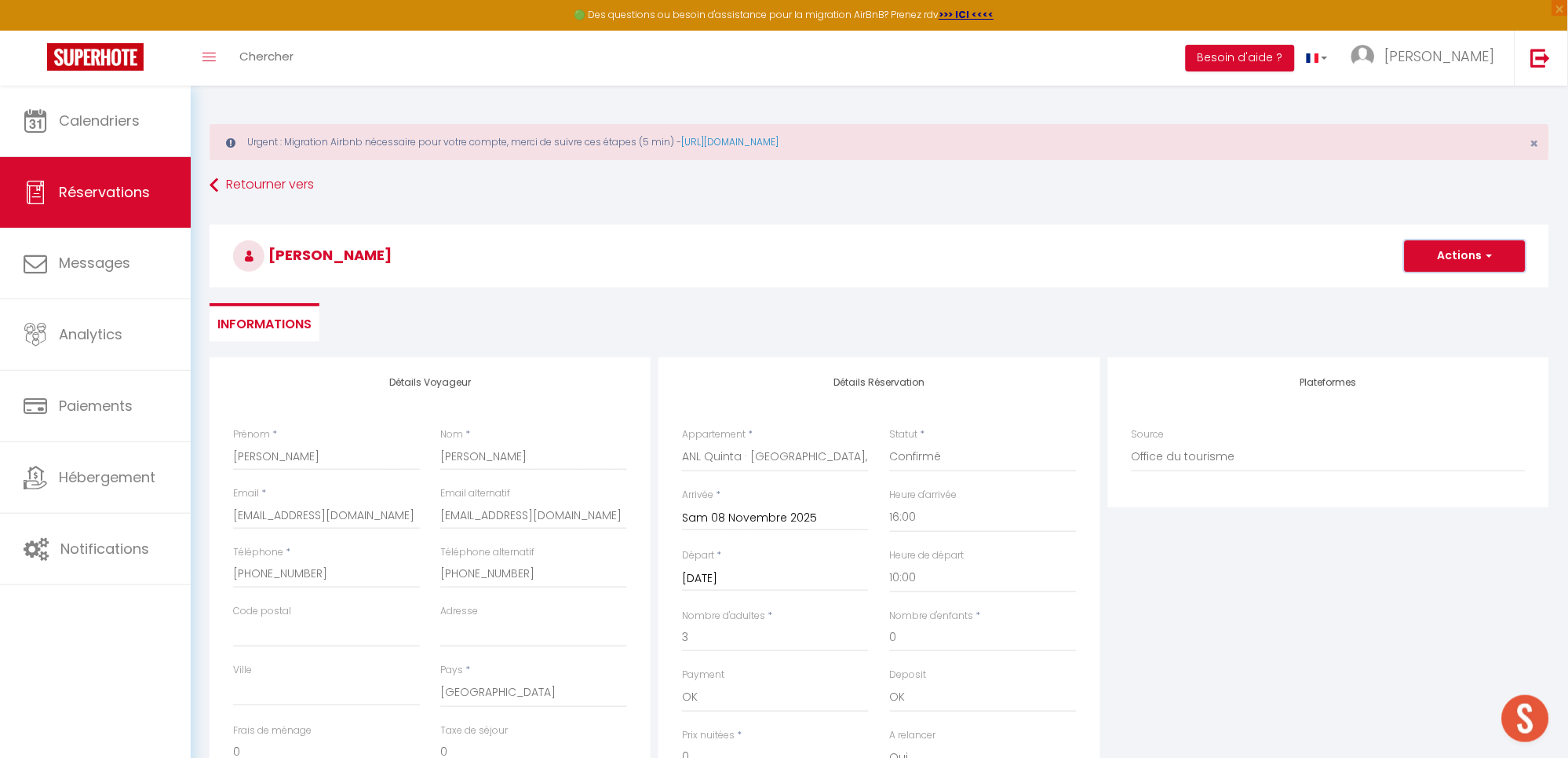
click at [1466, 252] on button "Actions" at bounding box center [1464, 256] width 120 height 31
click at [1420, 294] on link "Enregistrer" at bounding box center [1448, 291] width 124 height 21
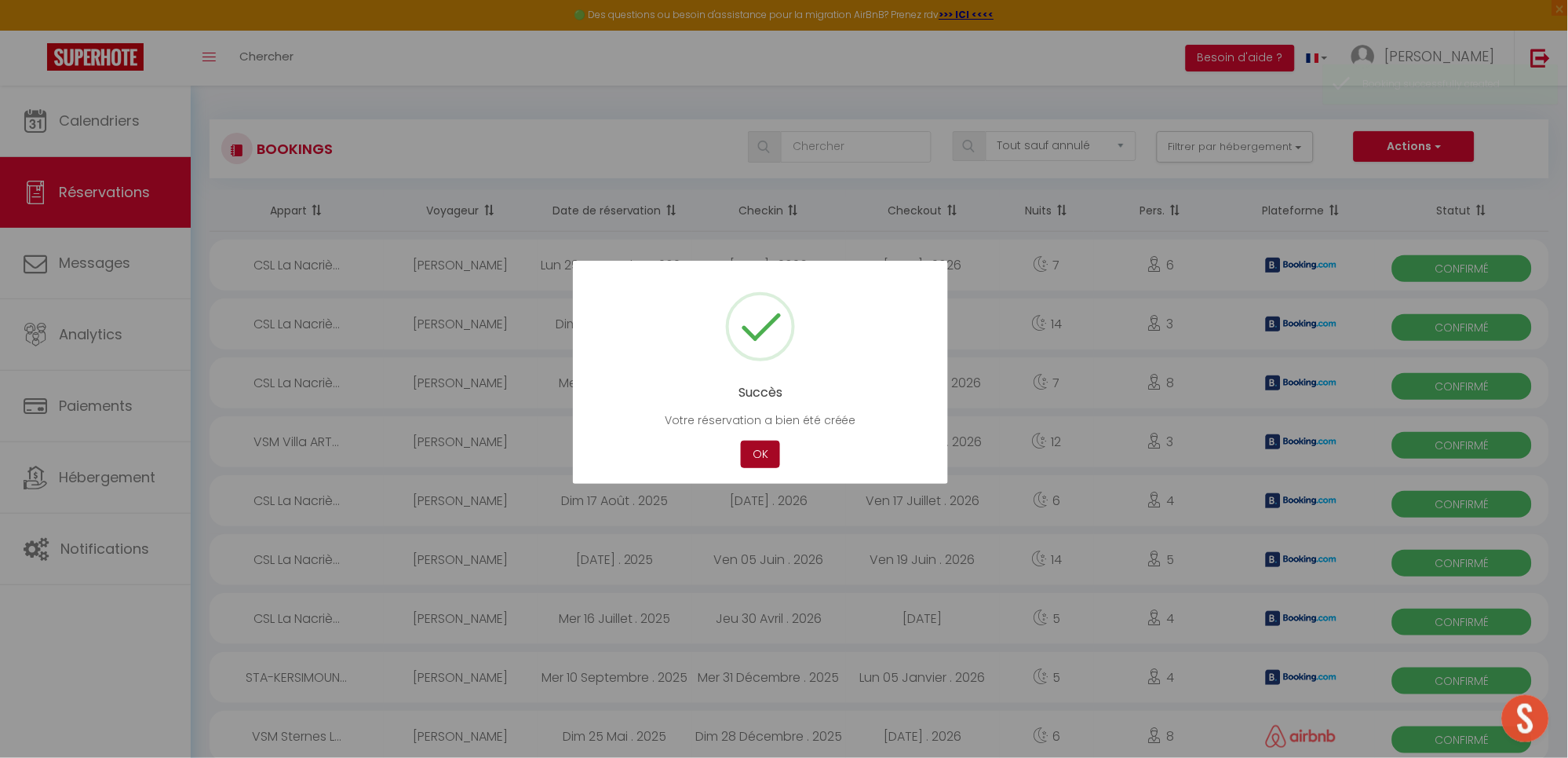
click at [760, 448] on button "OK" at bounding box center [760, 454] width 39 height 28
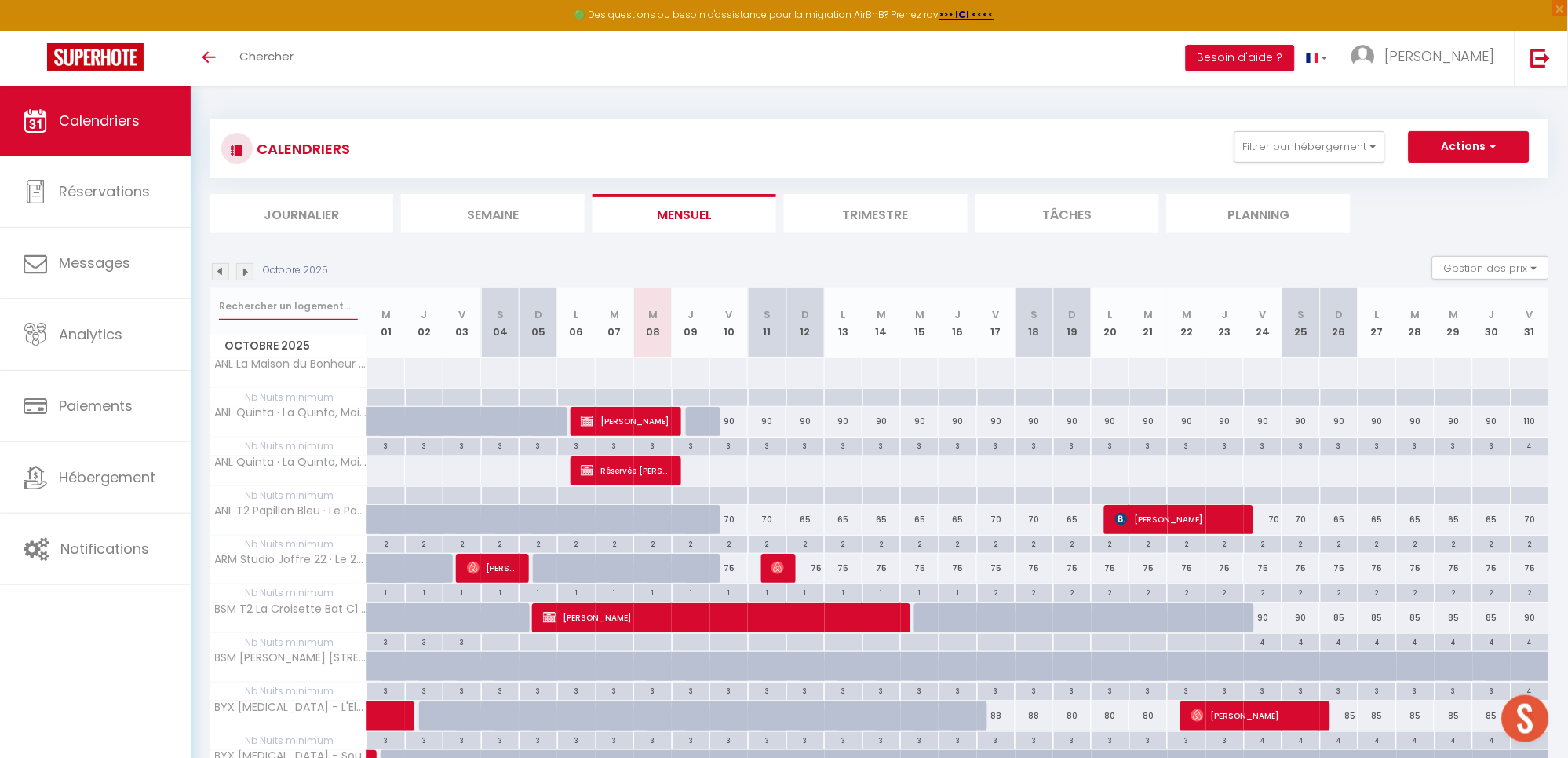
click at [302, 310] on input "text" at bounding box center [289, 306] width 139 height 29
click at [248, 267] on img at bounding box center [244, 271] width 17 height 17
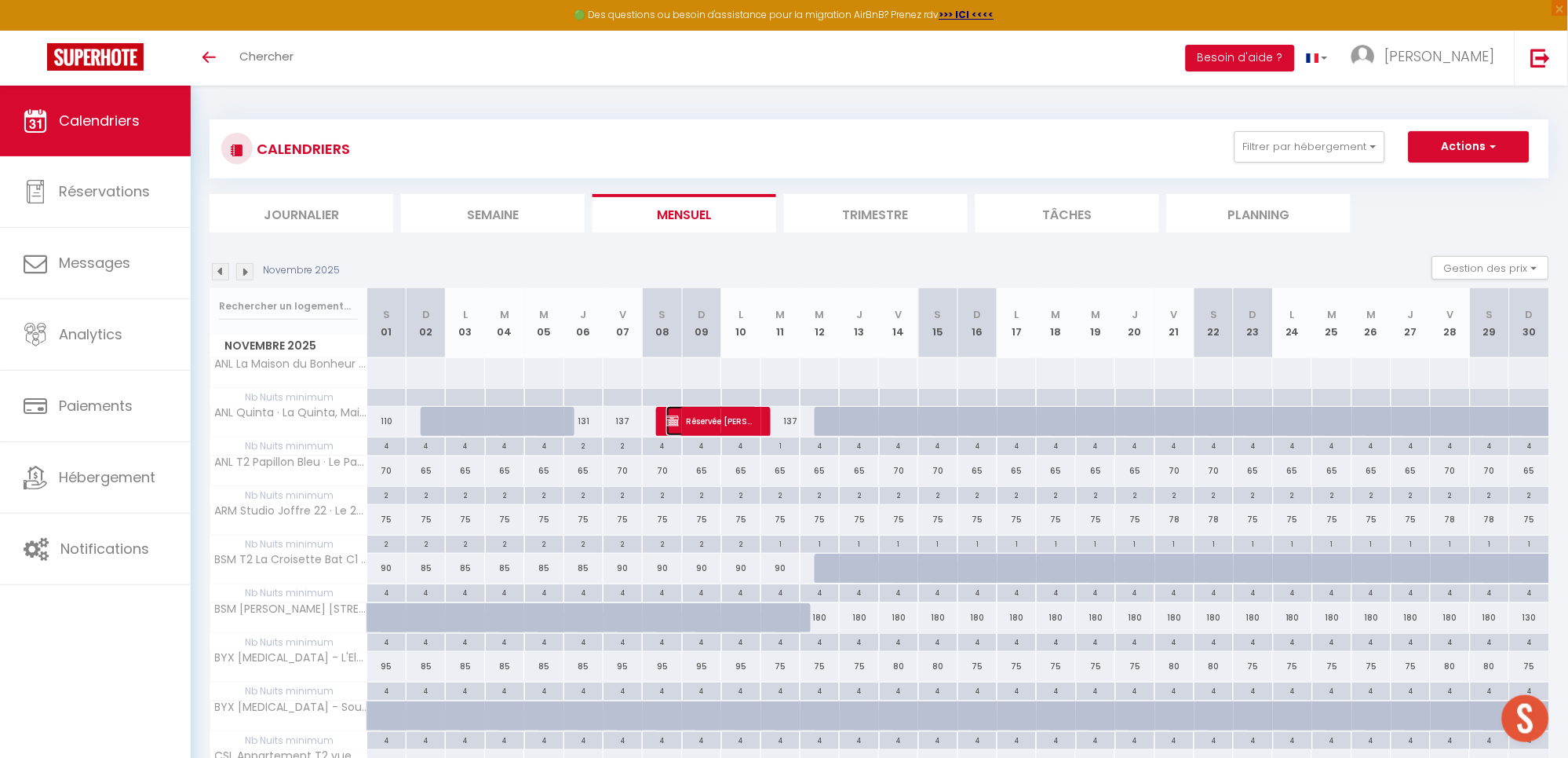
click at [728, 418] on span "Réservée [PERSON_NAME]" at bounding box center [712, 421] width 92 height 29
select select "OK"
select select "KO"
select select "0"
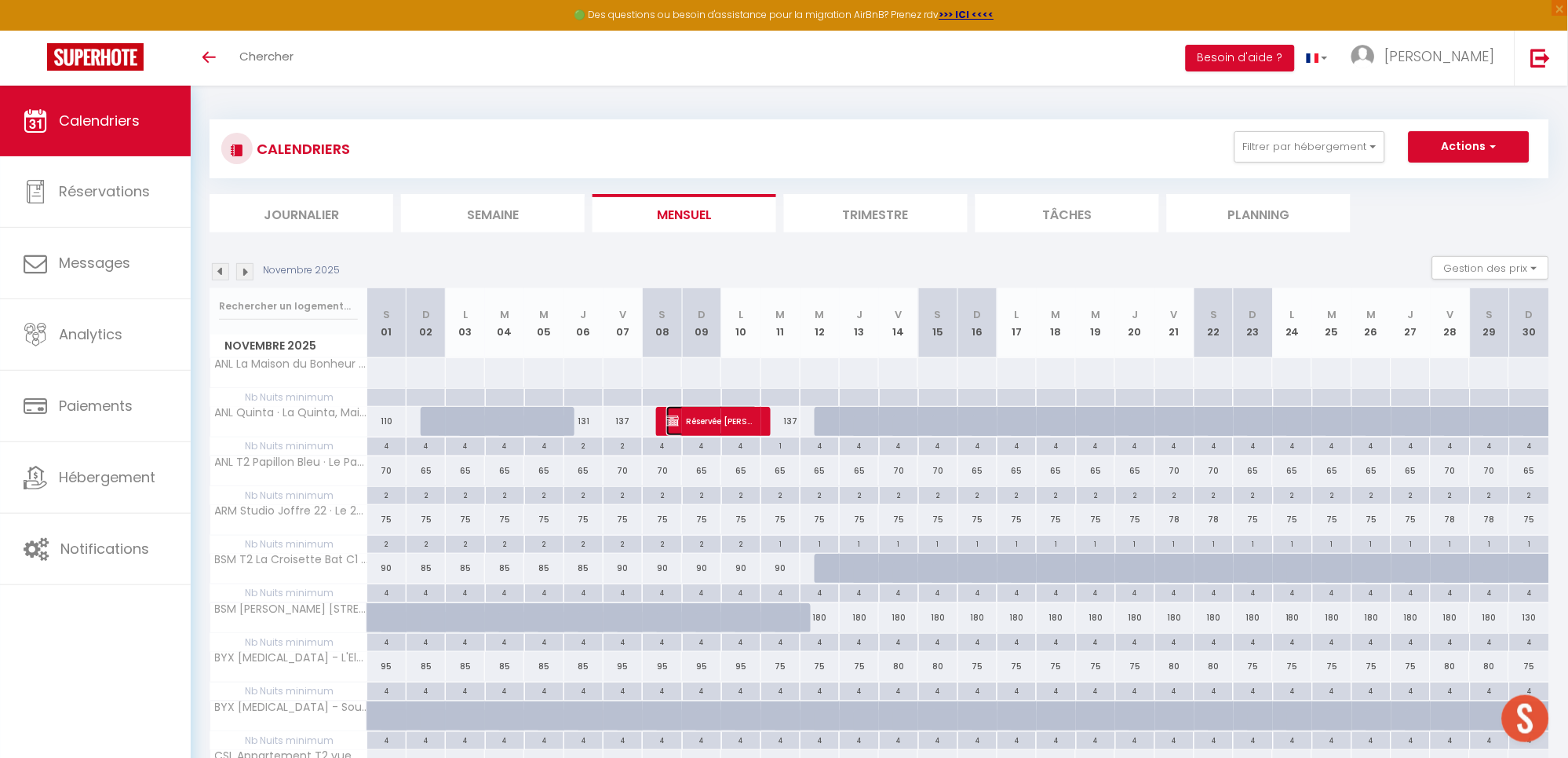
select select "1"
select select
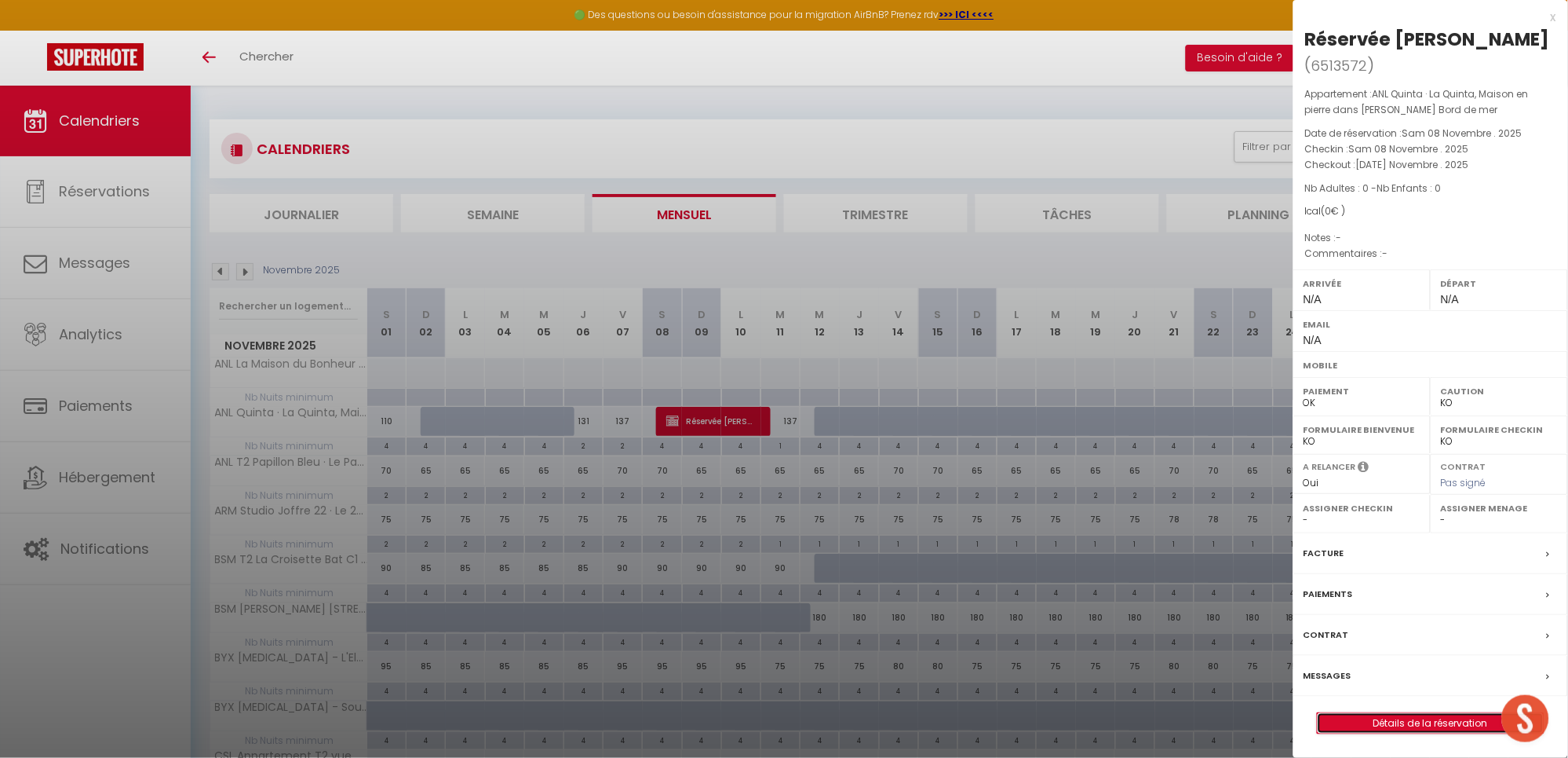
click at [1379, 713] on link "Détails de la réservation" at bounding box center [1430, 723] width 226 height 21
select select
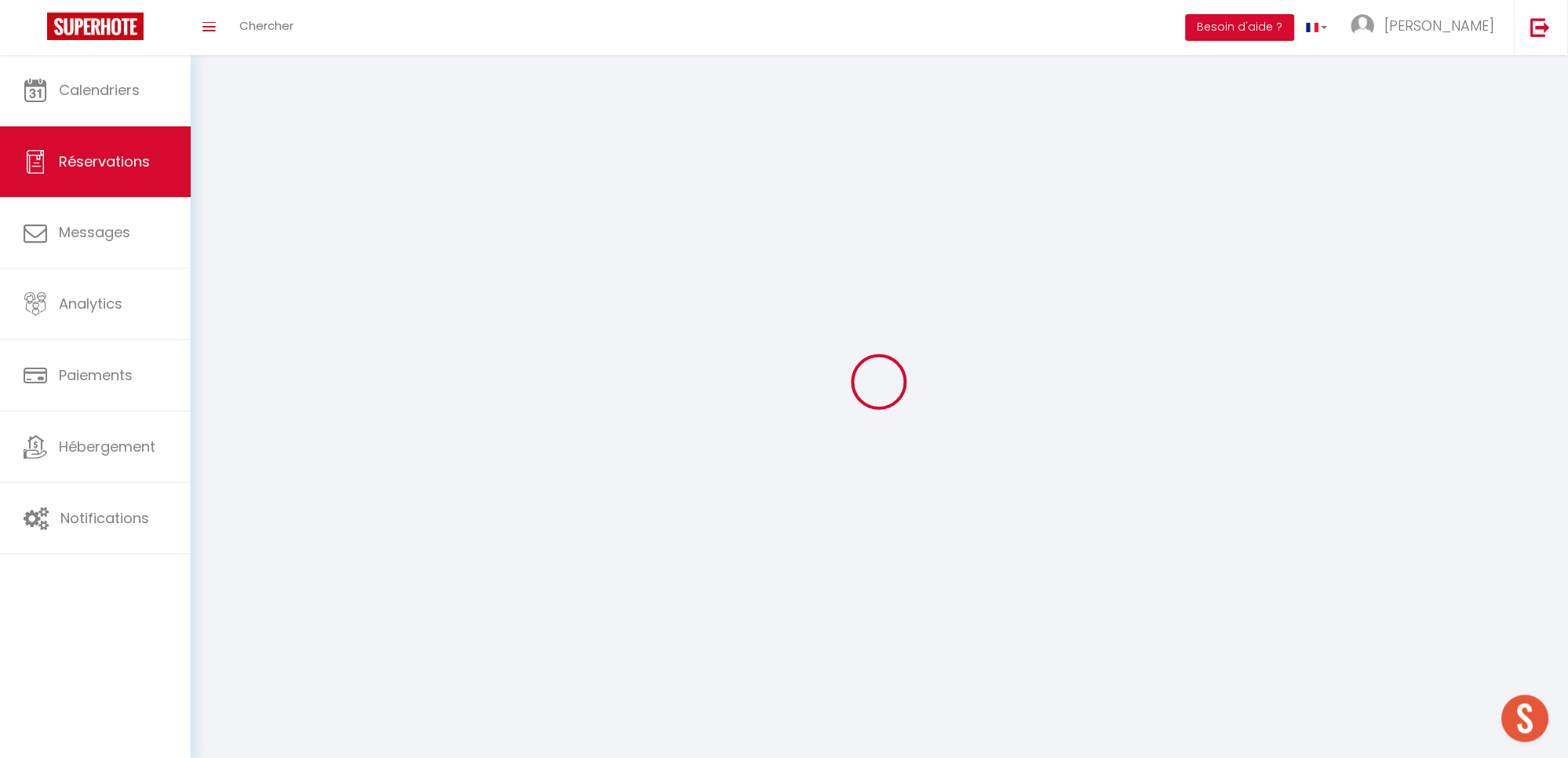
select select
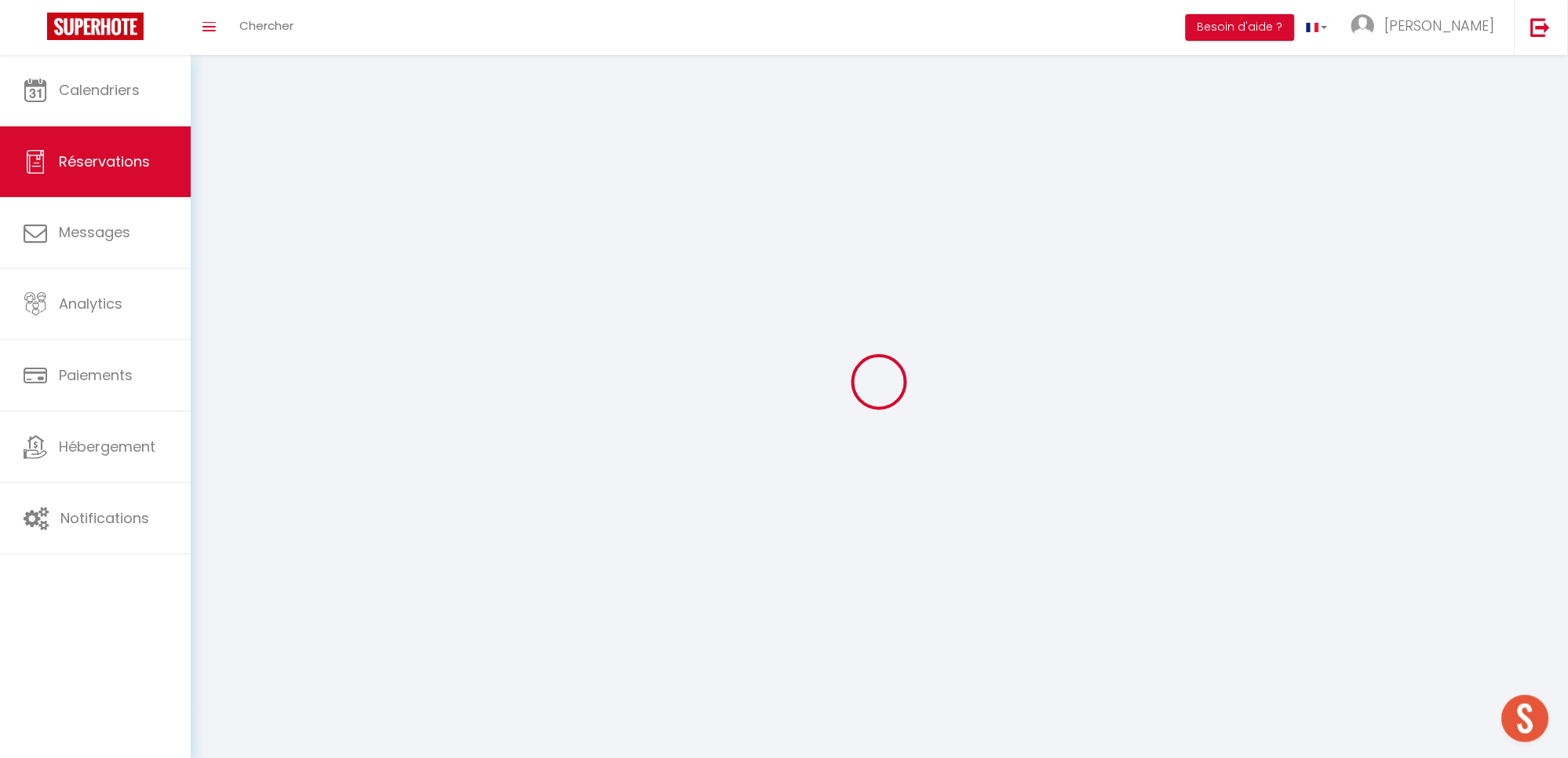
select select
checkbox input "false"
select select
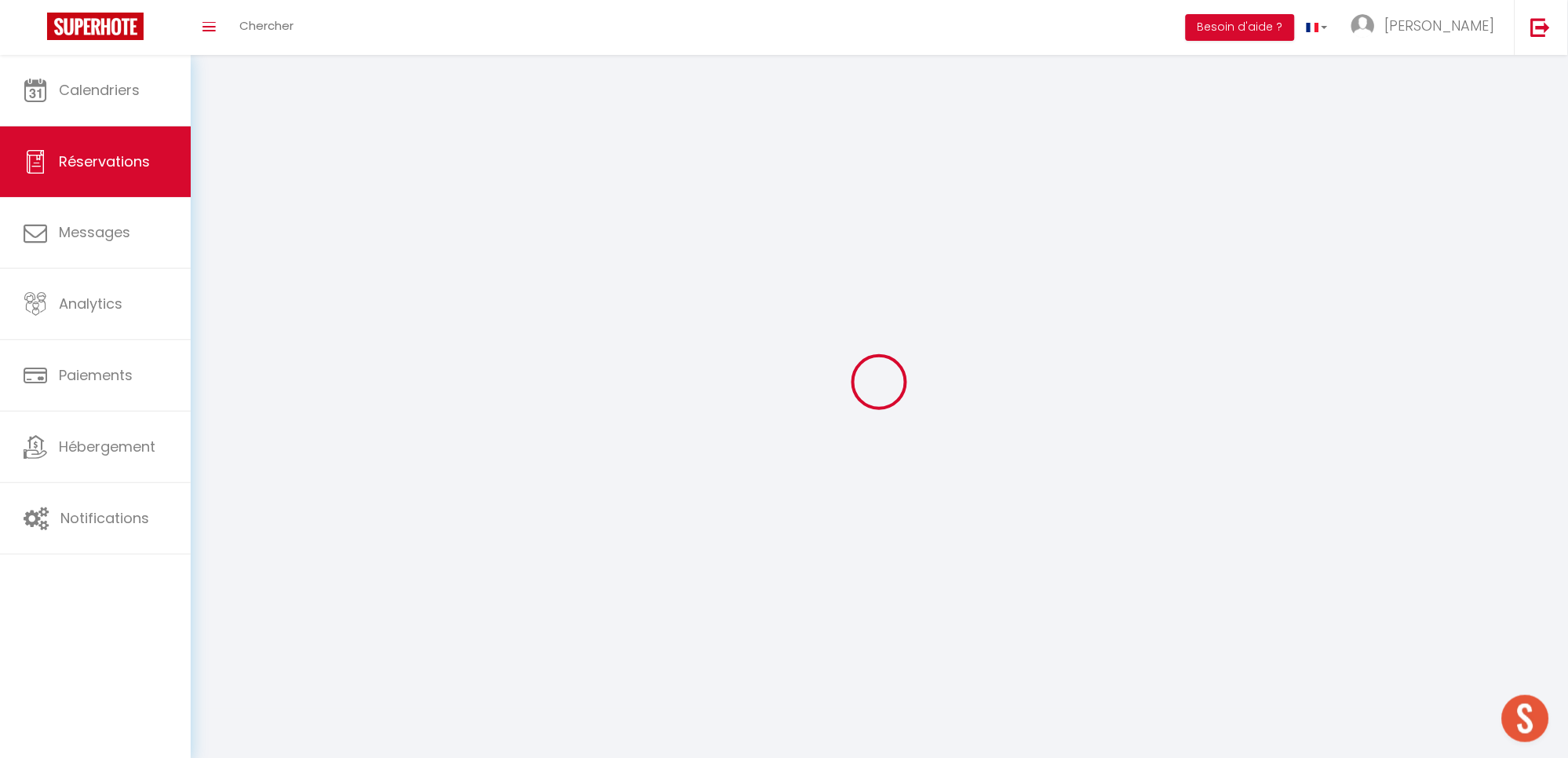
select select
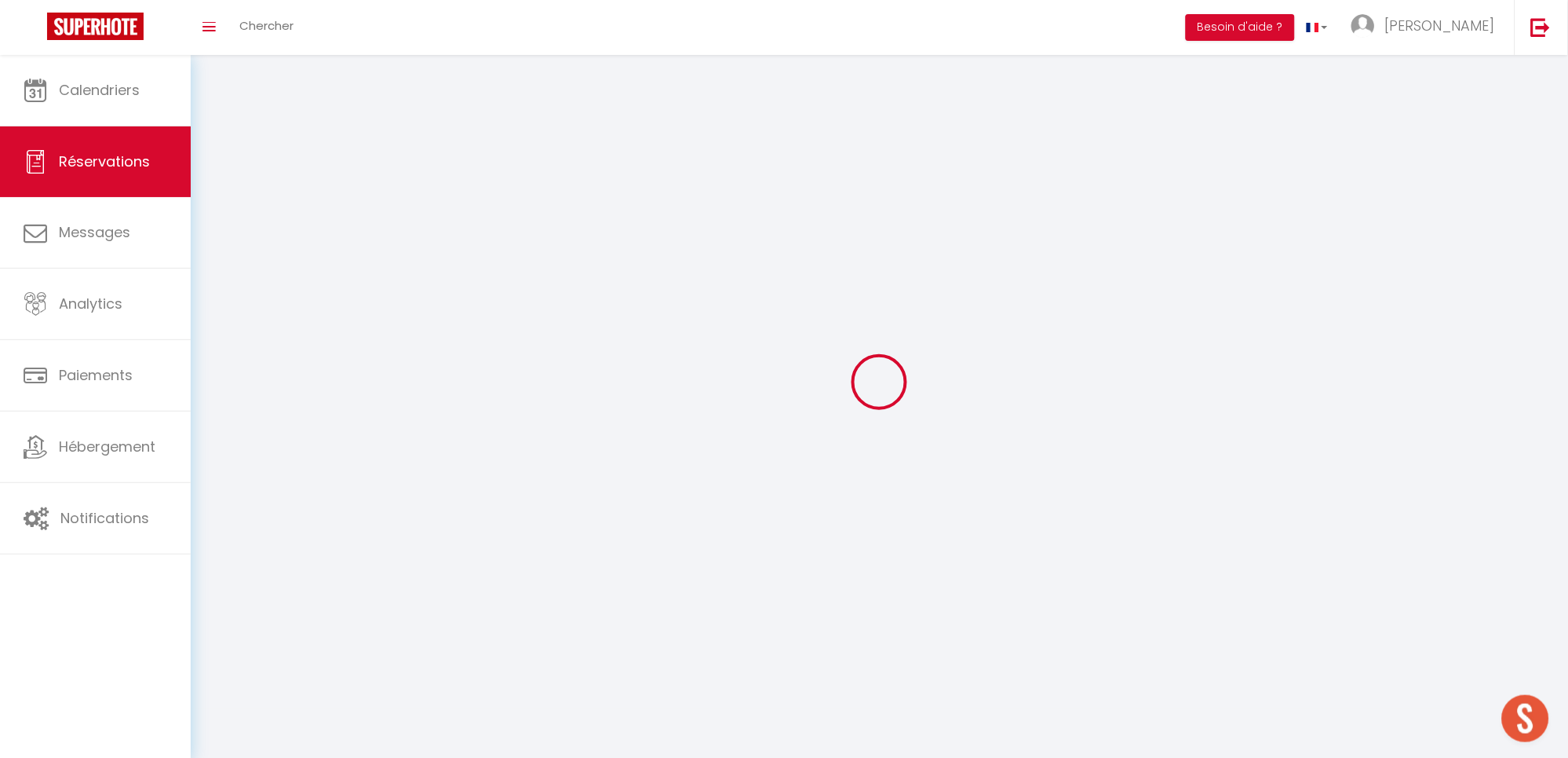
checkbox input "false"
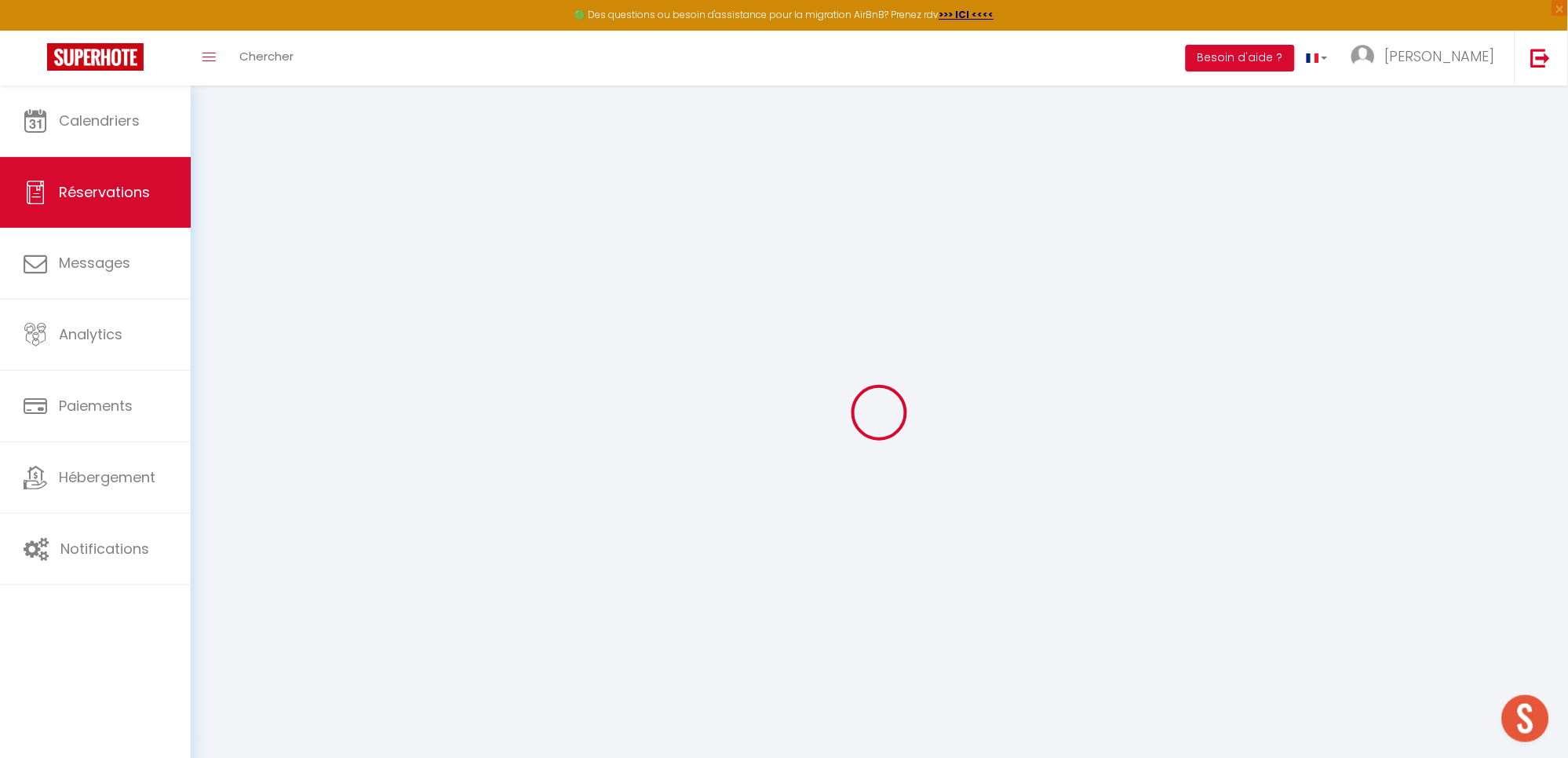
select select
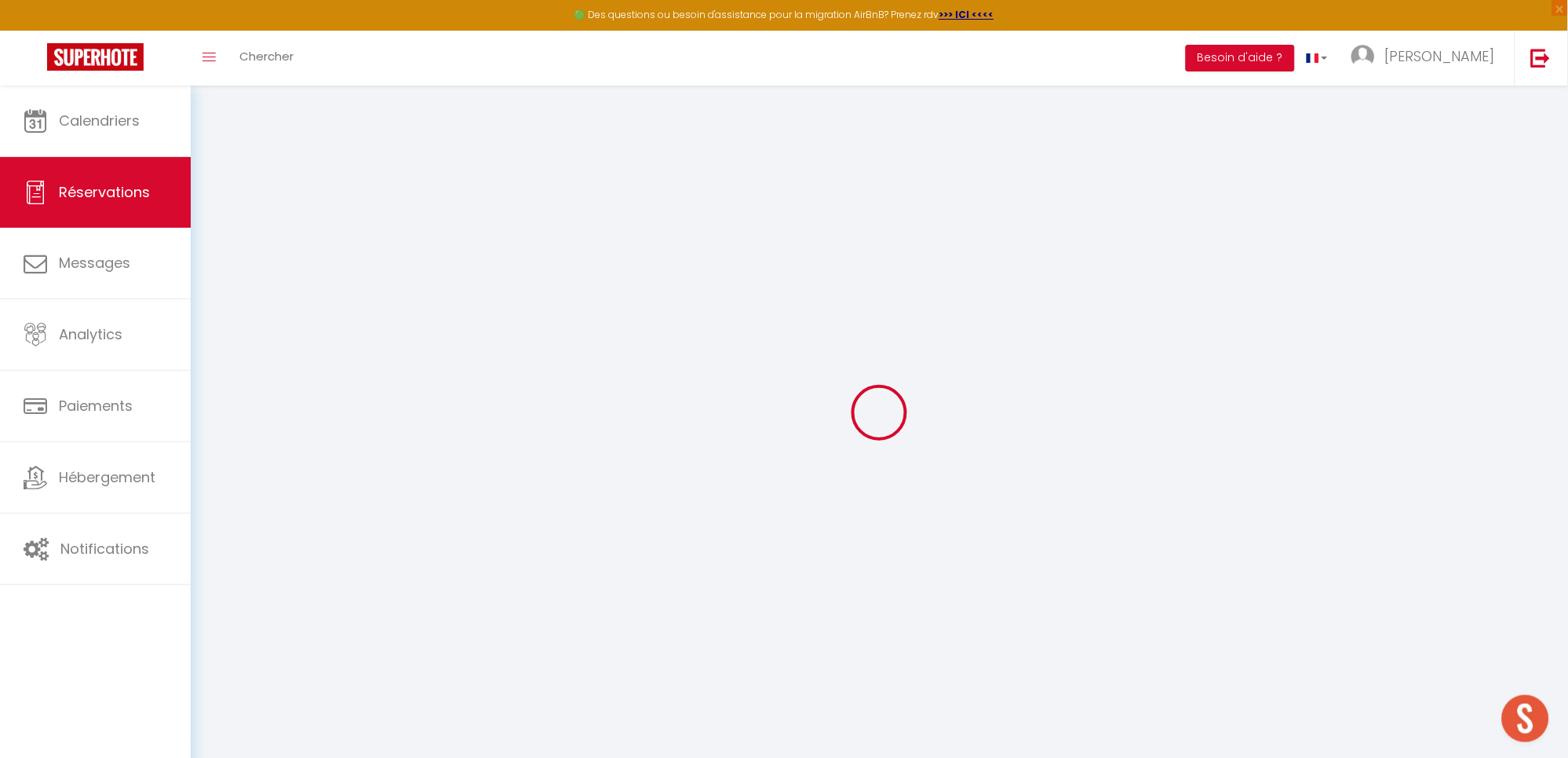
select select
checkbox input "false"
select select
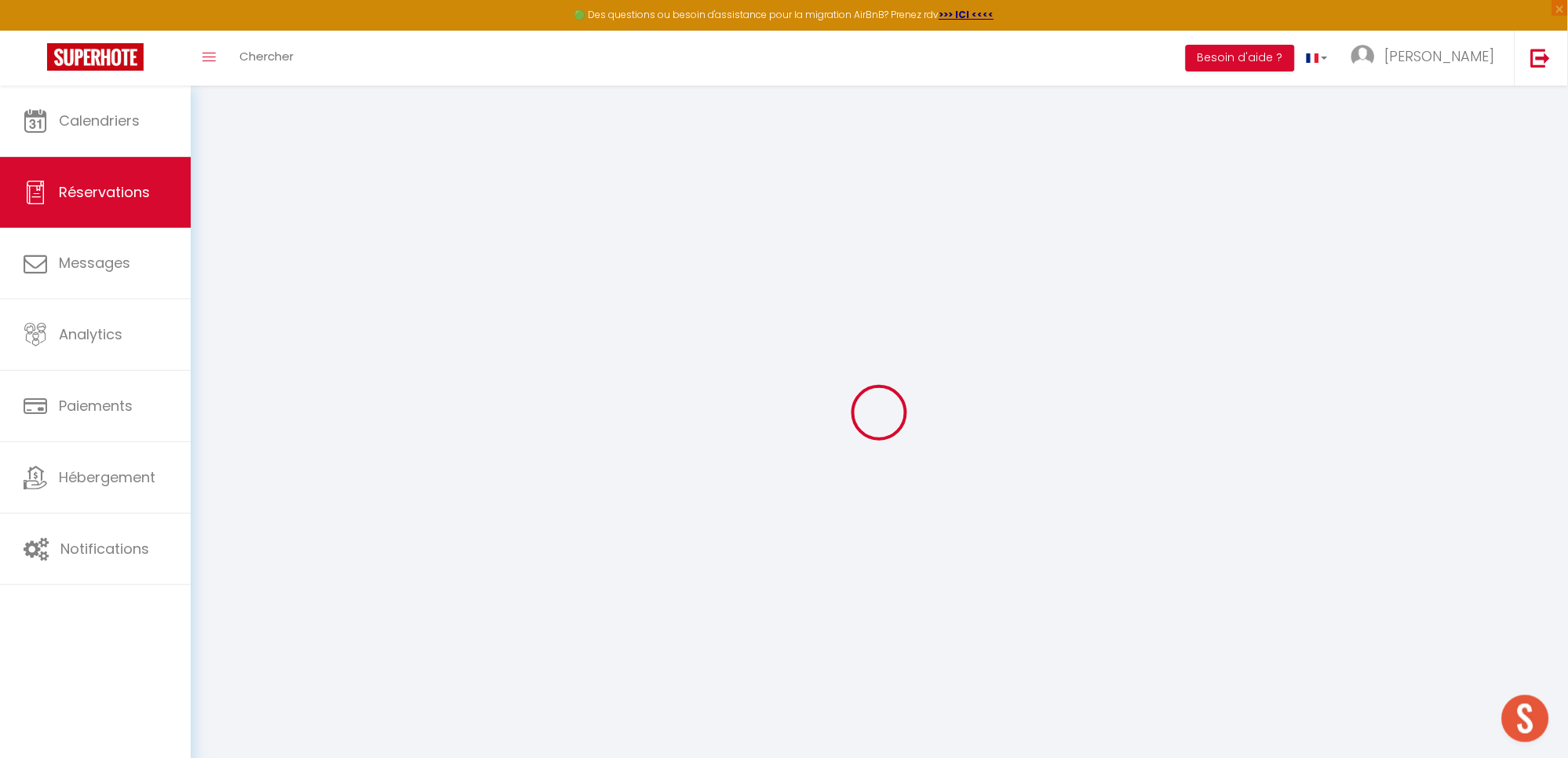
select select
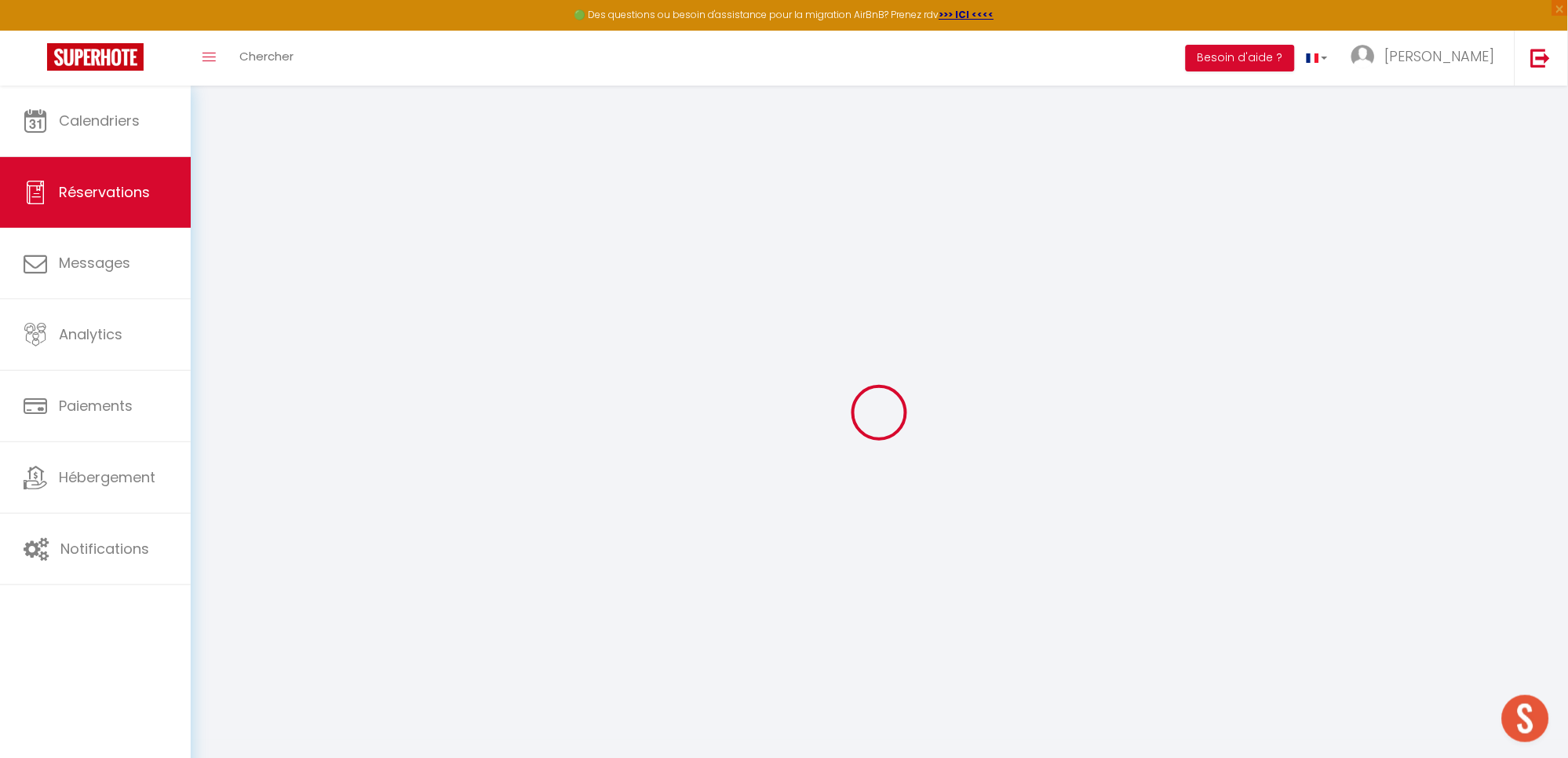
checkbox input "false"
type input "Réservée"
type input "[PERSON_NAME]"
select select
select select "35559"
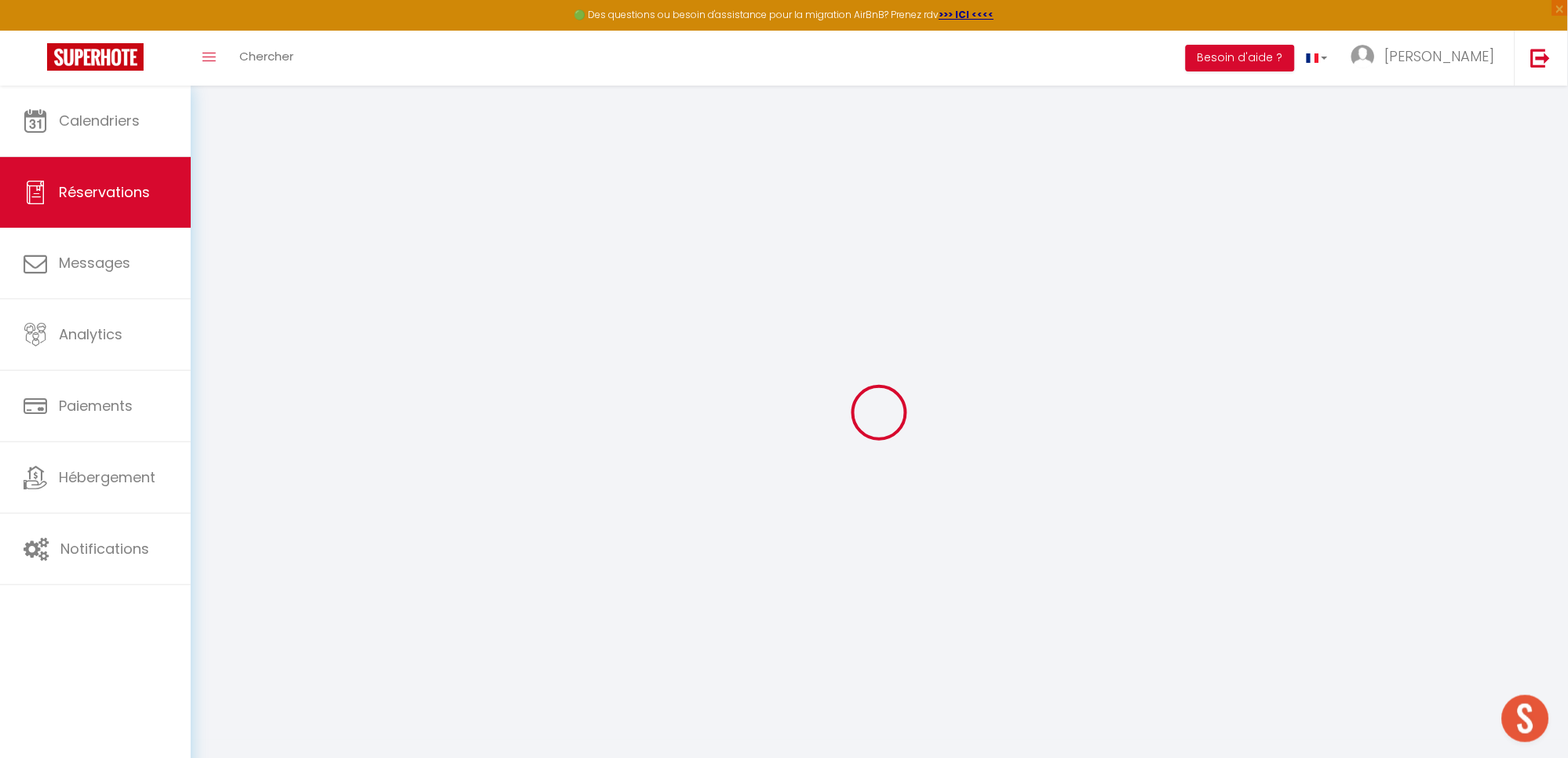
select select "1"
type input "Sam 08 Novembre 2025"
select select
type input "[DATE] Novembre 2025"
select select
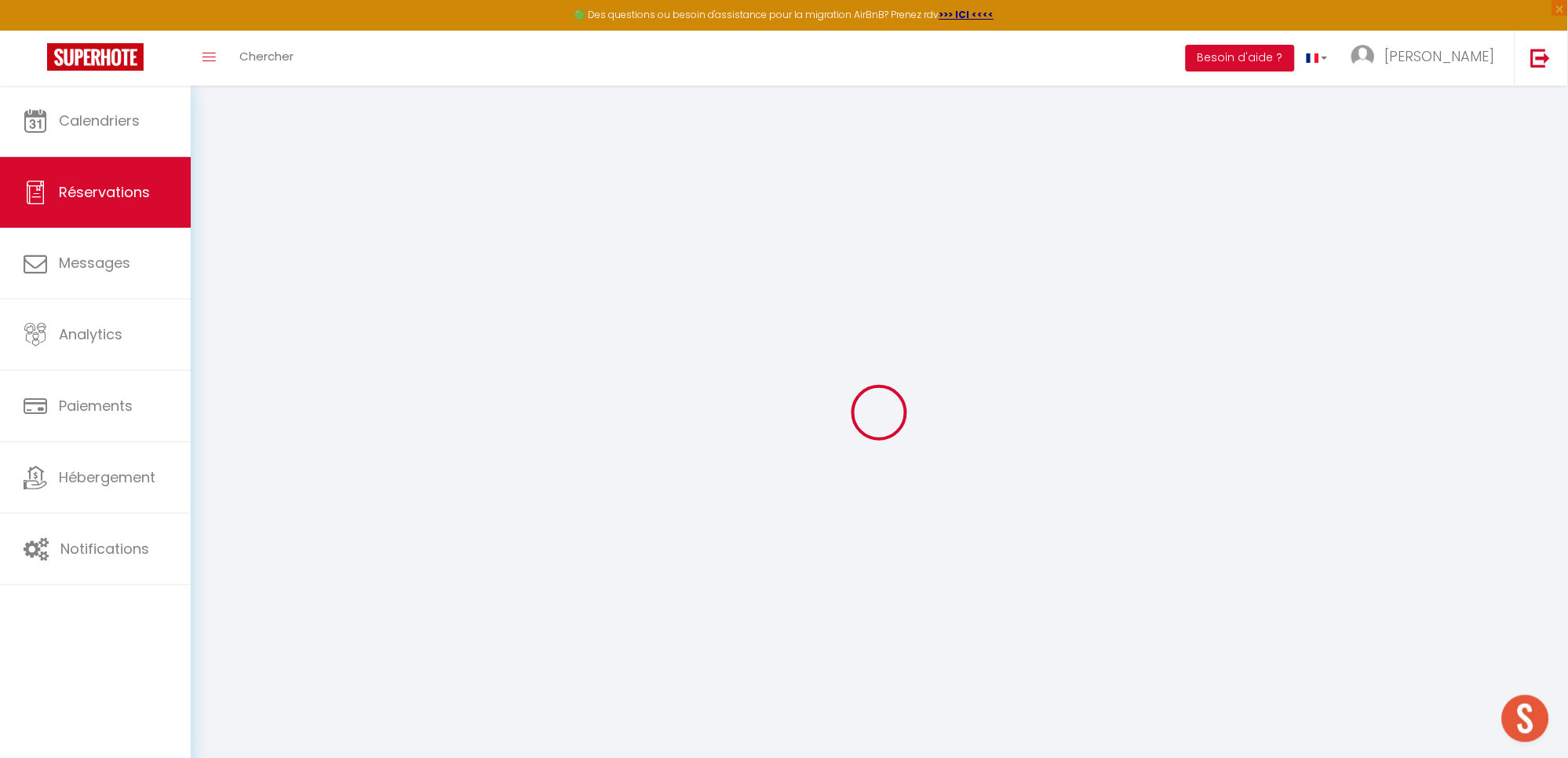
type input "0"
select select "12"
select select
checkbox input "false"
type input "0"
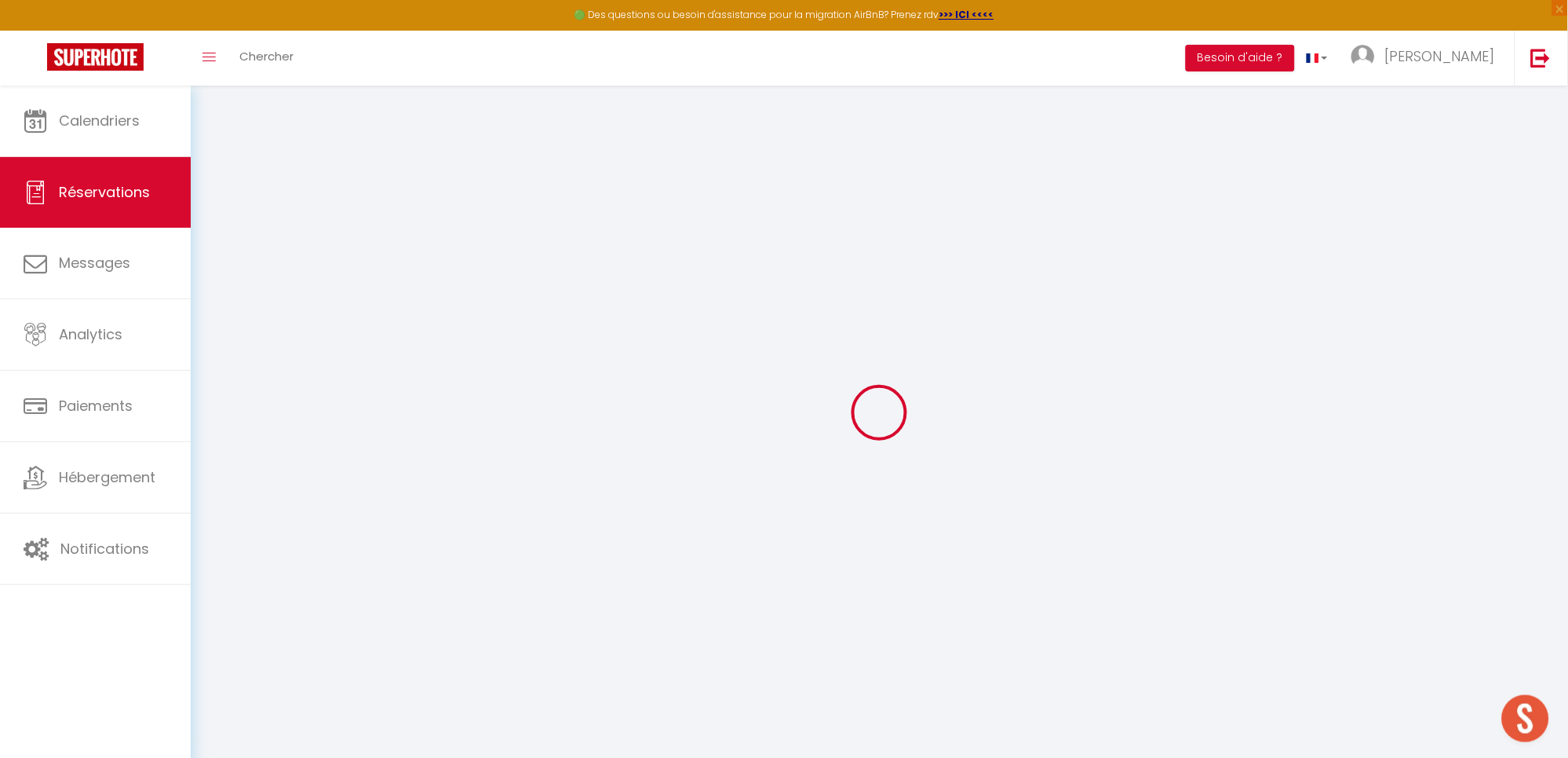
select select "73"
type input "0"
select select
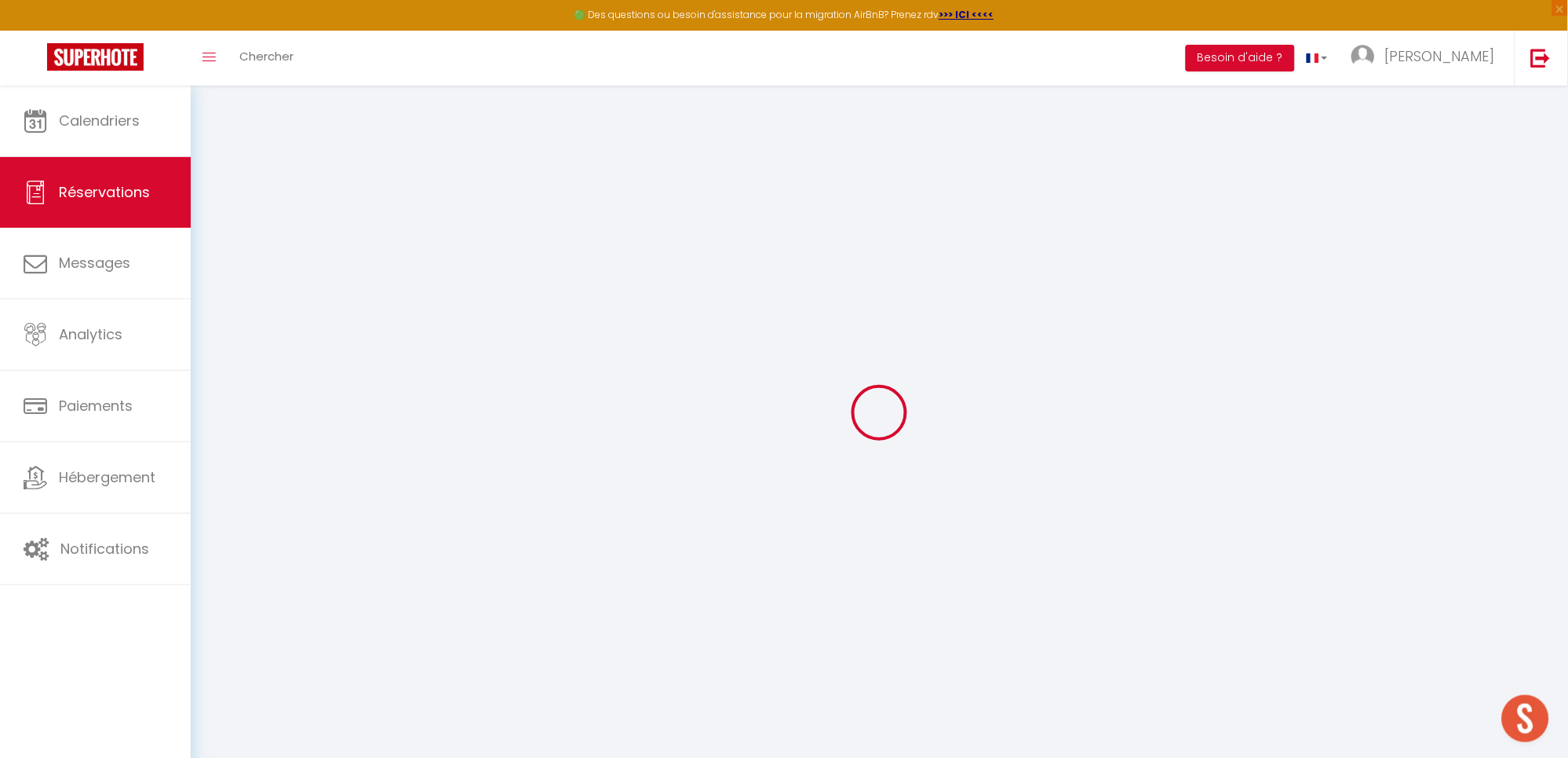
select select
select select "14"
checkbox input "false"
select select
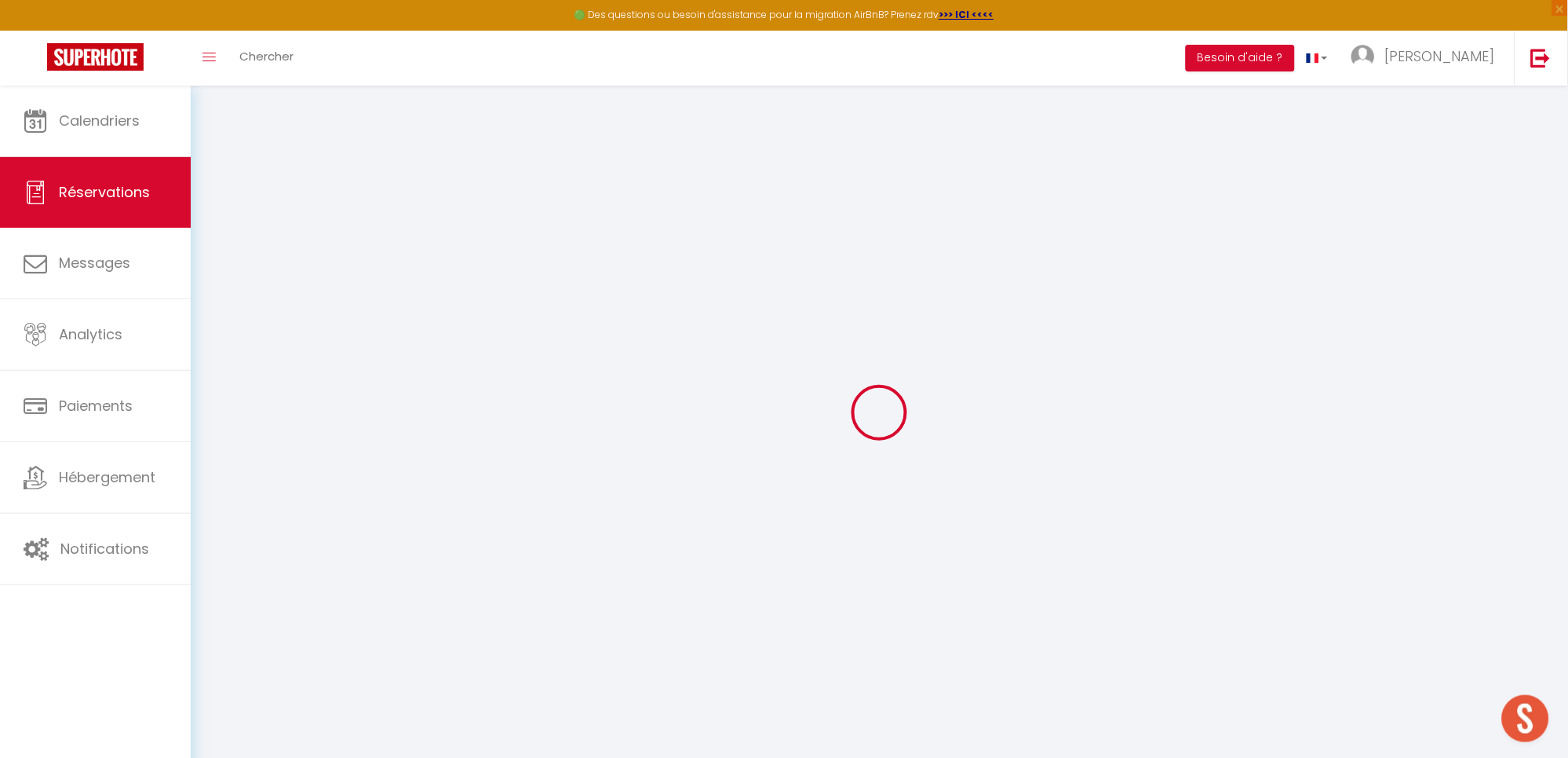
select select
checkbox input "false"
select select
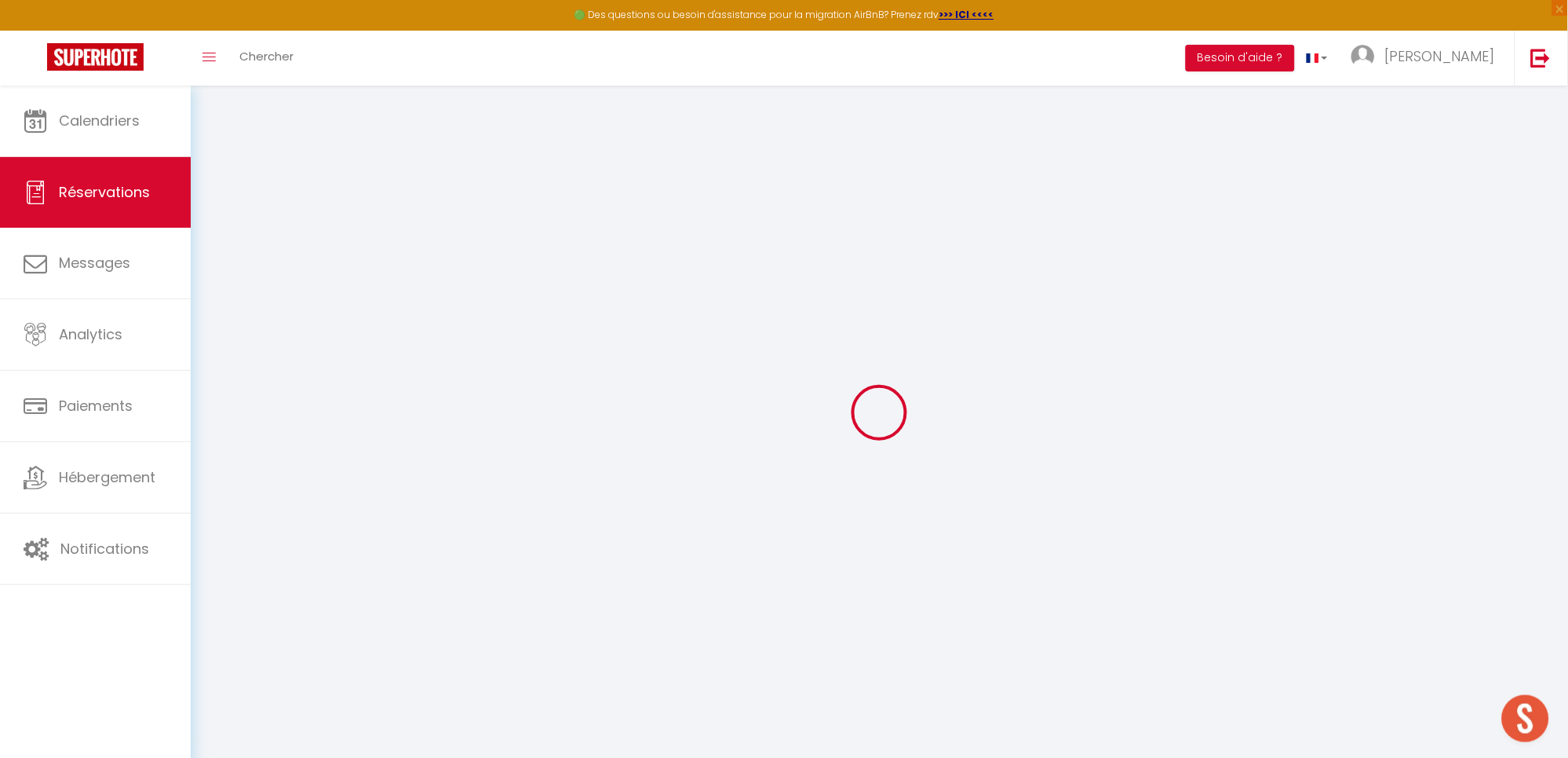
select select
checkbox input "false"
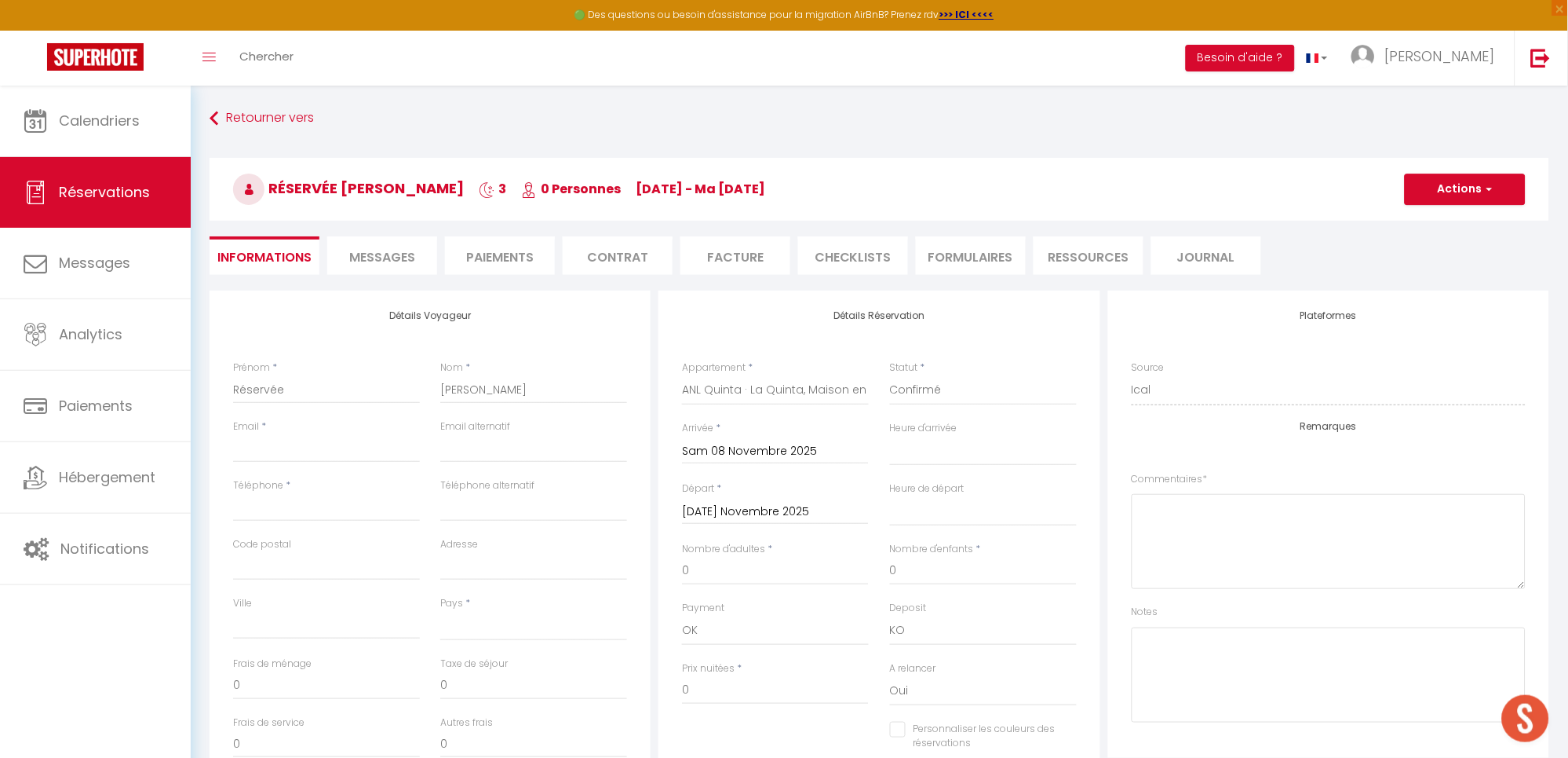
select select
checkbox input "false"
click at [1444, 189] on button "Actions" at bounding box center [1464, 189] width 120 height 31
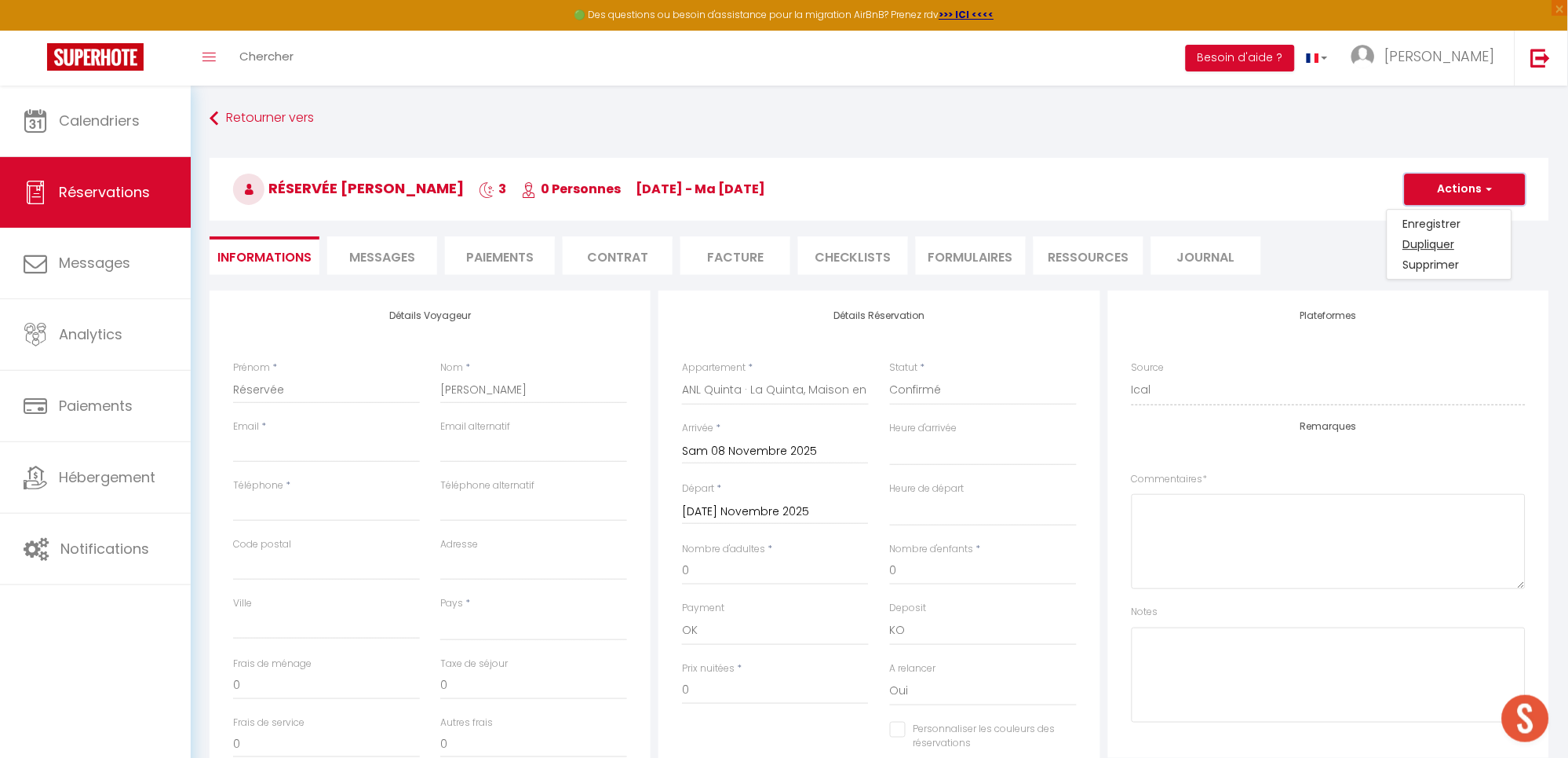
select select
checkbox input "false"
select select
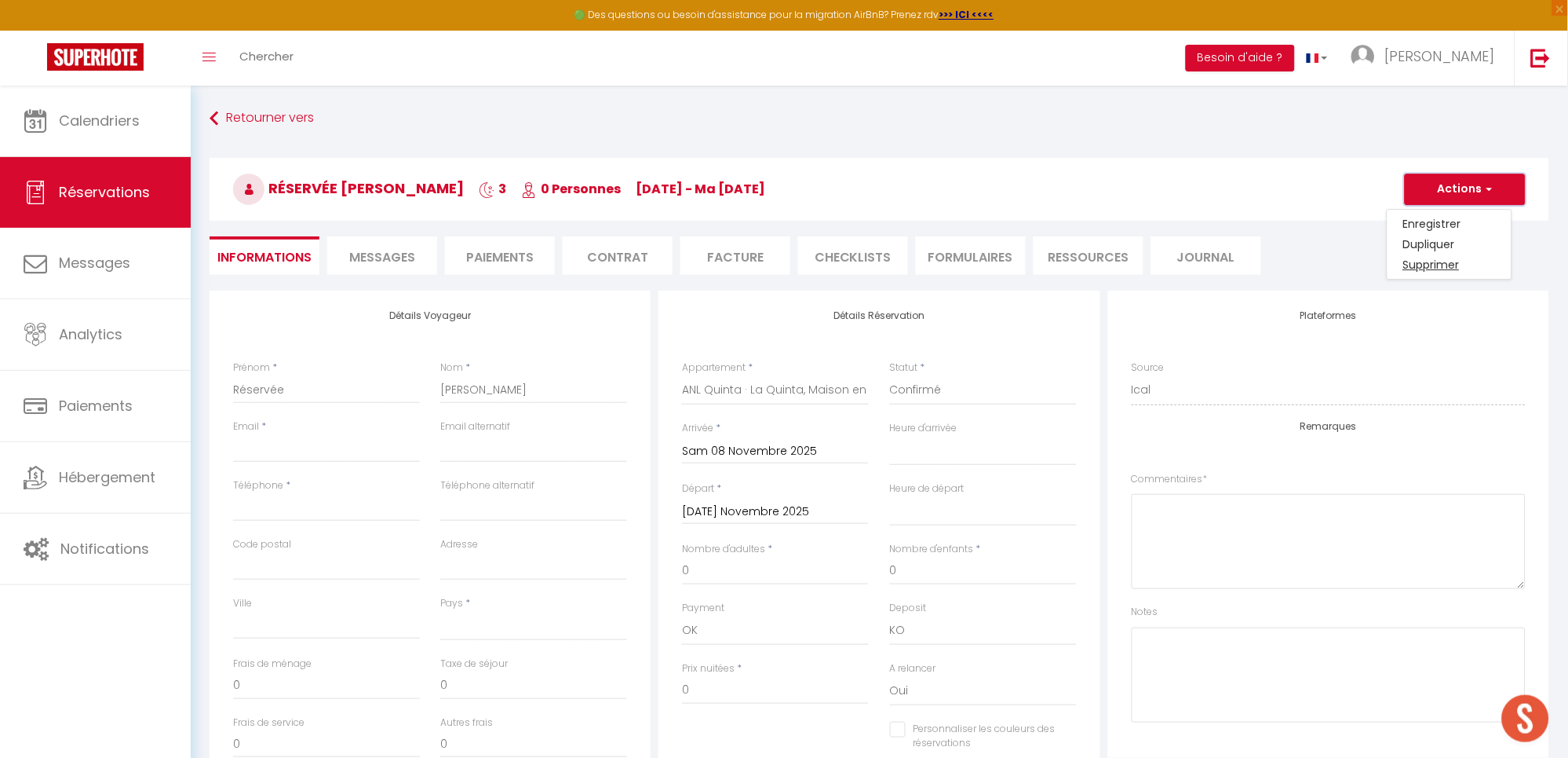
checkbox input "false"
select select
click at [1428, 257] on link "Supprimer" at bounding box center [1448, 265] width 124 height 21
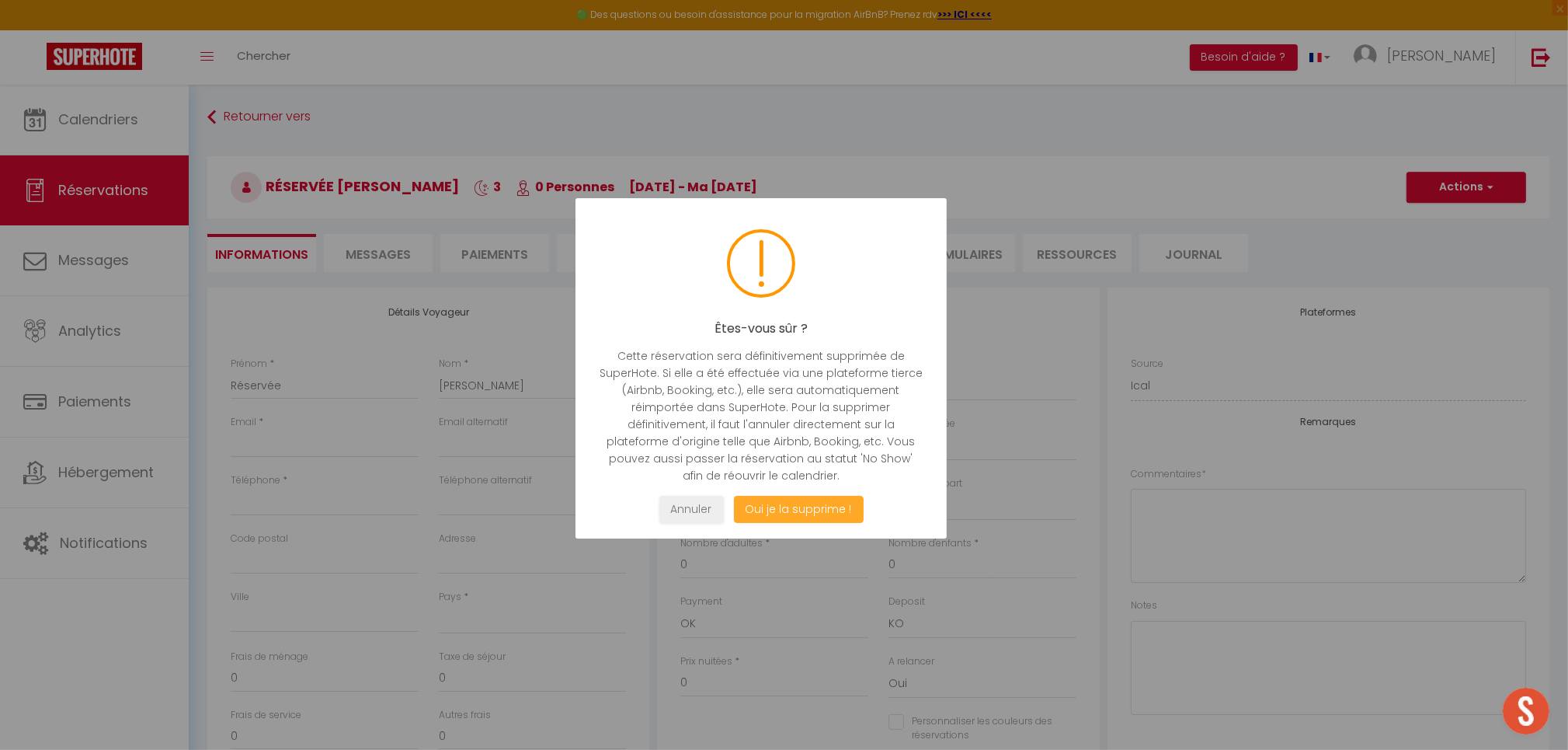
click at [805, 497] on button "Oui je la supprime !" at bounding box center [798, 510] width 130 height 27
click at [779, 510] on div at bounding box center [784, 375] width 1568 height 750
select select "not_cancelled"
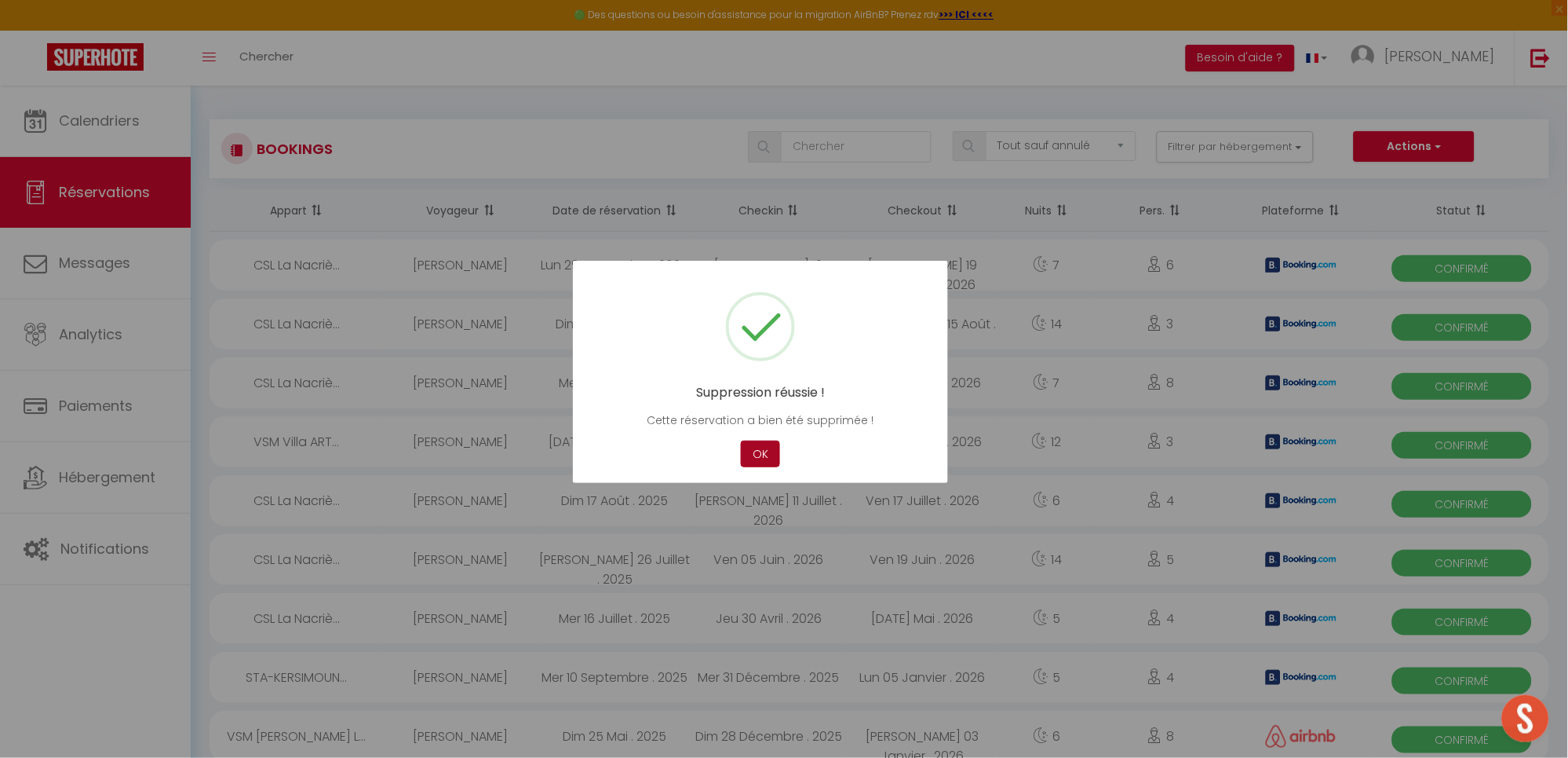
click at [751, 452] on button "OK" at bounding box center [760, 454] width 39 height 28
